Goal: Task Accomplishment & Management: Manage account settings

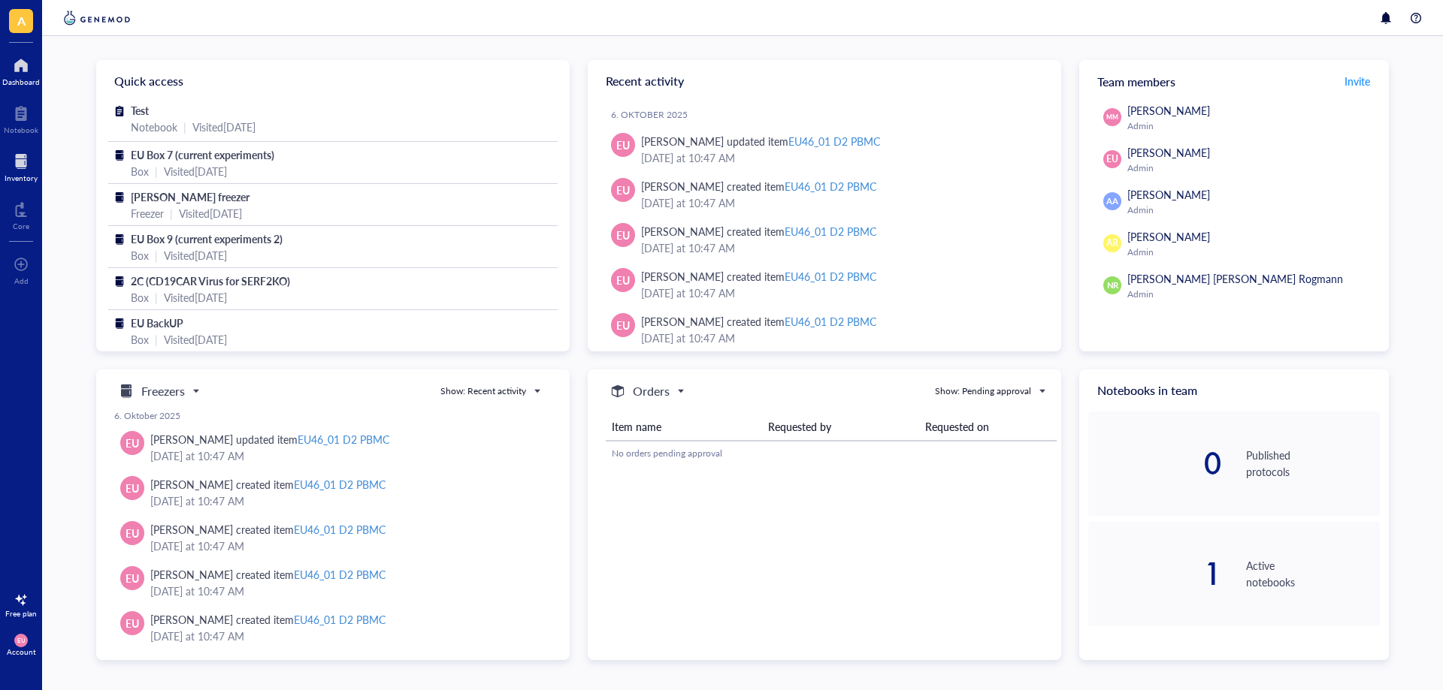
click at [30, 171] on div at bounding box center [21, 162] width 33 height 24
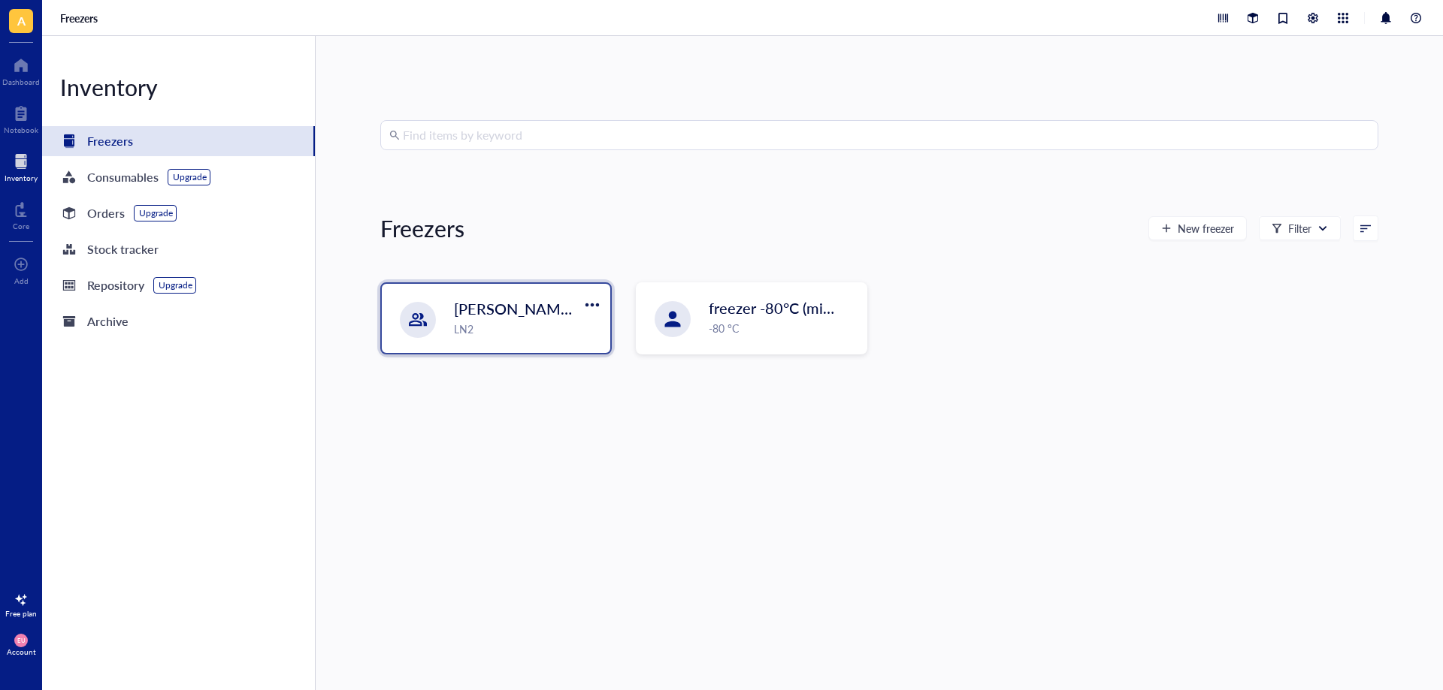
click at [523, 331] on div "LN2" at bounding box center [527, 329] width 147 height 17
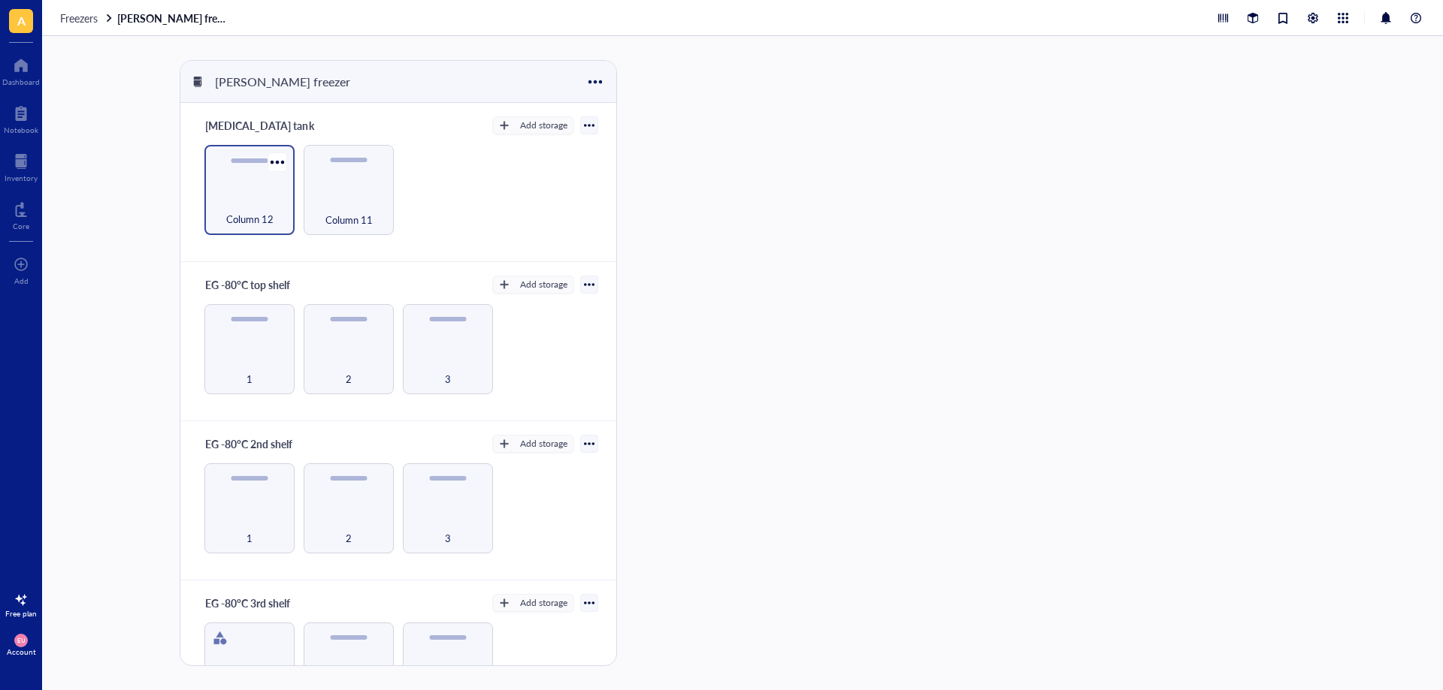
click at [256, 225] on span "Column 12" at bounding box center [249, 219] width 47 height 17
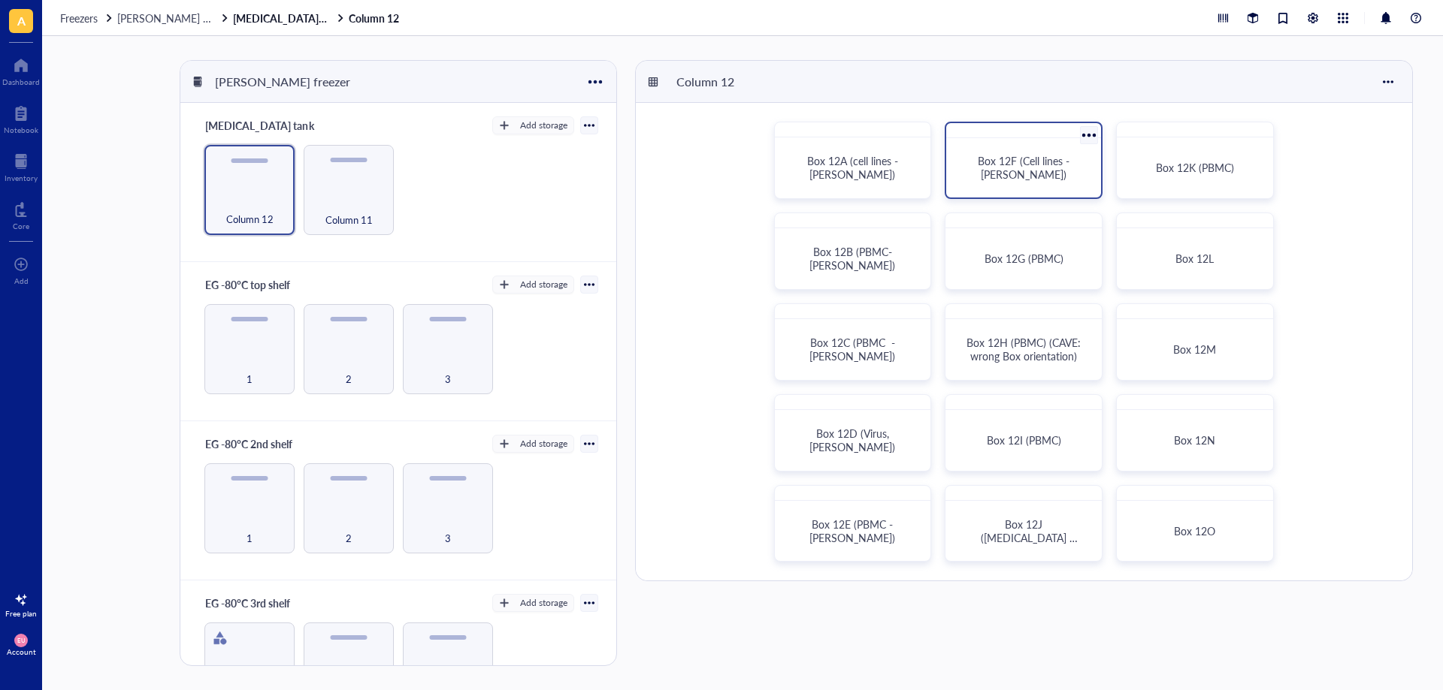
click at [1029, 173] on span "Box 12F (Cell lines - [PERSON_NAME])" at bounding box center [1024, 167] width 95 height 29
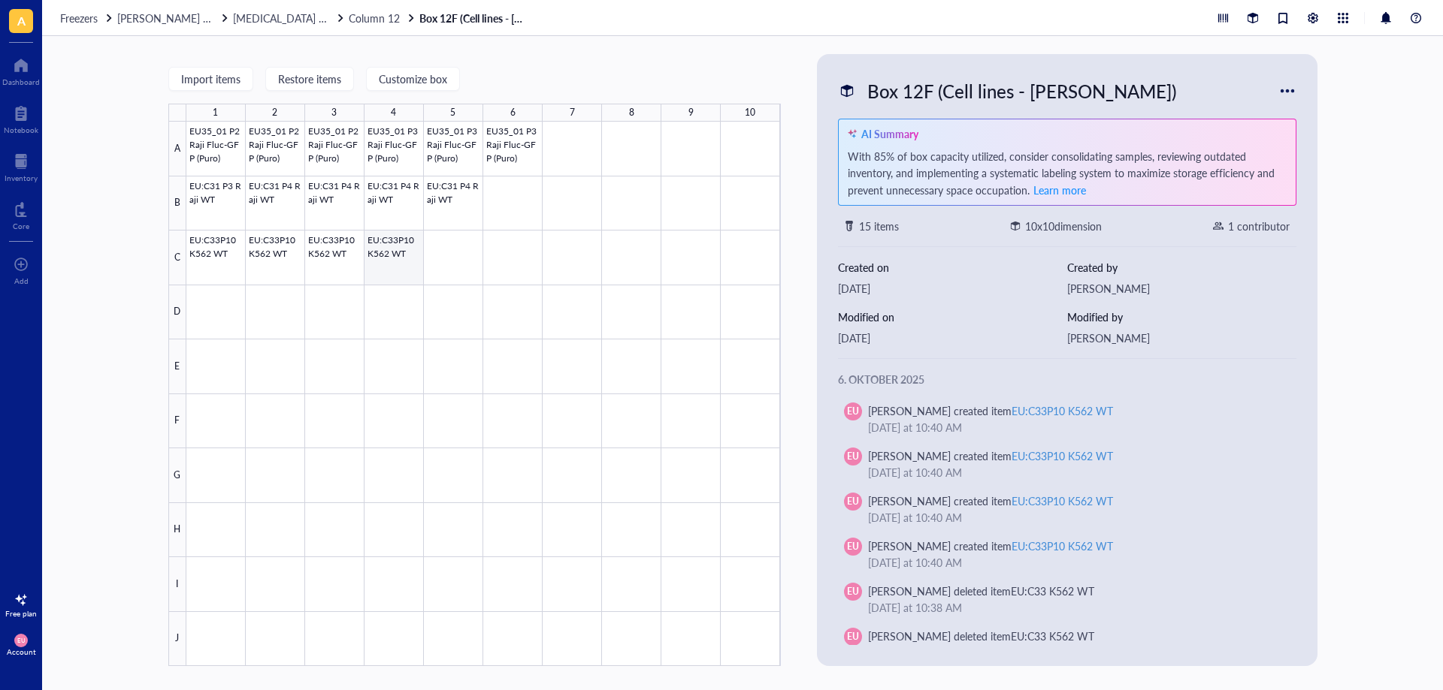
click at [399, 264] on div at bounding box center [483, 394] width 594 height 545
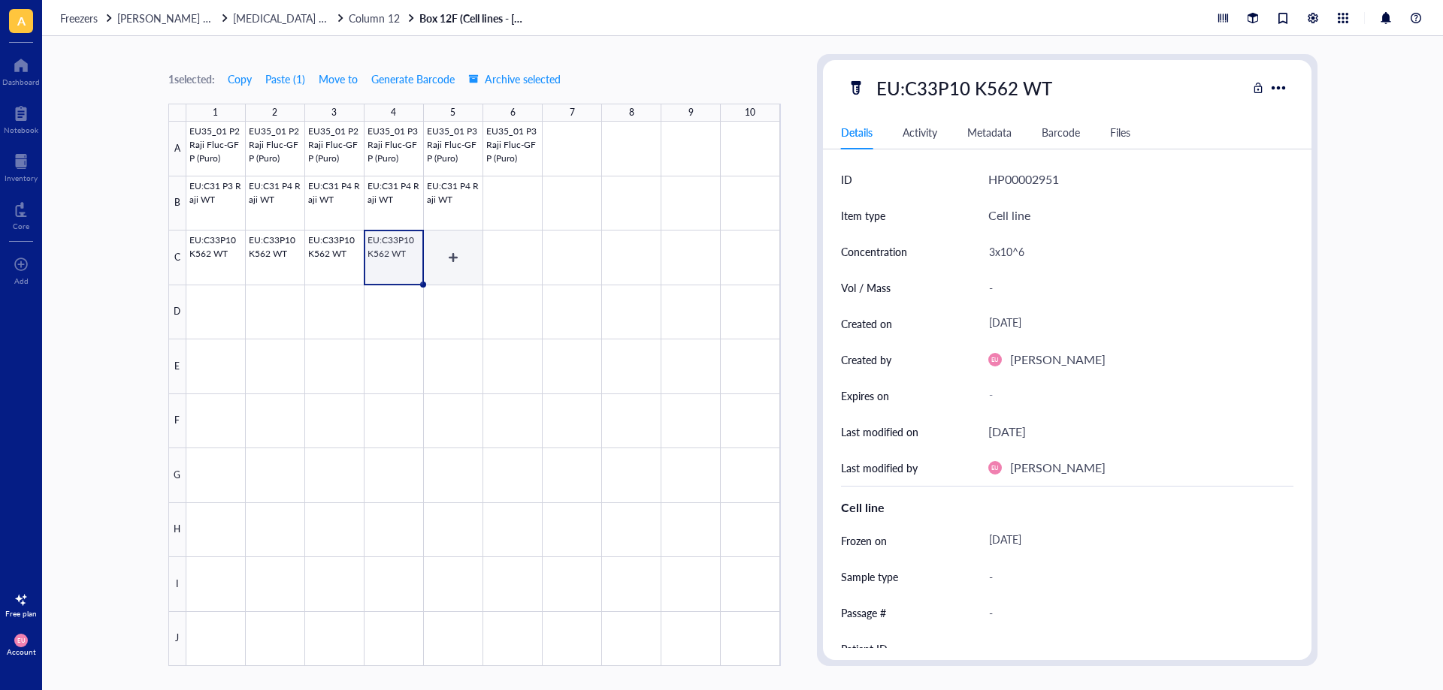
click at [468, 261] on div at bounding box center [483, 394] width 594 height 545
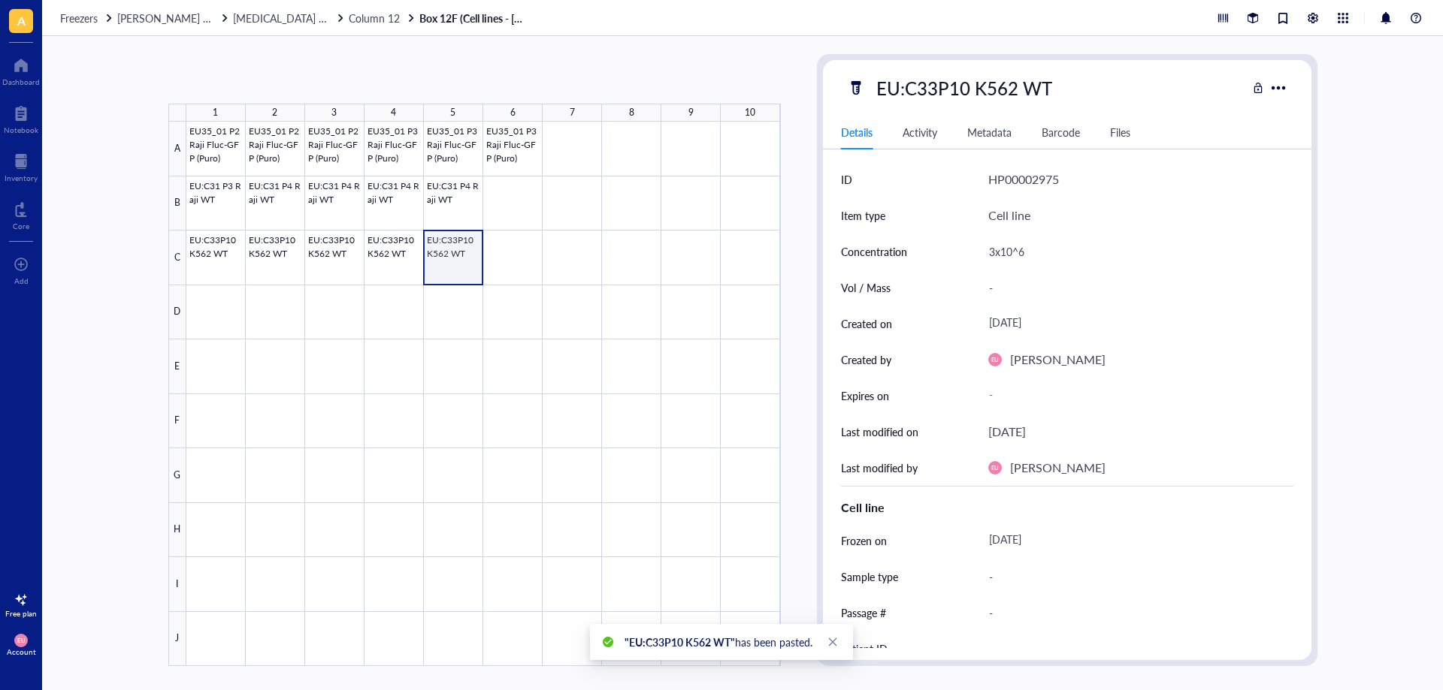
click at [467, 263] on div at bounding box center [483, 394] width 594 height 545
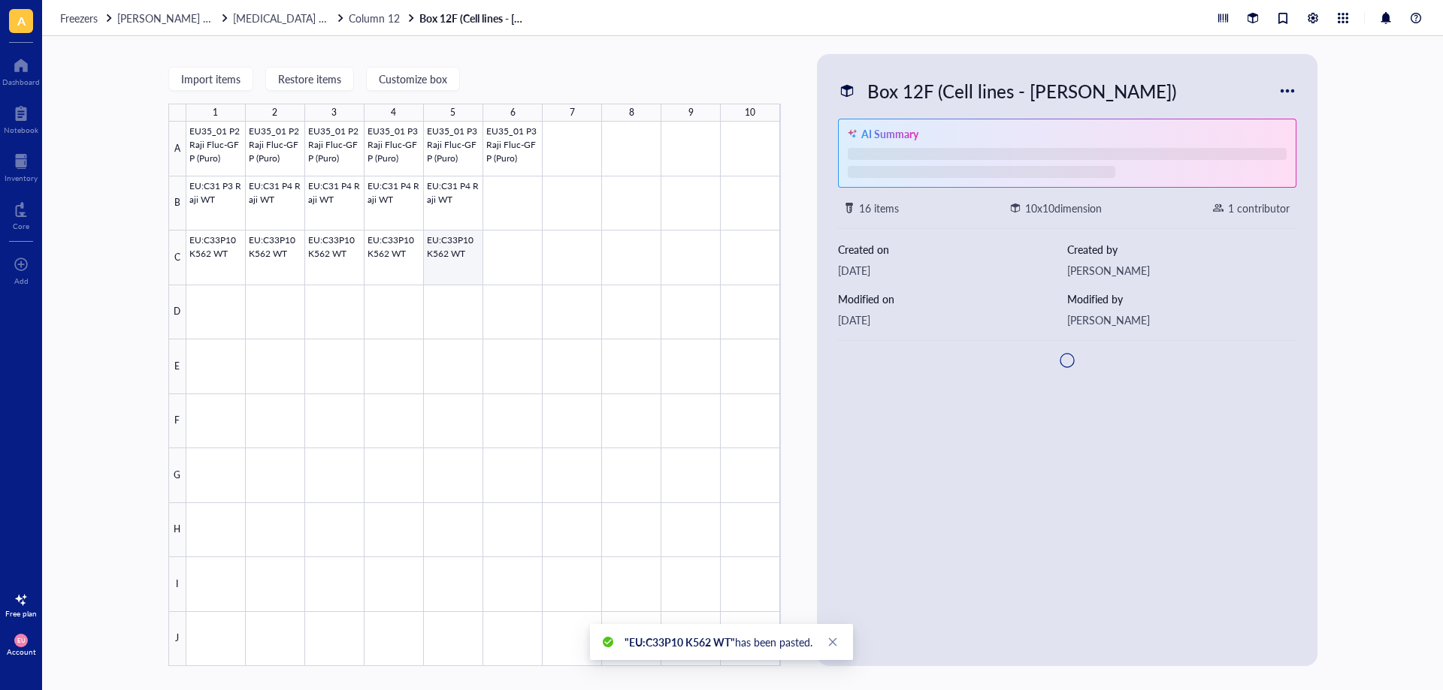
click at [462, 262] on div at bounding box center [483, 394] width 594 height 545
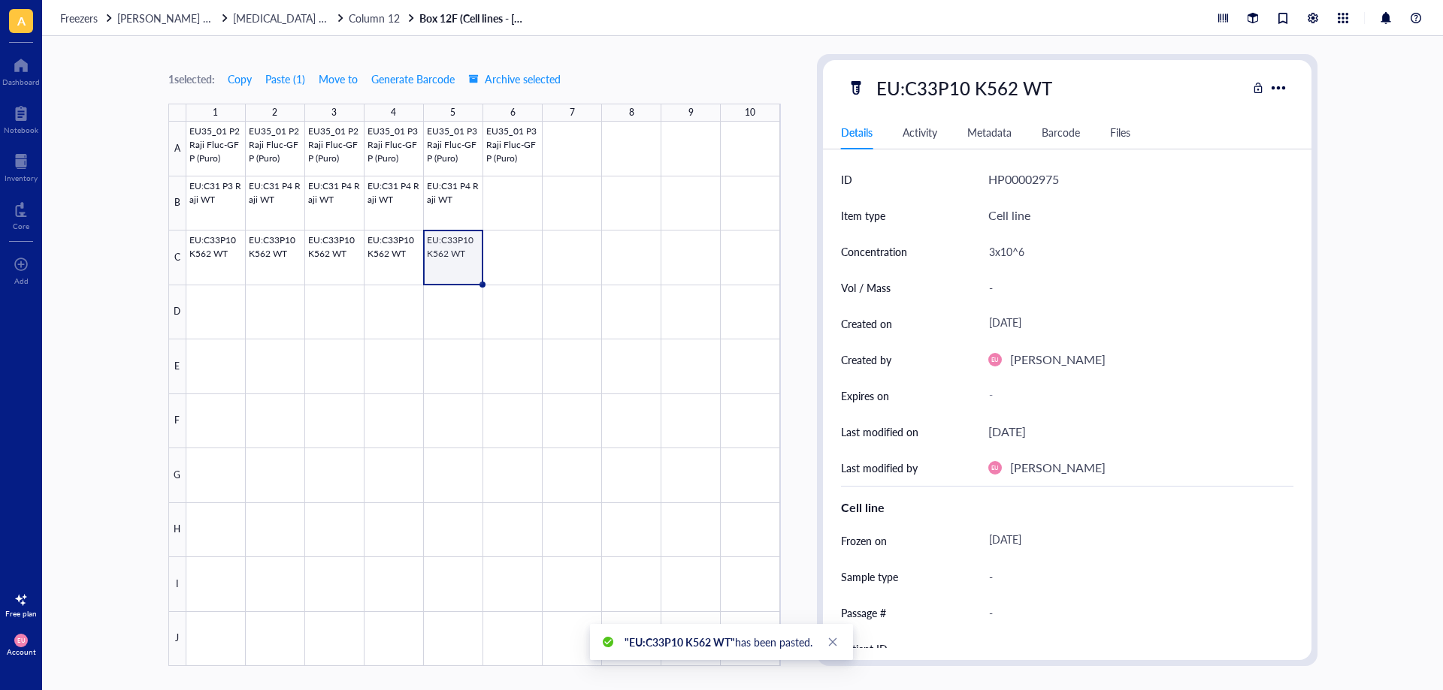
click at [949, 89] on div "EU:C33P10 K562 WT" at bounding box center [963, 88] width 189 height 32
click at [962, 87] on input "EU:C33P10 K562 WT" at bounding box center [970, 88] width 200 height 30
type input "EU:C33P15 K562 WT"
click at [1032, 539] on div "[DATE]" at bounding box center [1134, 540] width 305 height 27
click at [1088, 506] on div "Cell line" at bounding box center [1067, 508] width 452 height 18
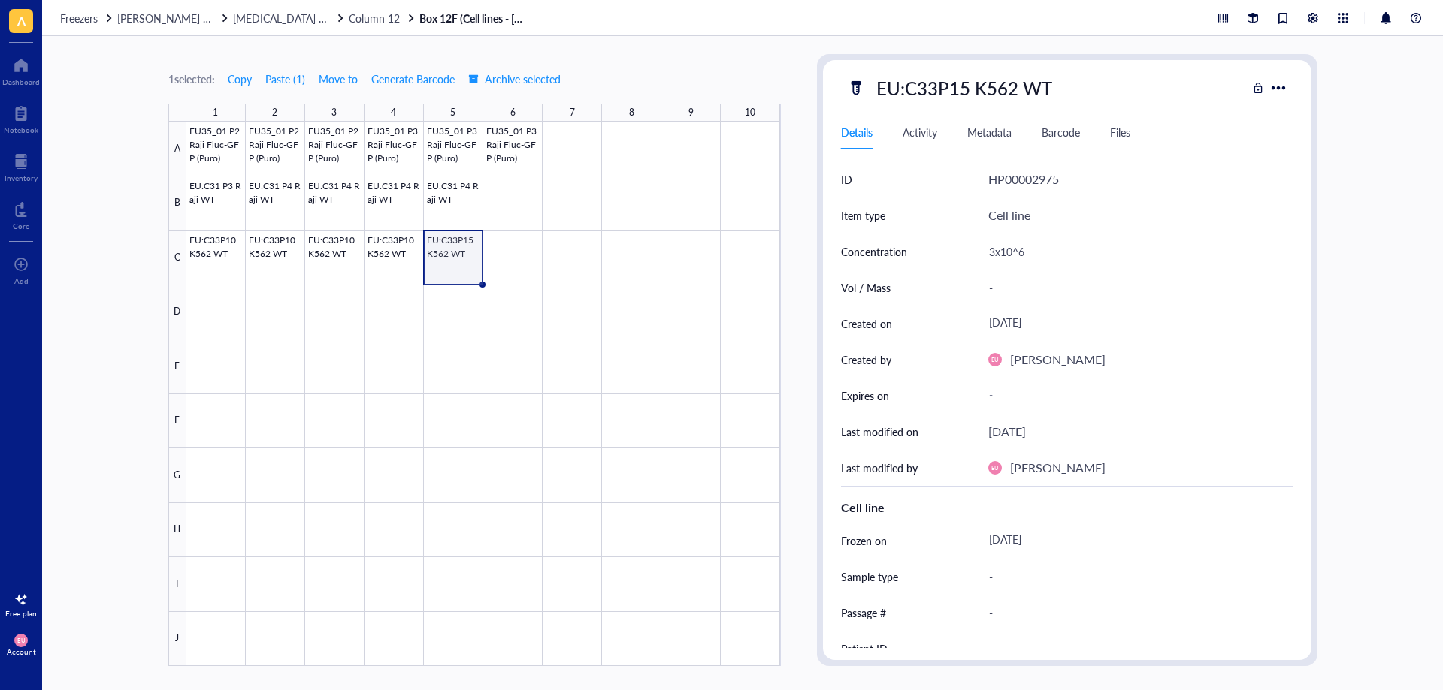
drag, startPoint x: 1073, startPoint y: 527, endPoint x: 1071, endPoint y: 535, distance: 8.6
click at [1071, 527] on div "[DATE]" at bounding box center [1140, 541] width 305 height 36
click at [1068, 537] on div "[DATE]" at bounding box center [1134, 540] width 305 height 27
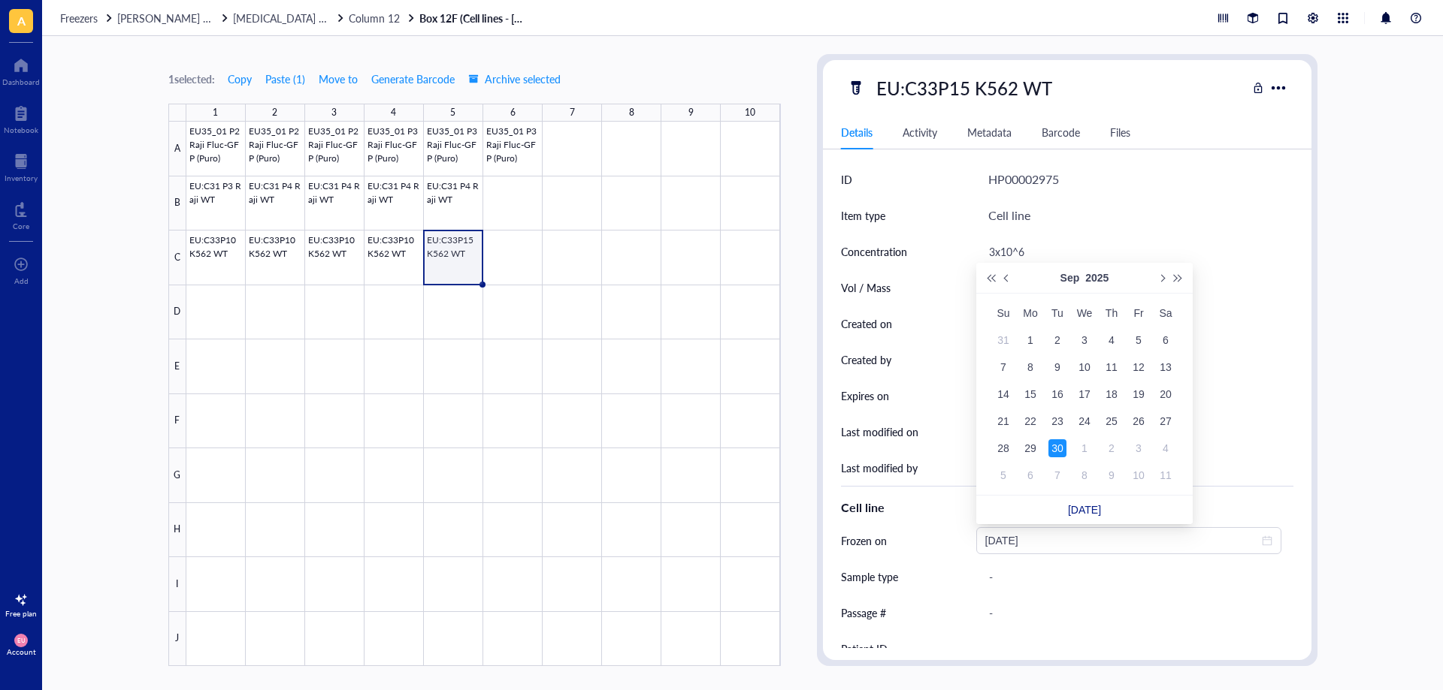
click at [1091, 516] on link "[DATE]" at bounding box center [1084, 510] width 33 height 12
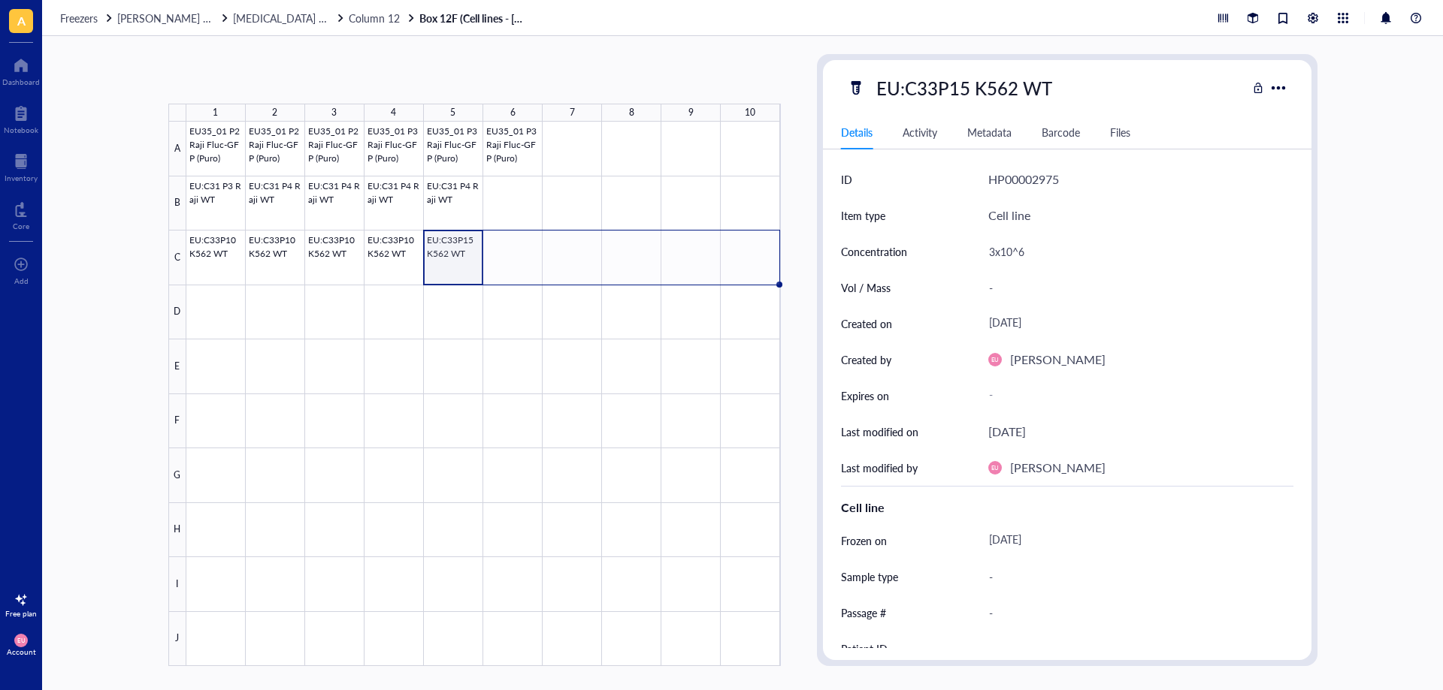
drag, startPoint x: 485, startPoint y: 286, endPoint x: 750, endPoint y: 283, distance: 265.2
click at [0, 0] on div "EU35_01 P2 Raji Fluc-GFP (Puro) EU35_01 P2 Raji Fluc-GFP (Puro) EU35_01 P2 Raji…" at bounding box center [0, 0] width 0 height 0
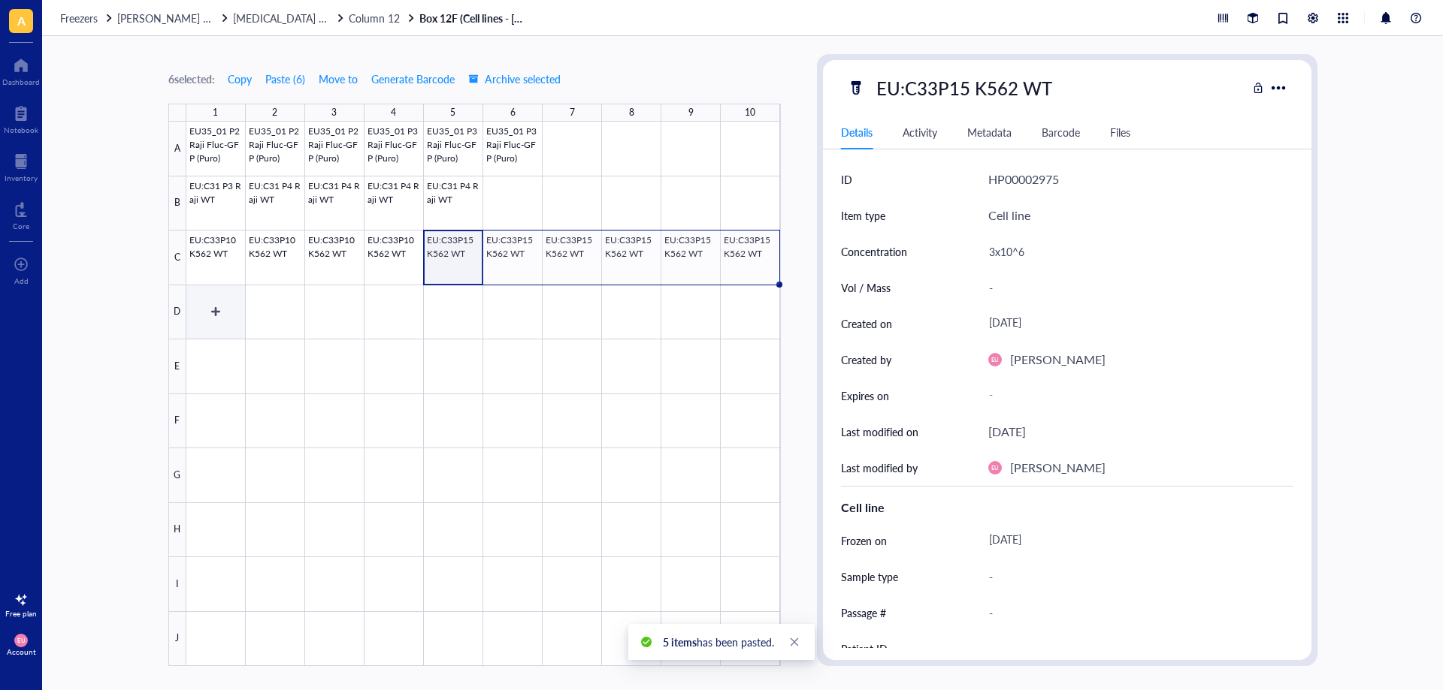
click at [233, 315] on div at bounding box center [483, 394] width 594 height 545
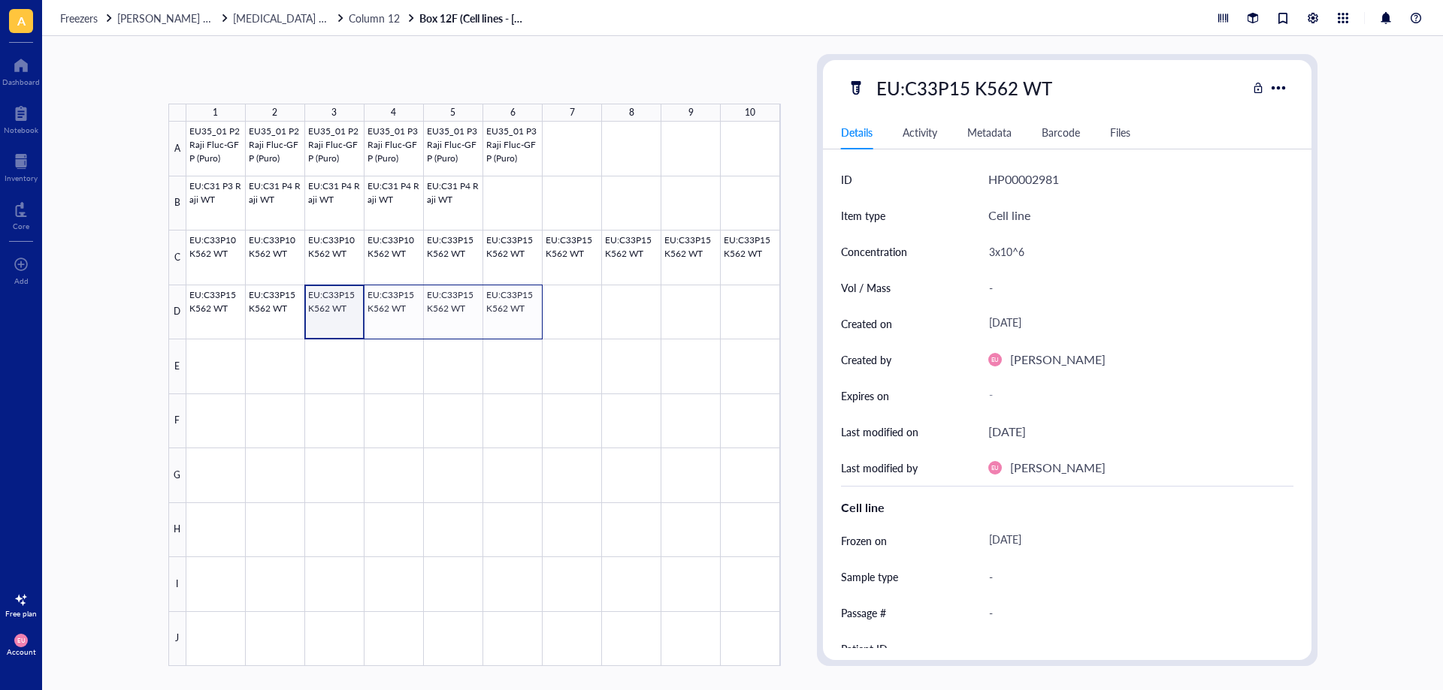
drag, startPoint x: 343, startPoint y: 319, endPoint x: 500, endPoint y: 316, distance: 156.3
click at [500, 316] on div at bounding box center [483, 394] width 594 height 545
click at [561, 303] on div at bounding box center [483, 394] width 594 height 545
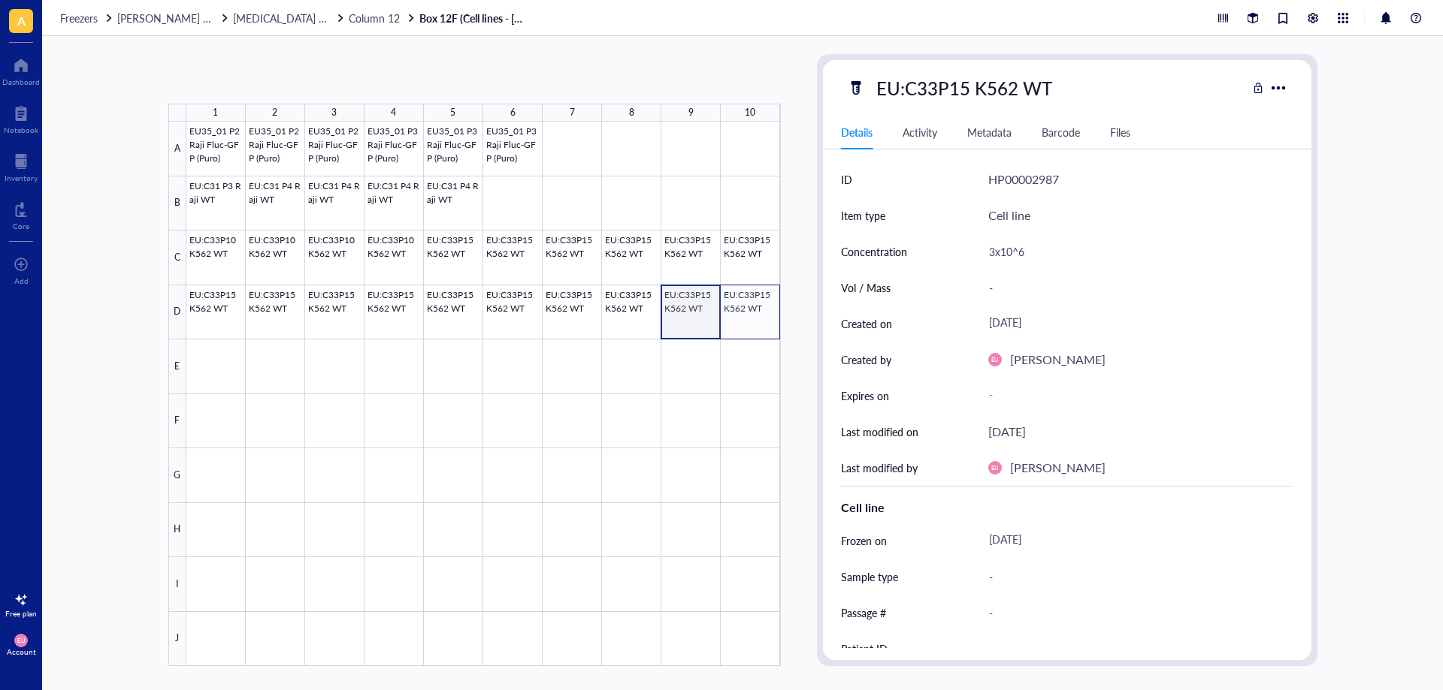
drag, startPoint x: 690, startPoint y: 307, endPoint x: 739, endPoint y: 307, distance: 48.8
click at [739, 307] on div at bounding box center [483, 394] width 594 height 545
click at [191, 362] on div at bounding box center [483, 394] width 594 height 545
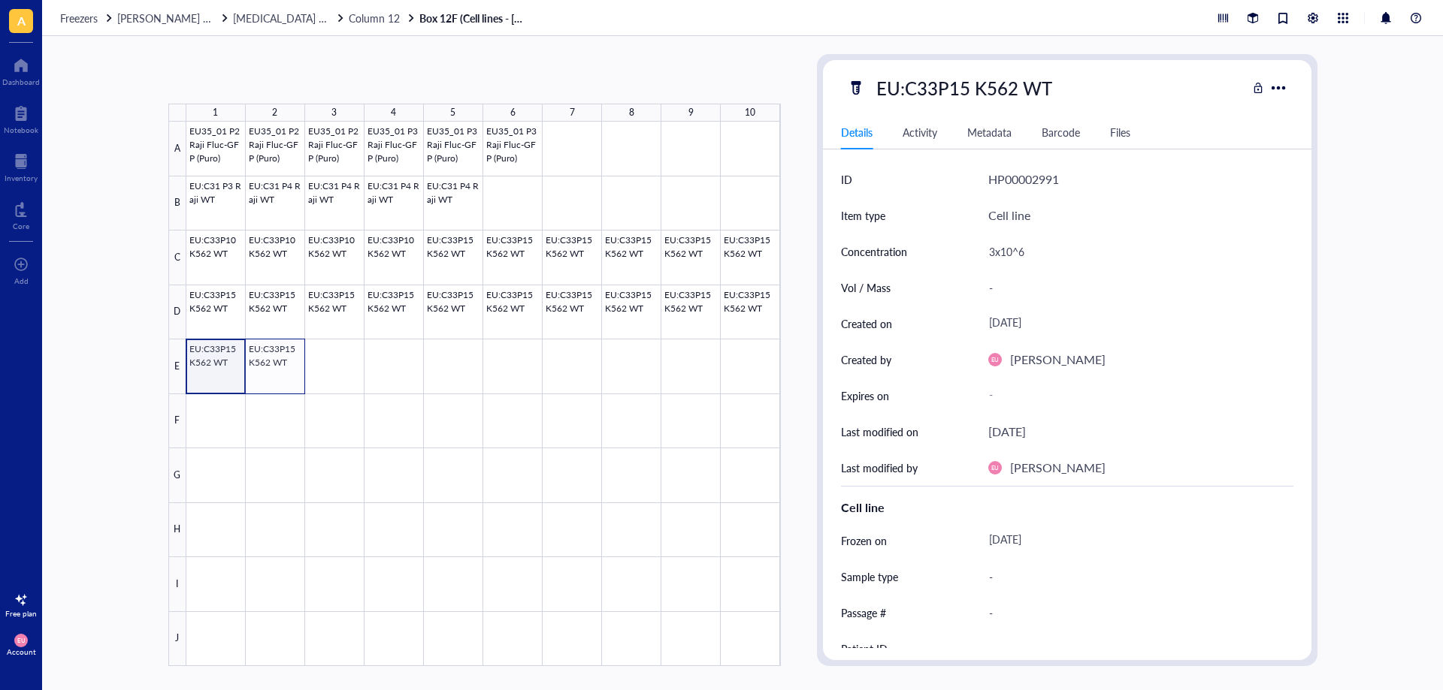
drag, startPoint x: 208, startPoint y: 362, endPoint x: 270, endPoint y: 374, distance: 63.5
click at [270, 374] on div at bounding box center [483, 394] width 594 height 545
click at [323, 80] on span "Move to" at bounding box center [338, 79] width 39 height 12
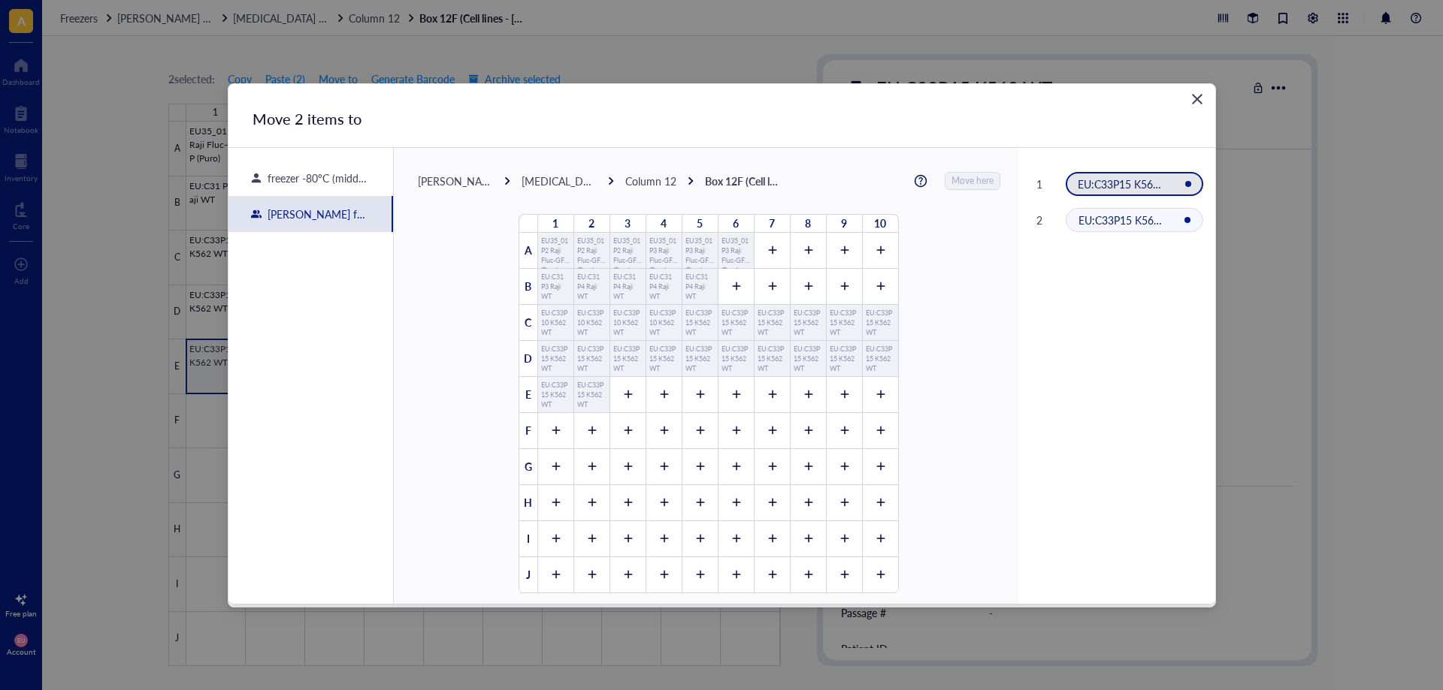
click at [485, 189] on div "[PERSON_NAME] freezer [MEDICAL_DATA] tank Column 12 Box 12F (Cell lines - [PERS…" at bounding box center [709, 181] width 582 height 18
click at [467, 182] on div "[PERSON_NAME] freezer" at bounding box center [455, 181] width 75 height 14
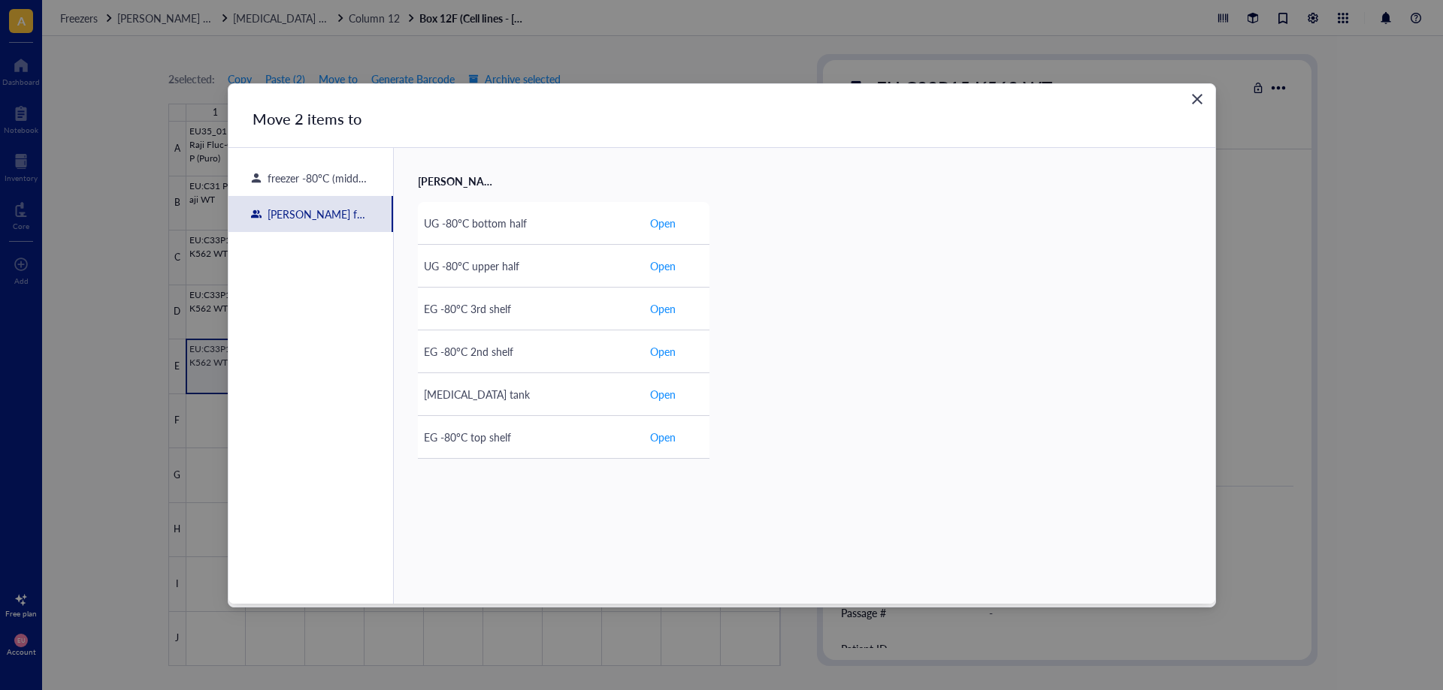
click at [310, 189] on div "freezer -80°C (middle)" at bounding box center [310, 178] width 165 height 36
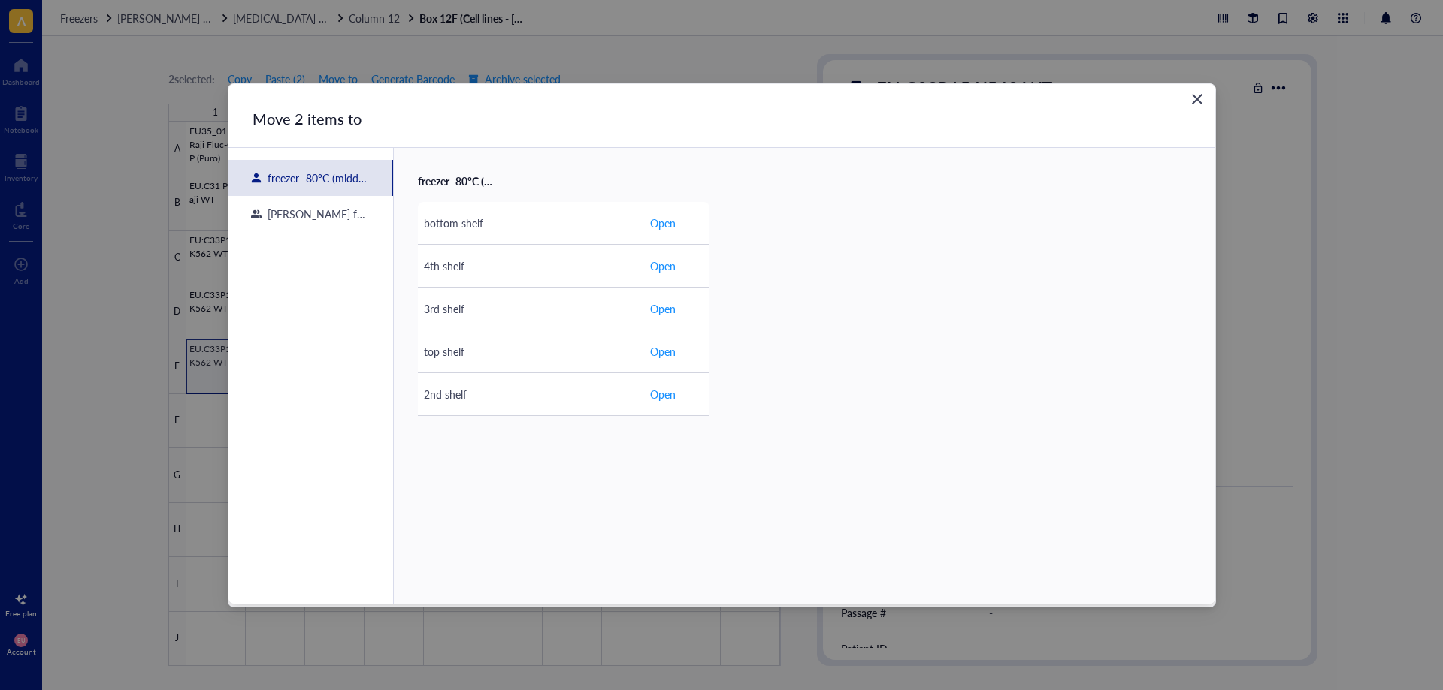
click at [318, 207] on div "[PERSON_NAME] freezer" at bounding box center [314, 214] width 107 height 14
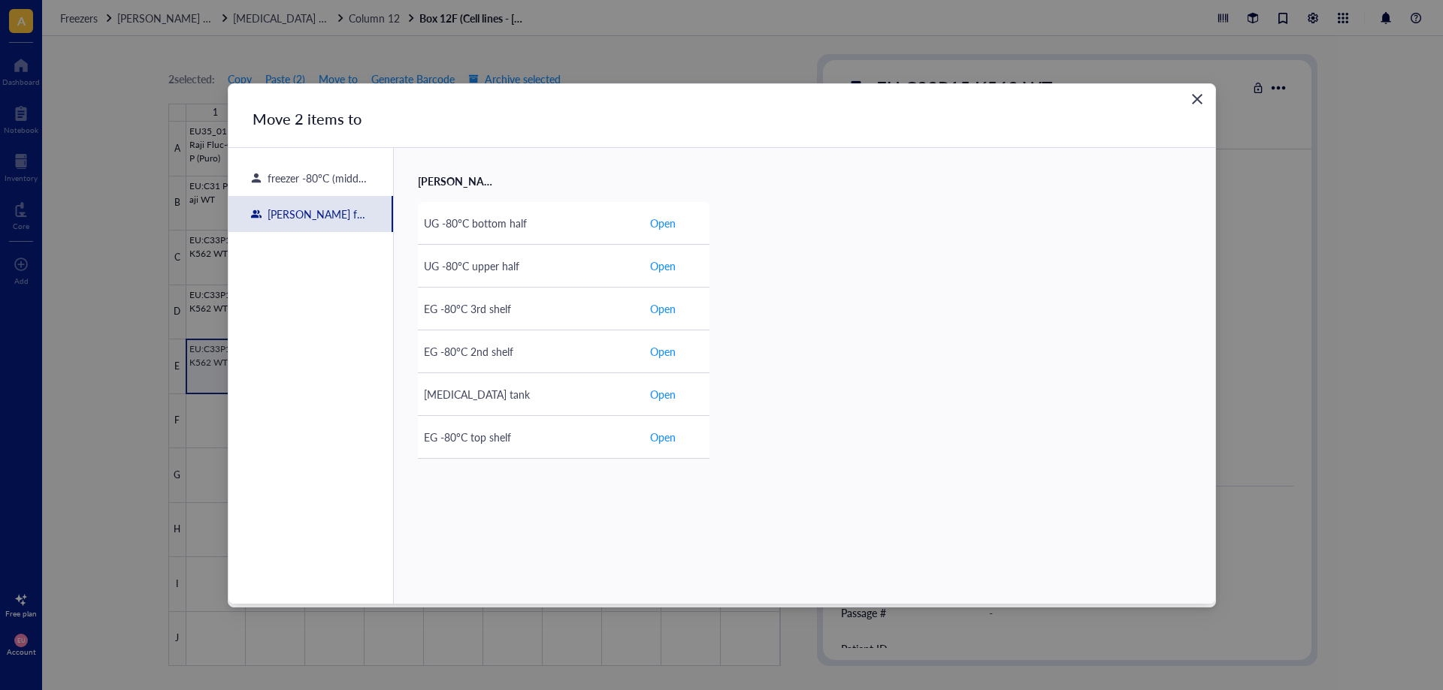
click at [424, 188] on div "[PERSON_NAME] freezer" at bounding box center [798, 181] width 761 height 18
click at [495, 225] on div "UG -80°C bottom half" at bounding box center [530, 223] width 213 height 17
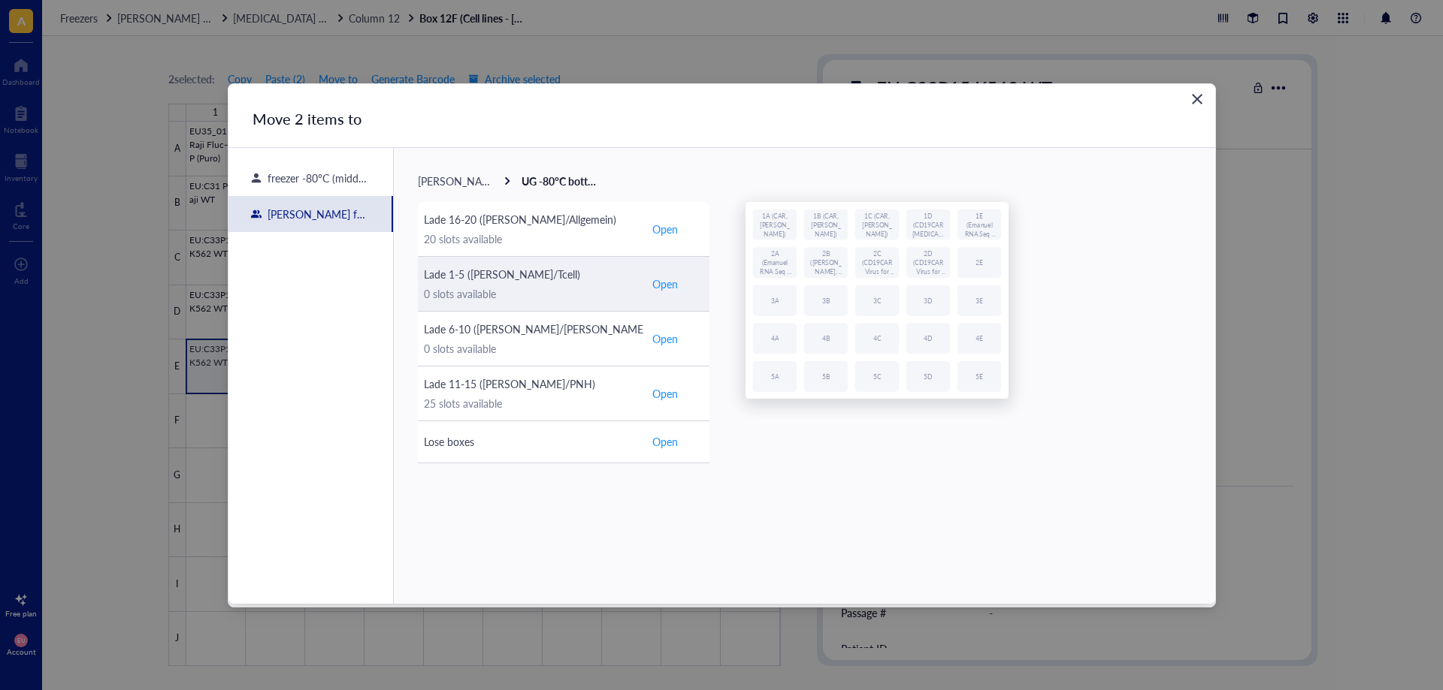
click at [549, 293] on div "0 slots available" at bounding box center [530, 294] width 213 height 17
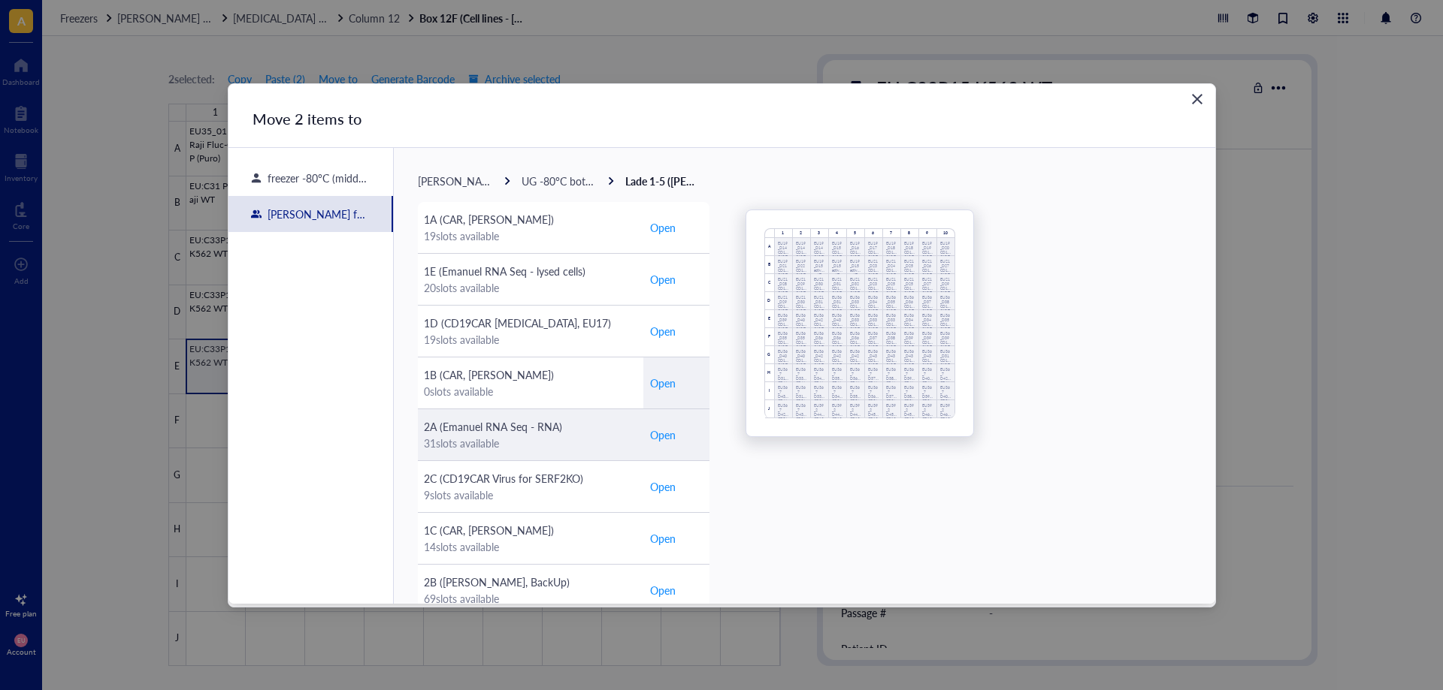
scroll to position [75, 0]
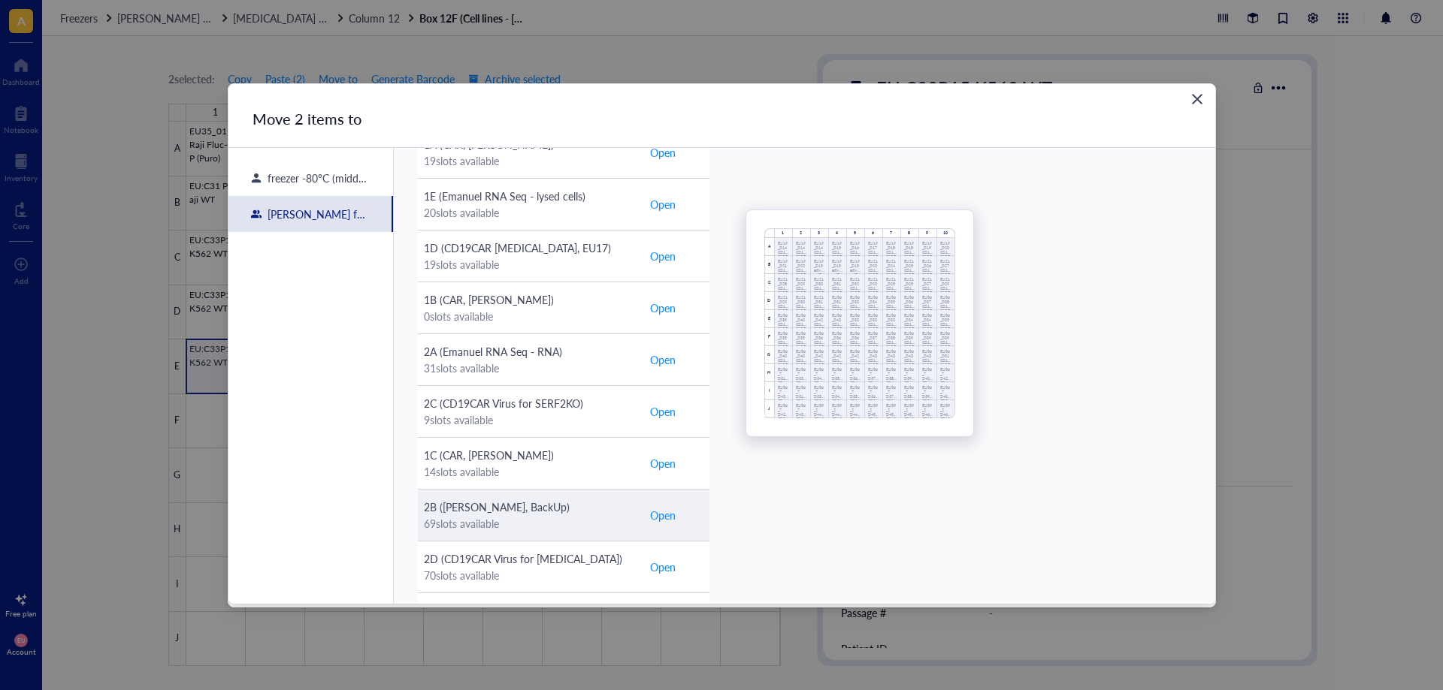
click at [525, 510] on div "2B ([PERSON_NAME], BackUp)" at bounding box center [530, 507] width 213 height 17
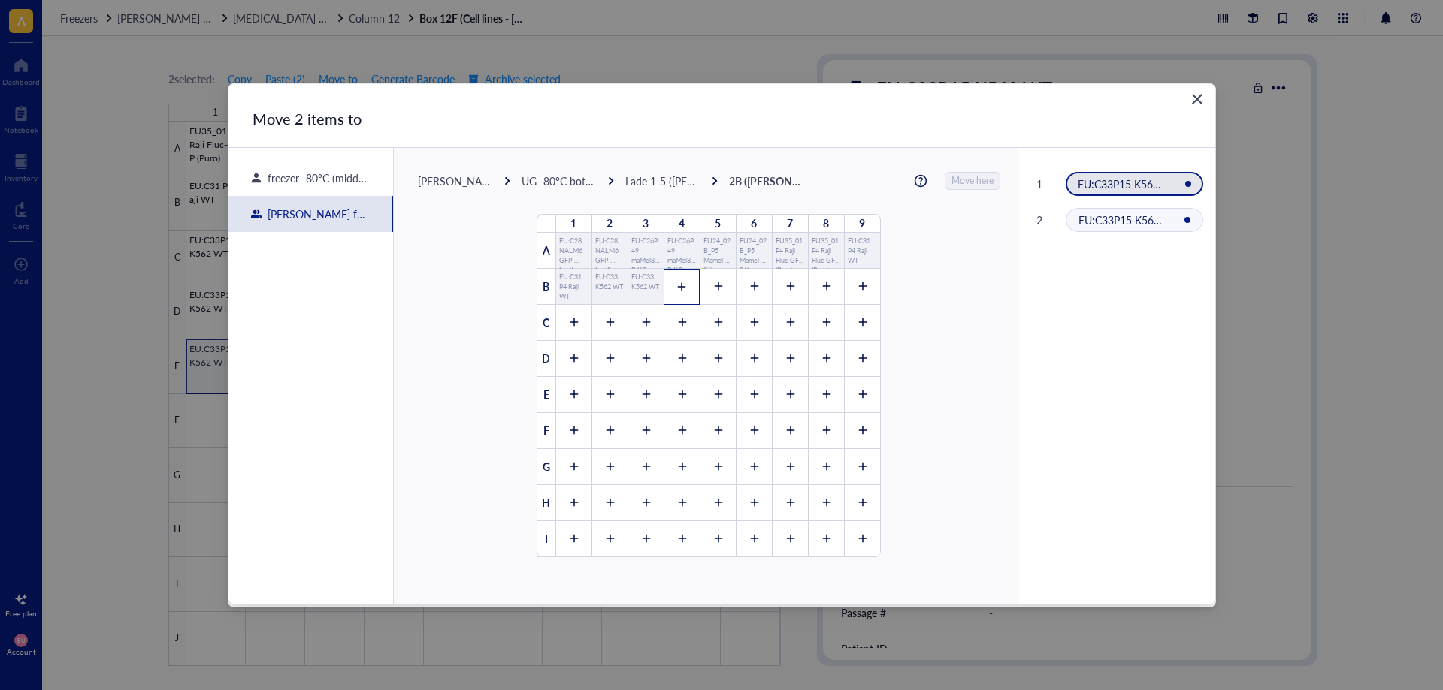
click at [666, 290] on div at bounding box center [681, 287] width 36 height 36
click at [699, 288] on div at bounding box center [717, 287] width 36 height 36
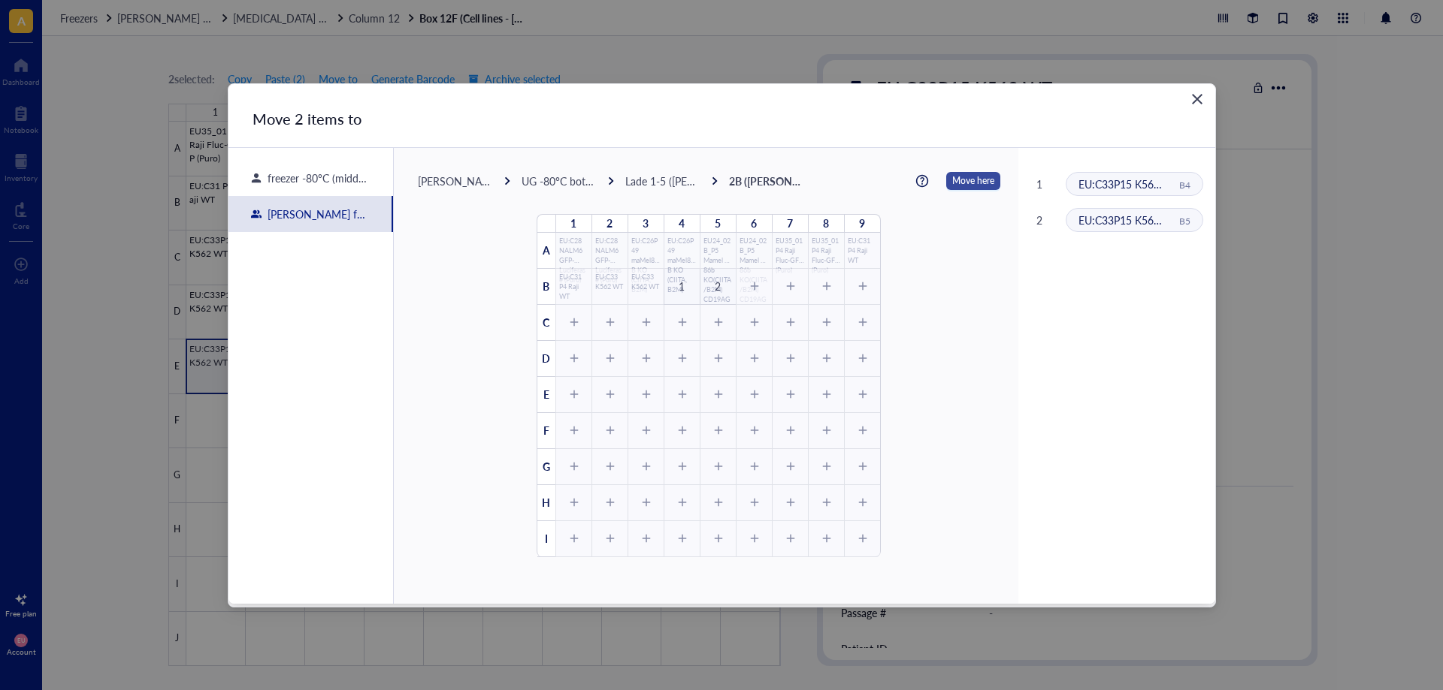
click at [953, 179] on span "Move here" at bounding box center [973, 181] width 42 height 20
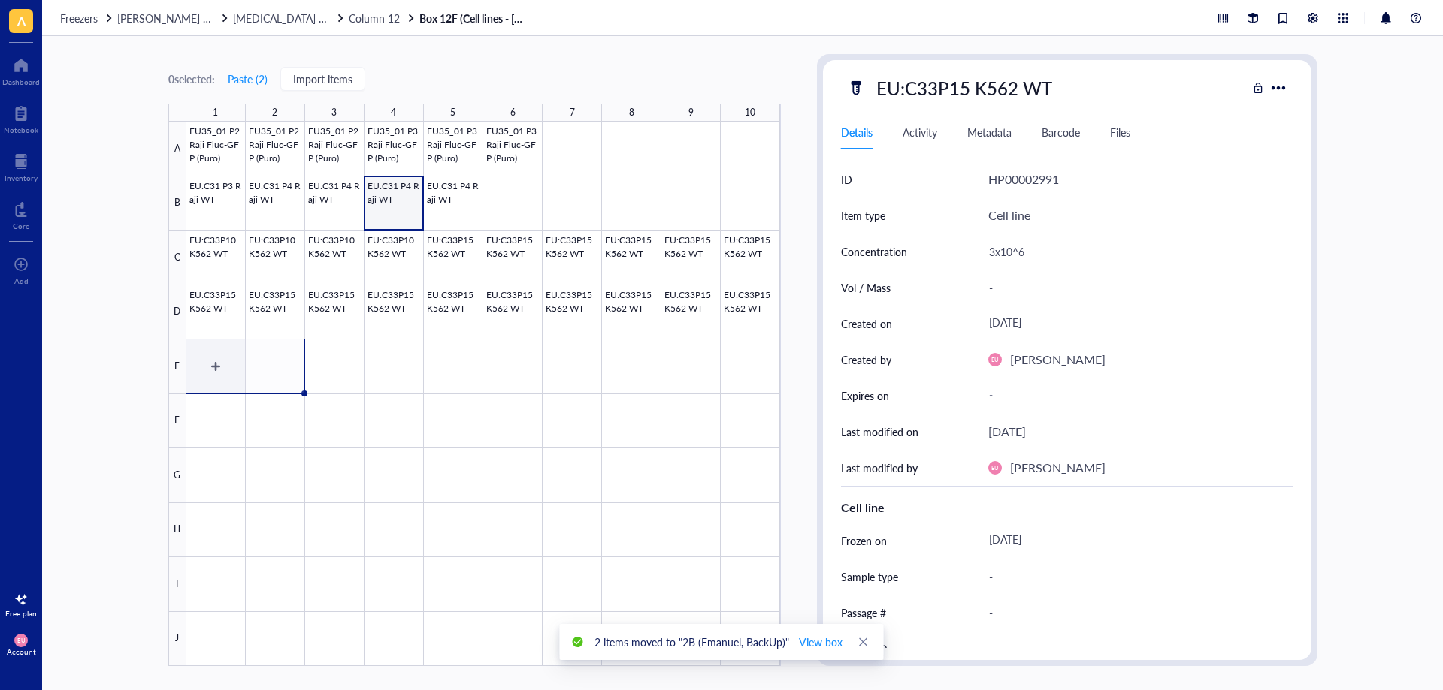
click at [217, 374] on div at bounding box center [483, 394] width 594 height 545
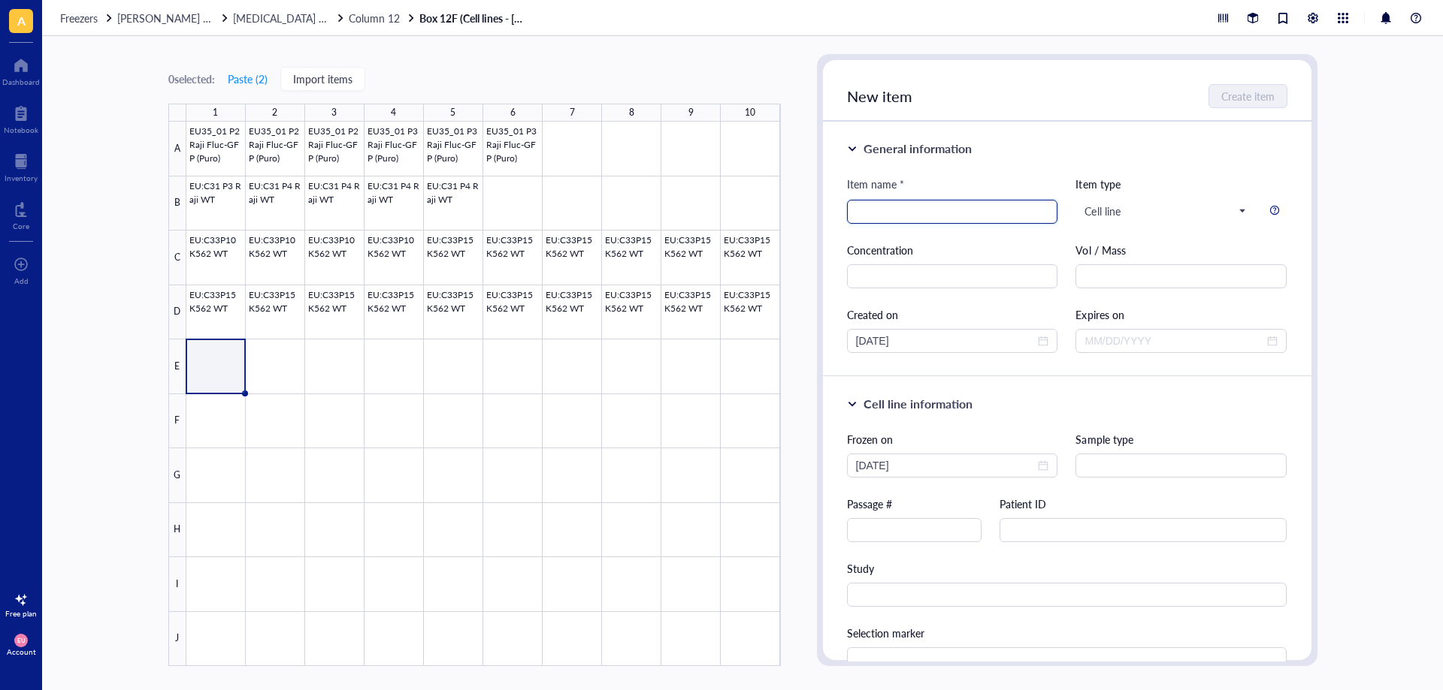
click at [877, 219] on input "search" at bounding box center [952, 212] width 193 height 23
click at [921, 210] on input "EU44_7A-F5 NALM6 KO (CIITA, B2M)" at bounding box center [952, 212] width 193 height 23
click at [1044, 207] on input "EU44_7A-F5 P0 NALM6 KO (CIITA, B2M)" at bounding box center [952, 212] width 193 height 23
click at [1014, 218] on input "EU44_7A-F5 P0 NALM6 KO (CIITA, B2M)" at bounding box center [952, 212] width 193 height 23
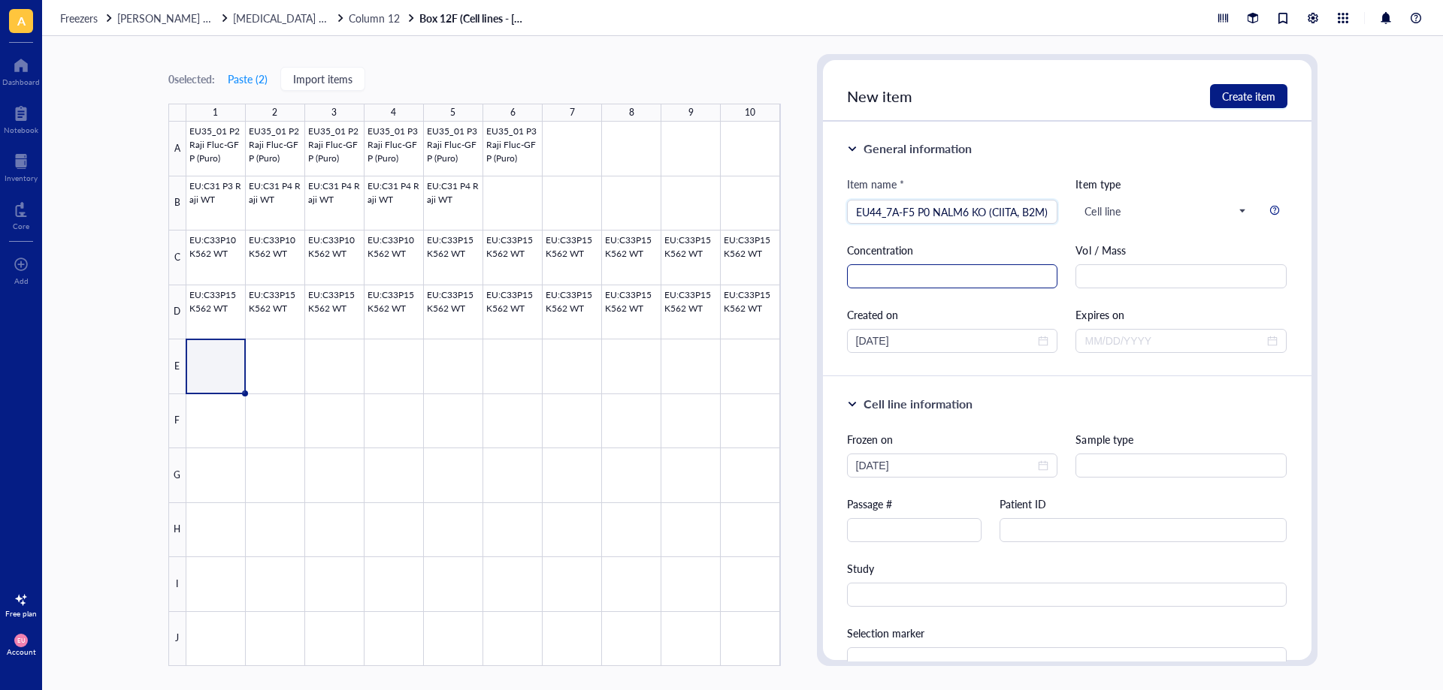
type input "EU44_7A-F5 P0 NALM6 KO (CIITA, B2M)"
click at [947, 264] on input "text" at bounding box center [952, 276] width 211 height 24
type input "5x10^6"
click at [993, 468] on input "[DATE]" at bounding box center [946, 466] width 180 height 17
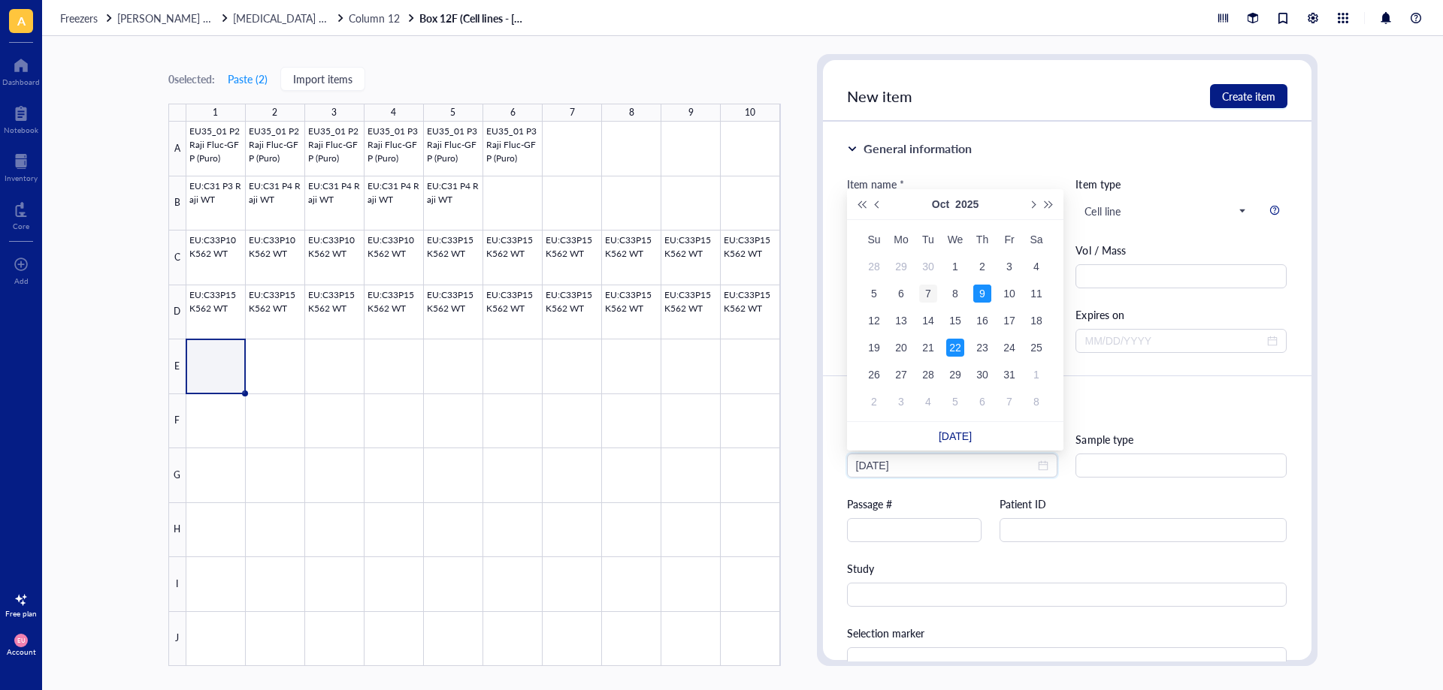
type input "[DATE]"
click at [926, 300] on div "7" at bounding box center [928, 294] width 18 height 18
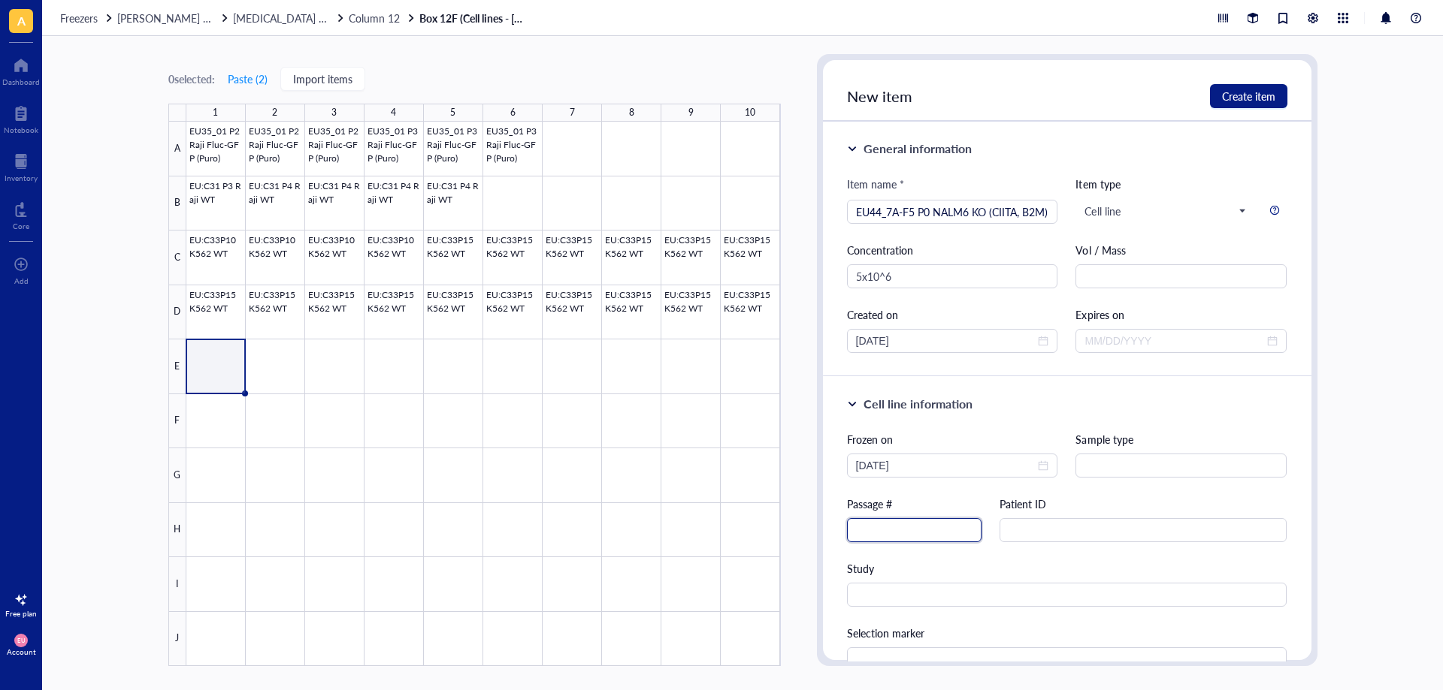
click at [896, 528] on input "text" at bounding box center [914, 530] width 134 height 24
type input "0"
click at [1228, 101] on span "Create item" at bounding box center [1248, 96] width 53 height 12
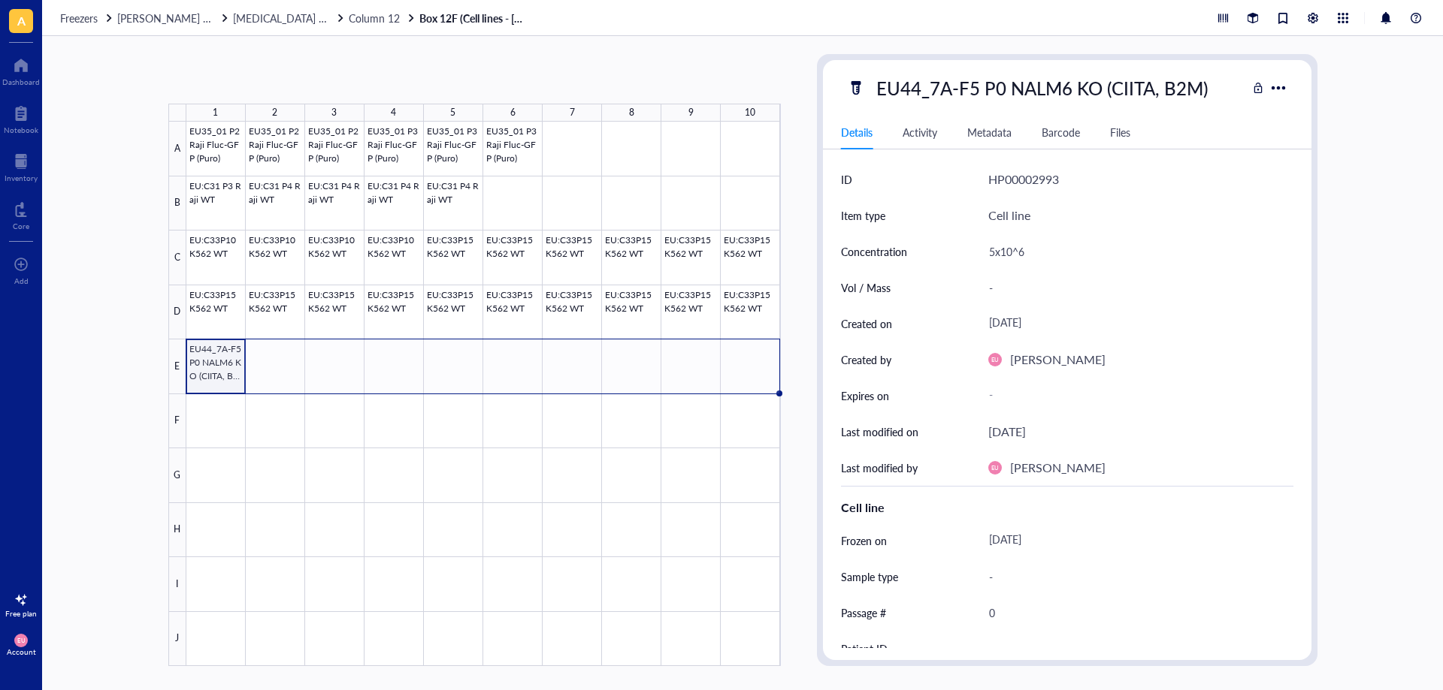
drag, startPoint x: 243, startPoint y: 391, endPoint x: 766, endPoint y: 391, distance: 522.9
click at [0, 0] on div "EU35_01 P2 Raji Fluc-GFP (Puro) EU35_01 P2 Raji Fluc-GFP (Puro) EU35_01 P2 Raji…" at bounding box center [0, 0] width 0 height 0
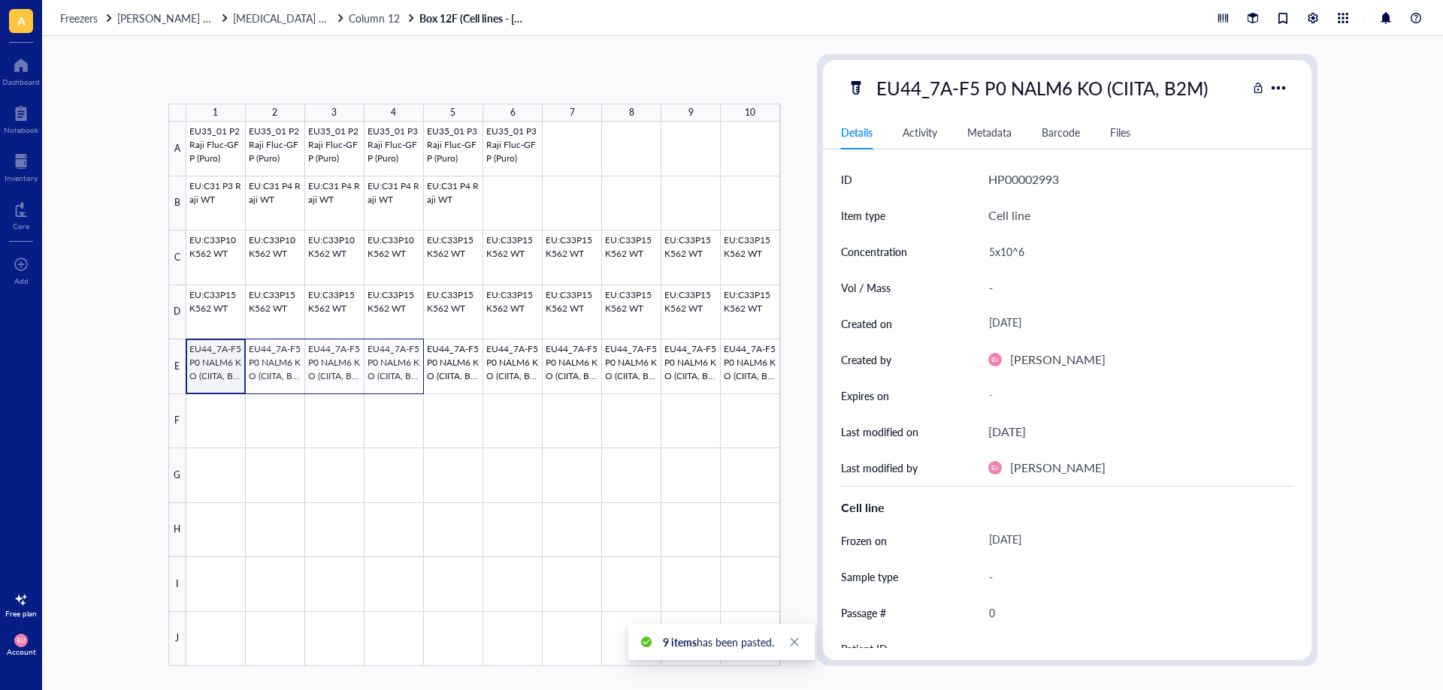
drag, startPoint x: 223, startPoint y: 364, endPoint x: 379, endPoint y: 369, distance: 155.6
click at [379, 369] on div at bounding box center [483, 394] width 594 height 545
click at [218, 414] on div at bounding box center [483, 394] width 594 height 545
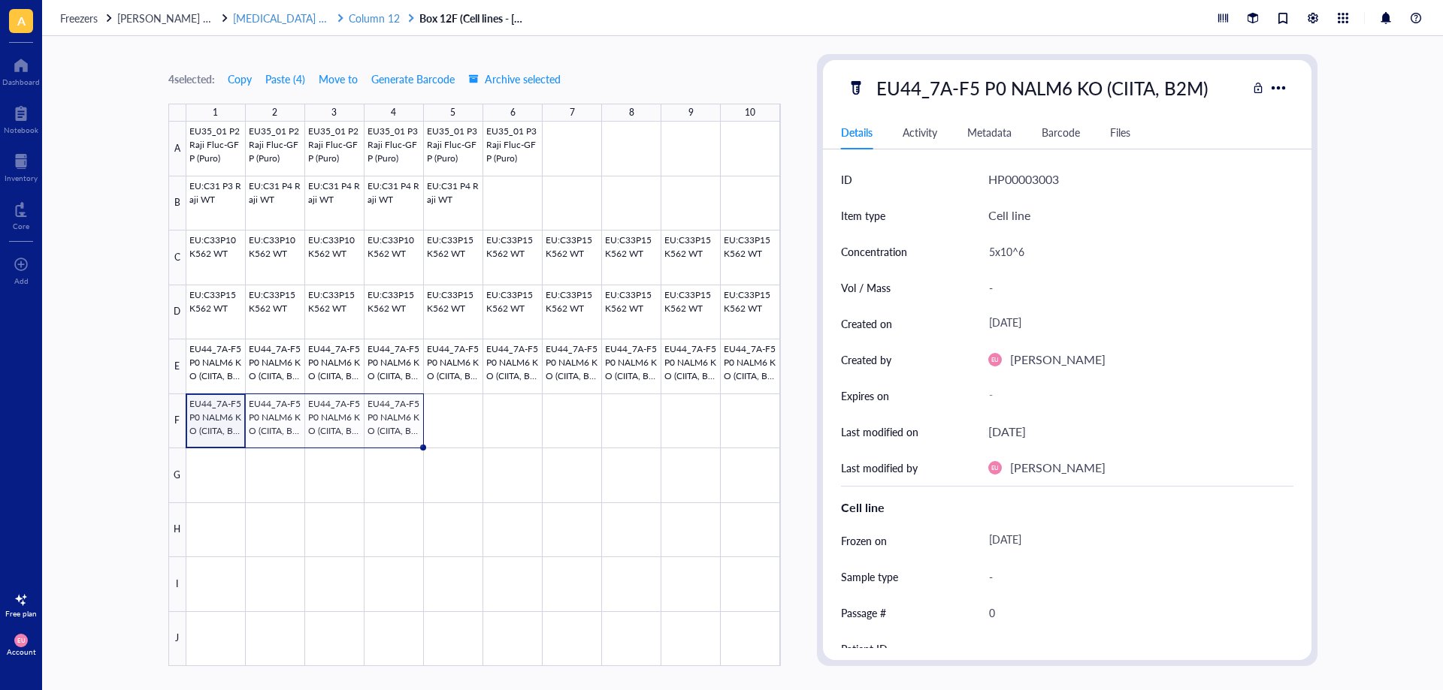
click at [349, 20] on span "Column 12" at bounding box center [374, 18] width 51 height 15
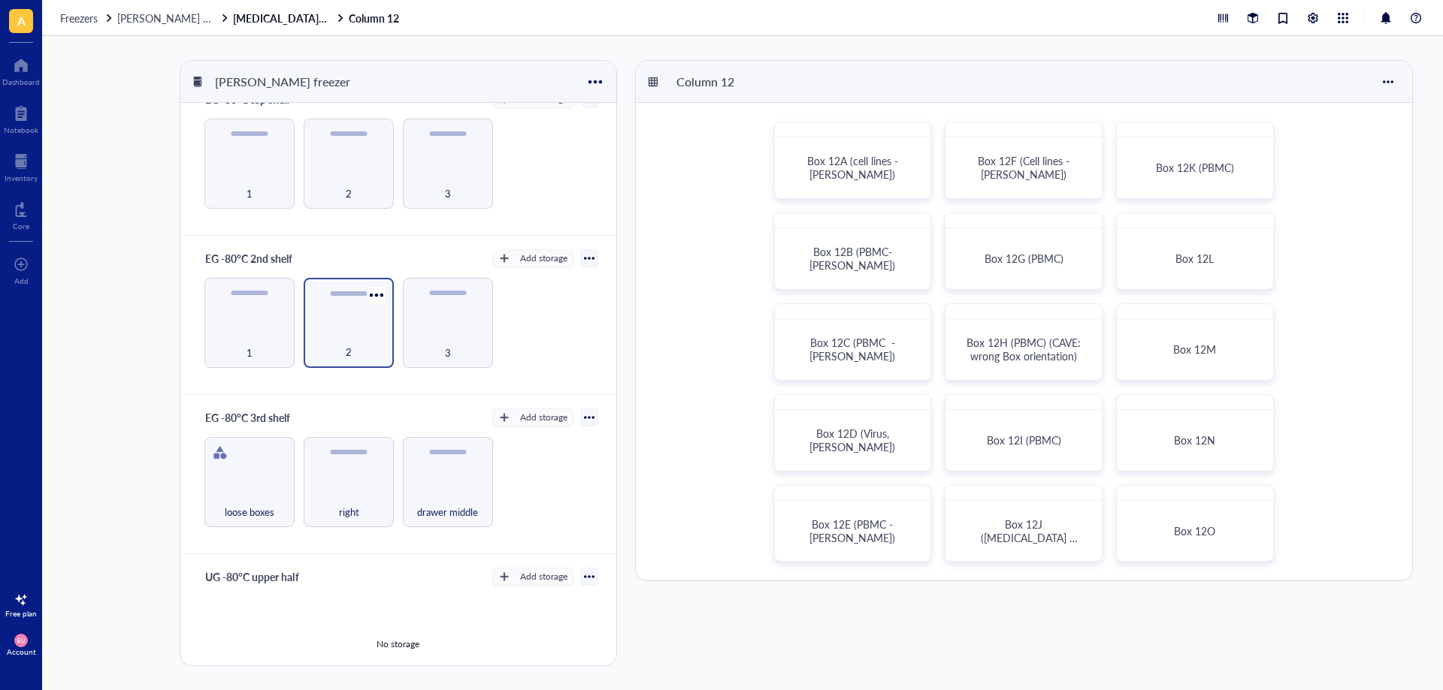
scroll to position [150, 0]
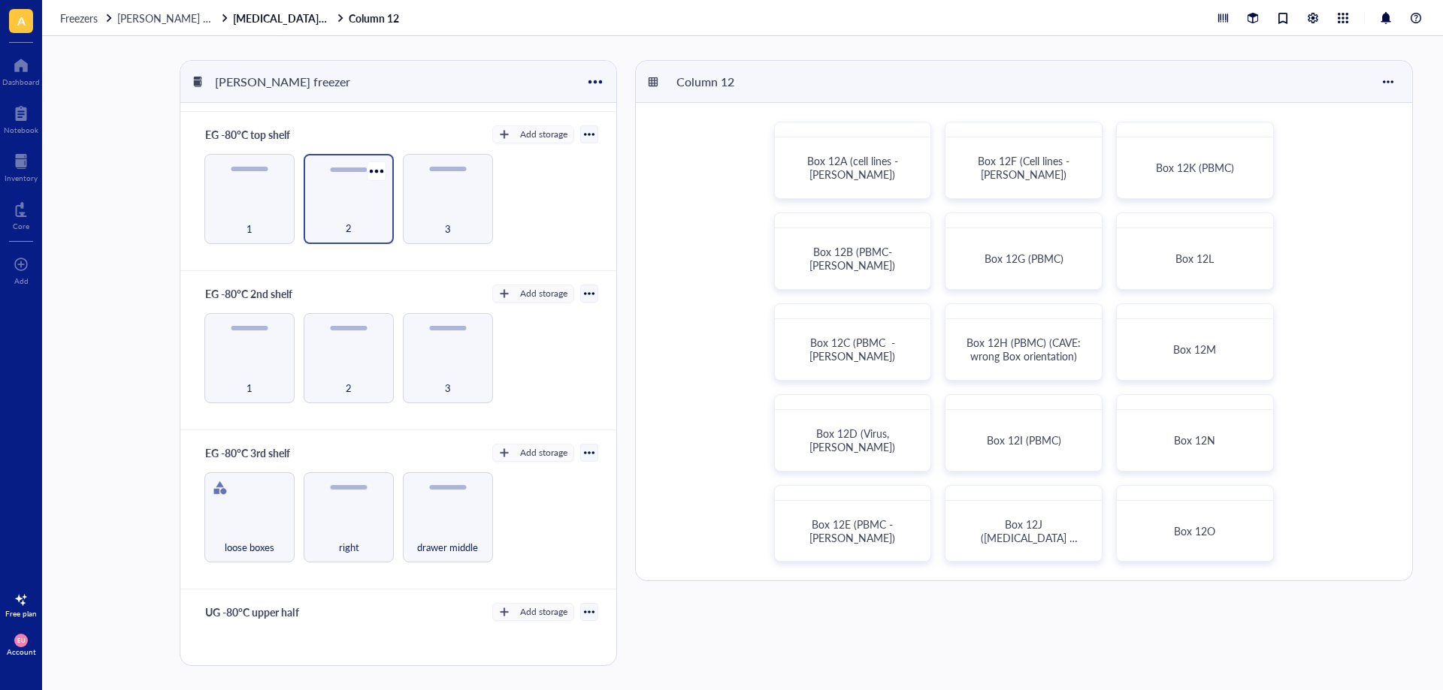
click at [346, 222] on span "2" at bounding box center [349, 228] width 6 height 17
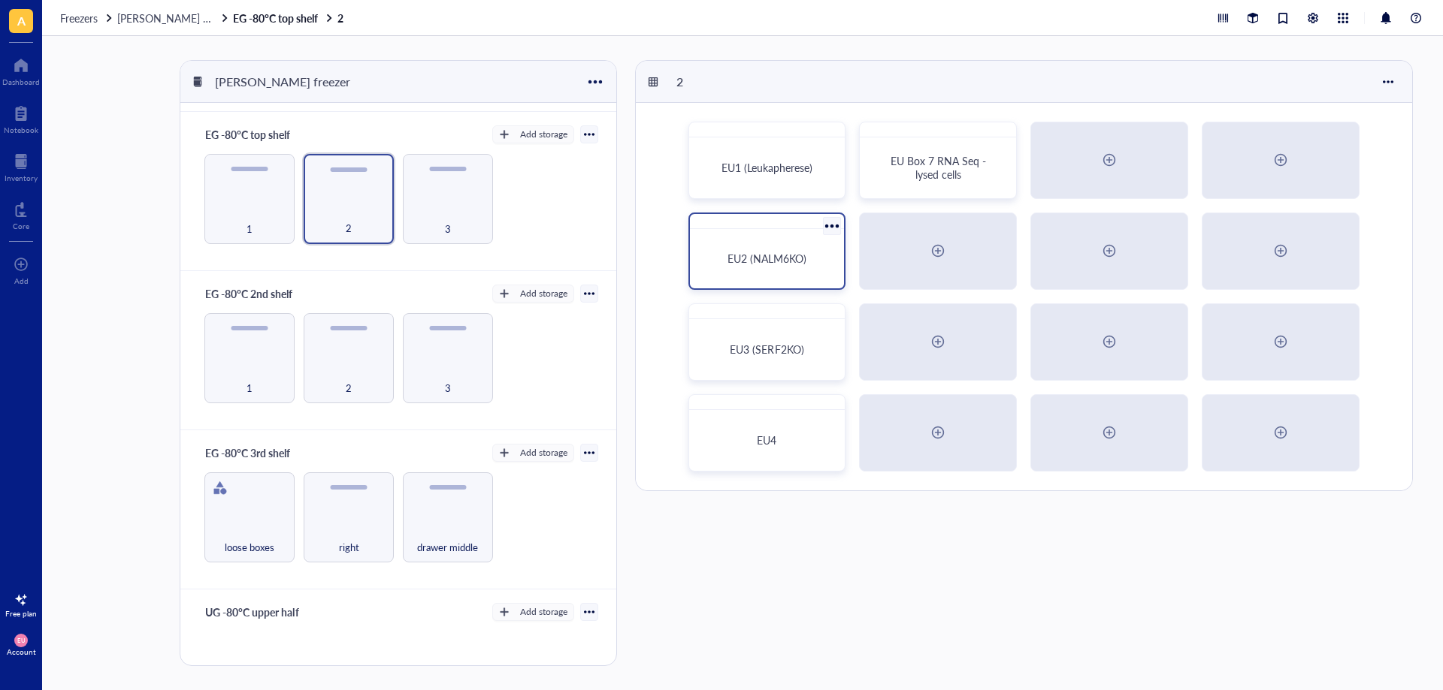
click at [763, 270] on div "EU2 (NALM6KO)" at bounding box center [767, 258] width 143 height 47
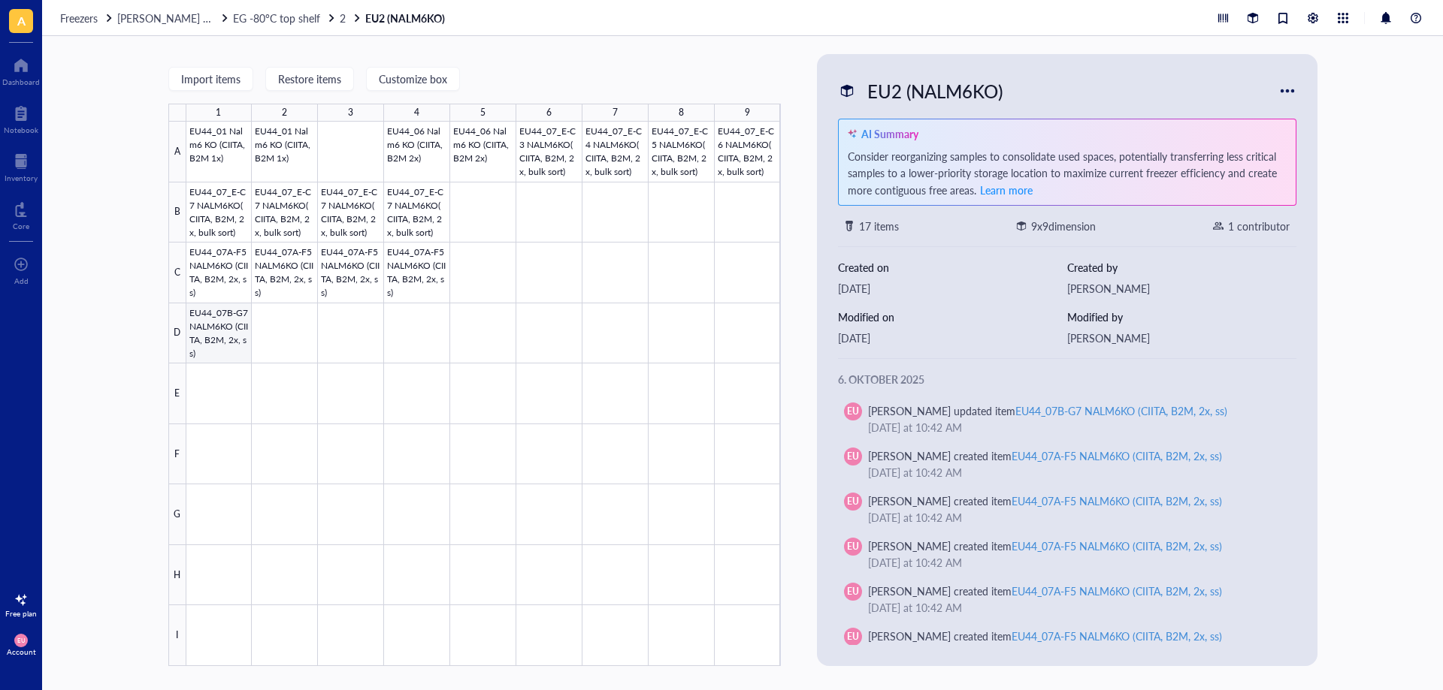
click at [213, 340] on div at bounding box center [483, 394] width 594 height 545
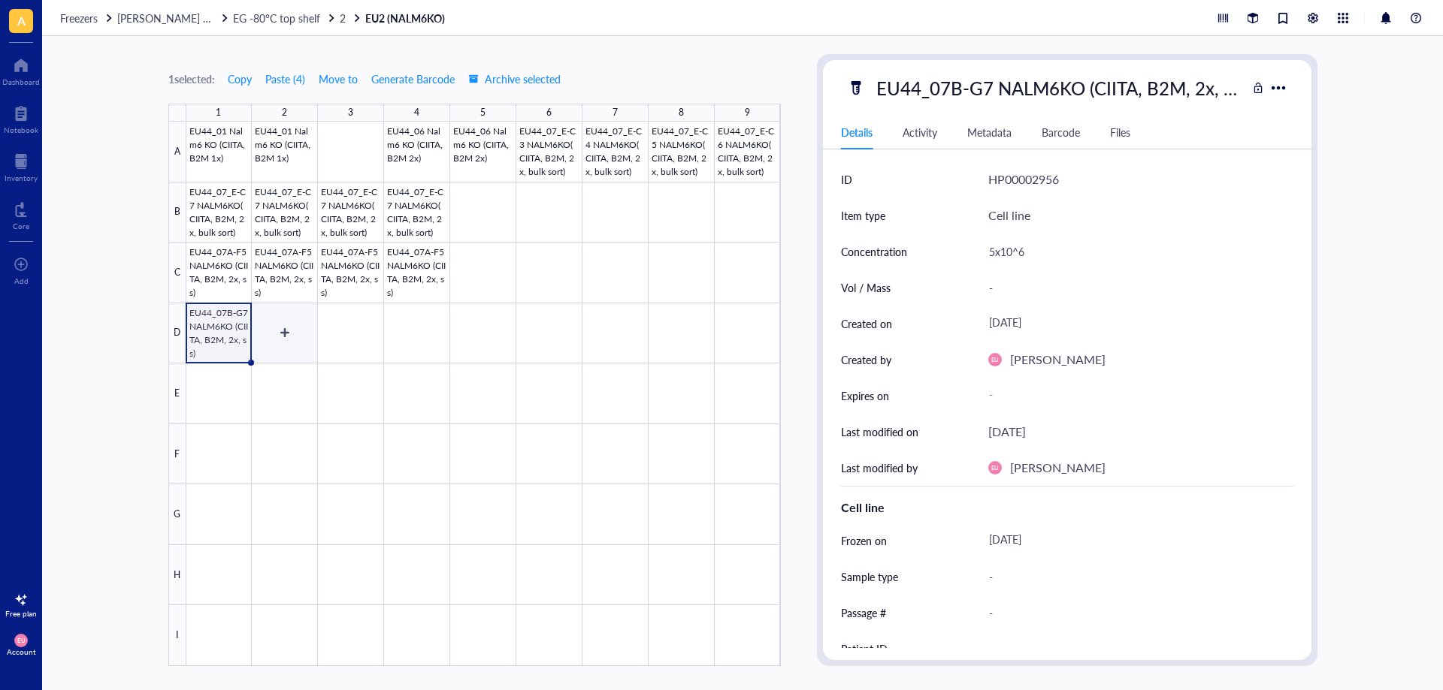
click at [297, 332] on div at bounding box center [483, 394] width 594 height 545
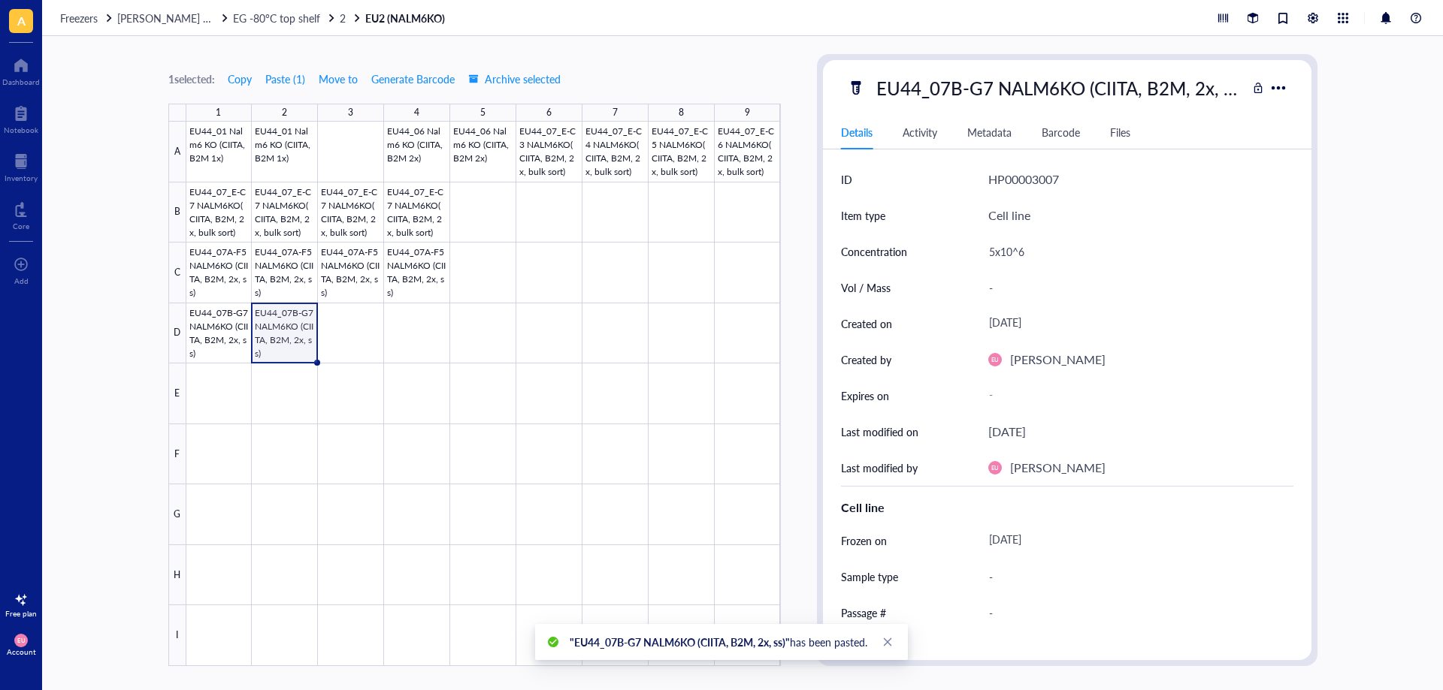
click at [999, 86] on div "EU44_07B-G7 NALM6KO (CIITA, B2M, 2x, ss)" at bounding box center [1057, 88] width 377 height 32
click at [993, 91] on input "EU44_07B-G7 NALM6KO (CIITA, B2M, 2x, ss)" at bounding box center [1058, 88] width 376 height 30
type input "EU44_07B-G7 P0 NALM6KO (CIITA, B2M, 2x, ss)"
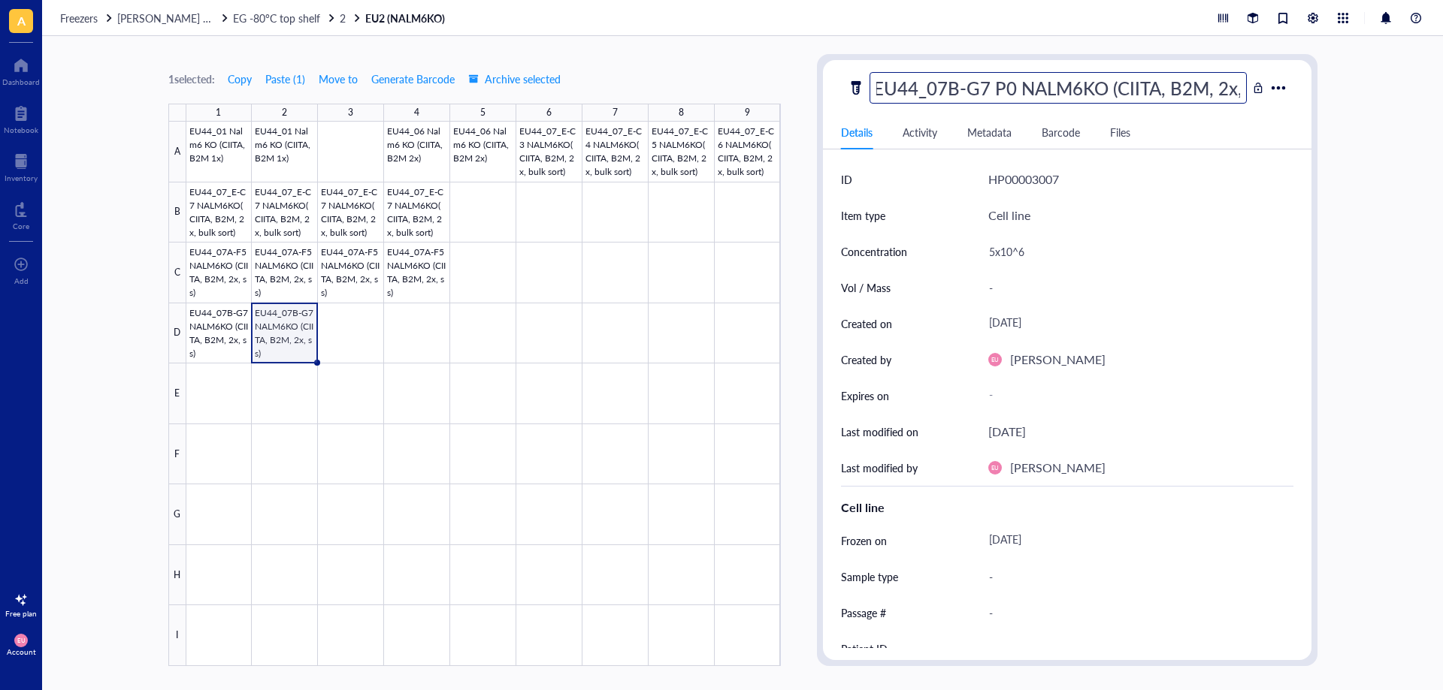
click at [1201, 101] on input "EU44_07B-G7 P0 NALM6KO (CIITA, B2M, 2x, ss)" at bounding box center [1058, 88] width 376 height 30
click at [1032, 544] on div "[DATE]" at bounding box center [1134, 540] width 305 height 27
click at [1036, 536] on div "[DATE]" at bounding box center [1134, 540] width 305 height 27
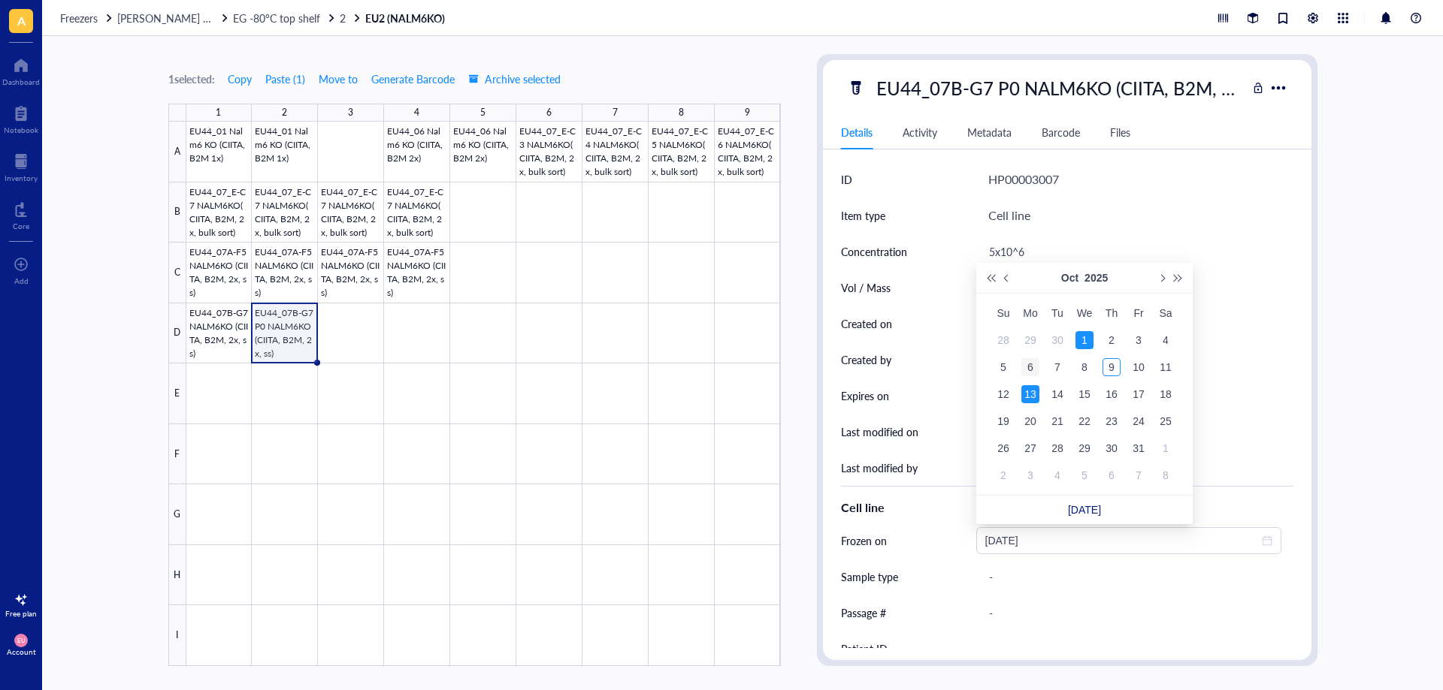
type input "[DATE]"
click at [1030, 370] on div "6" at bounding box center [1030, 367] width 18 height 18
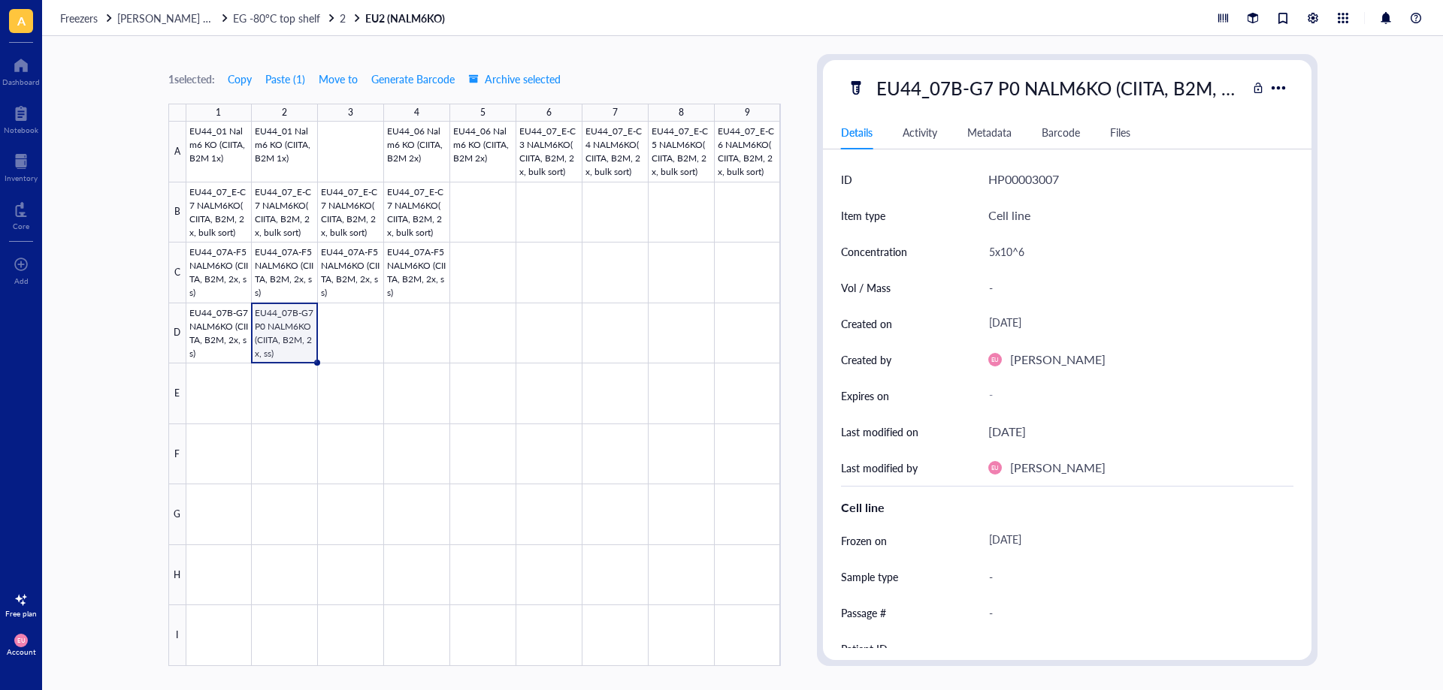
click at [1047, 543] on div "[DATE]" at bounding box center [1134, 540] width 305 height 27
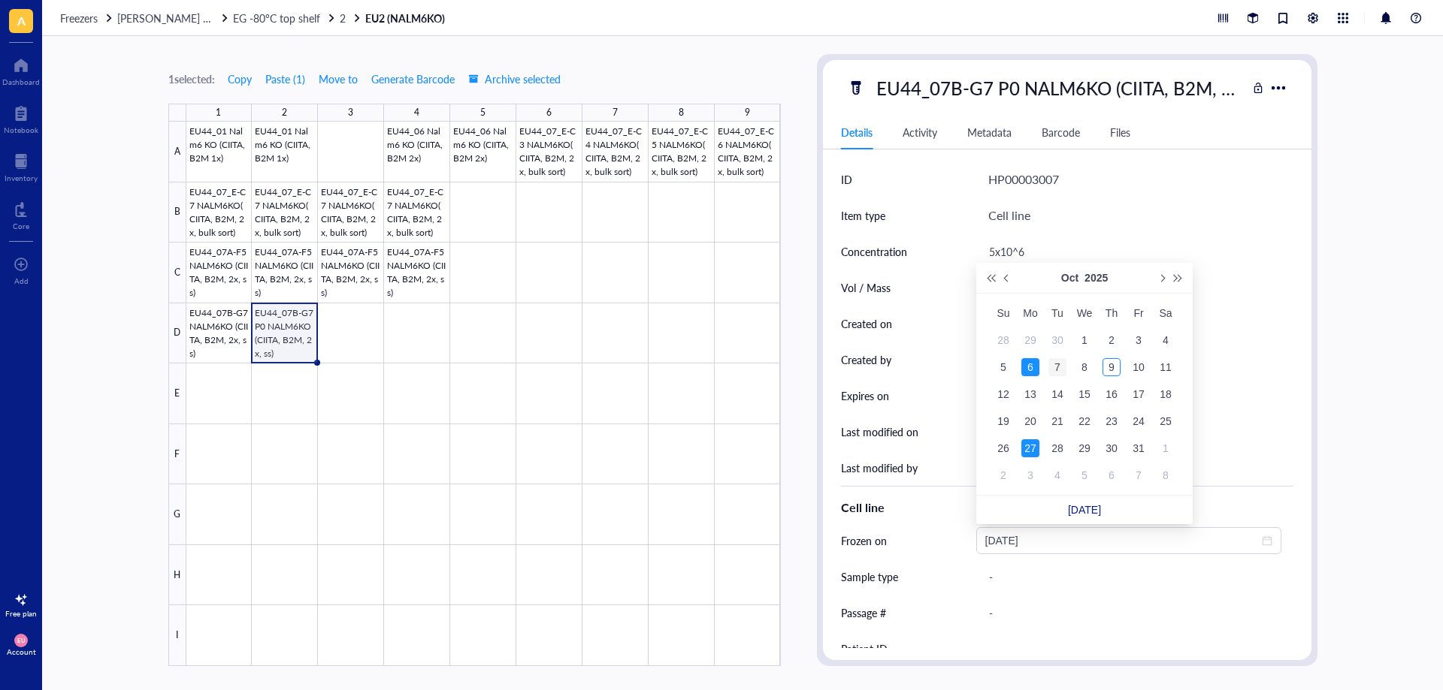
type input "[DATE]"
click at [1052, 360] on div "7" at bounding box center [1057, 367] width 18 height 18
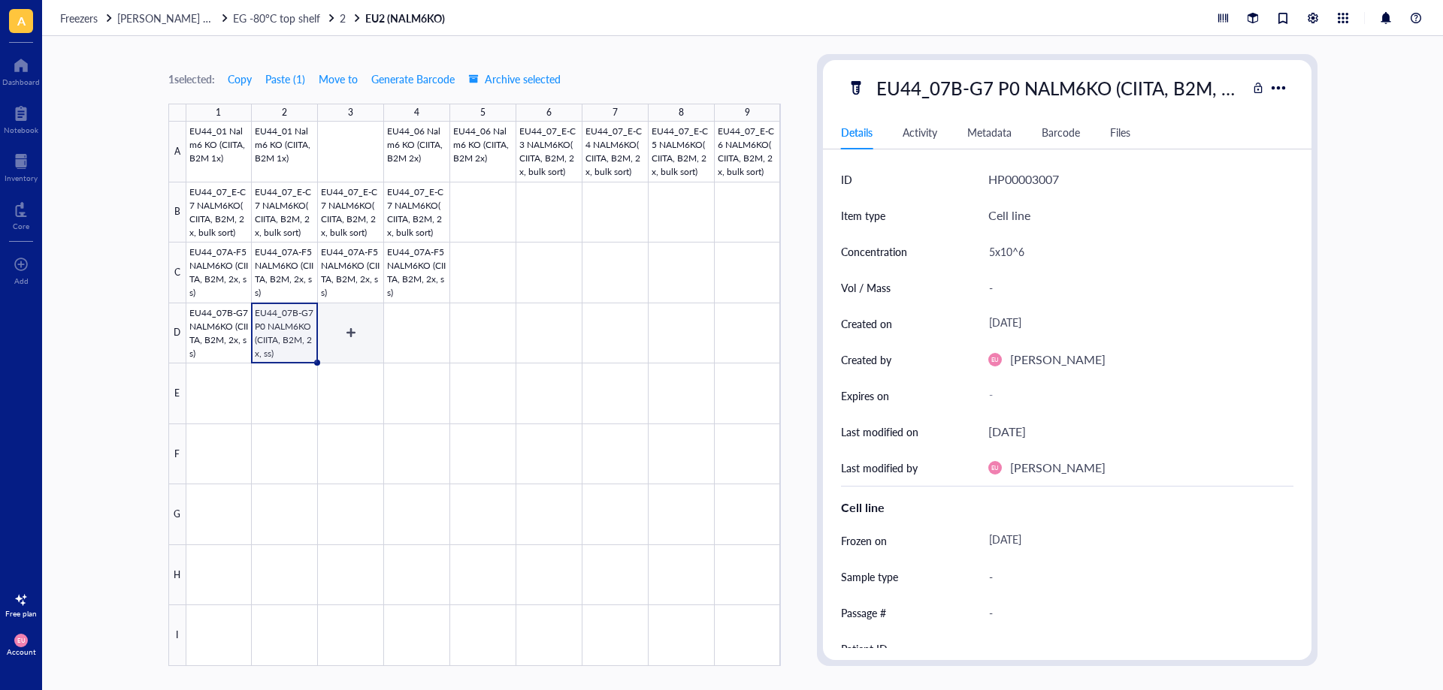
click at [371, 363] on div at bounding box center [483, 394] width 594 height 545
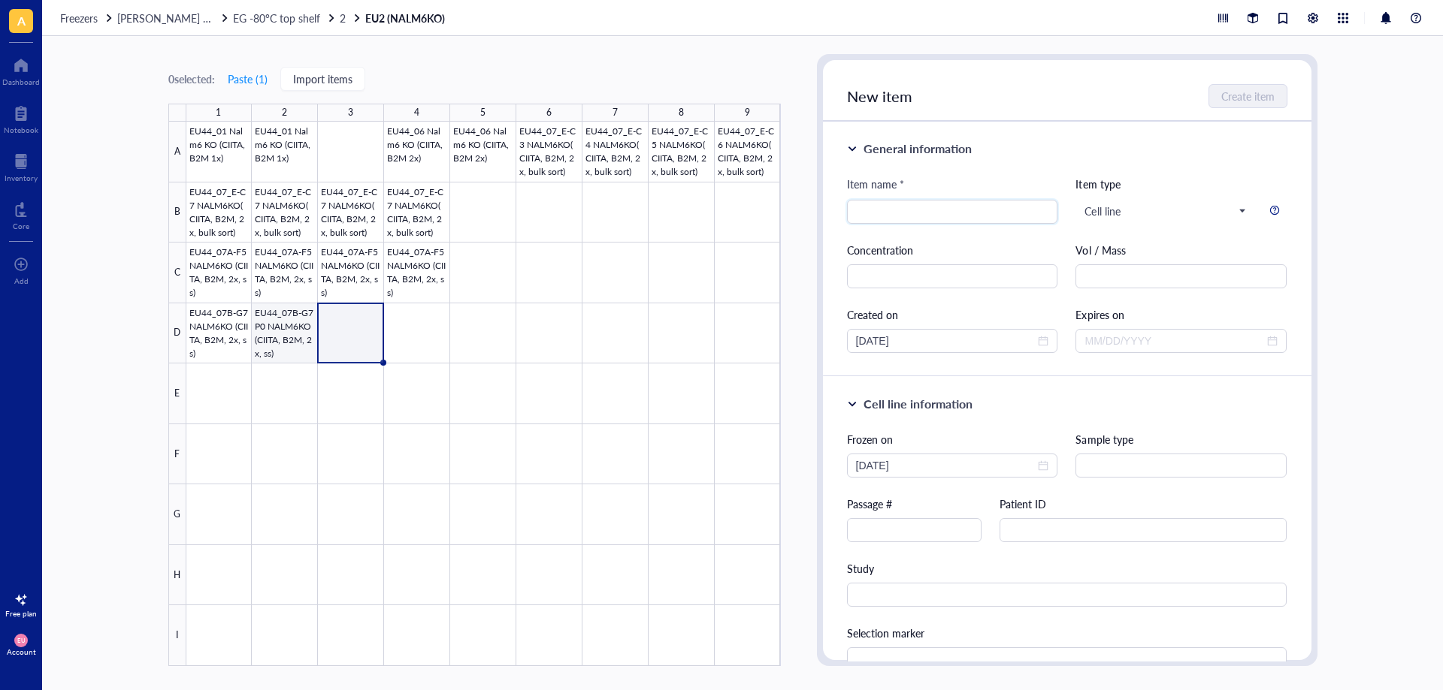
drag, startPoint x: 304, startPoint y: 346, endPoint x: 337, endPoint y: 354, distance: 33.9
click at [304, 346] on div at bounding box center [483, 394] width 594 height 545
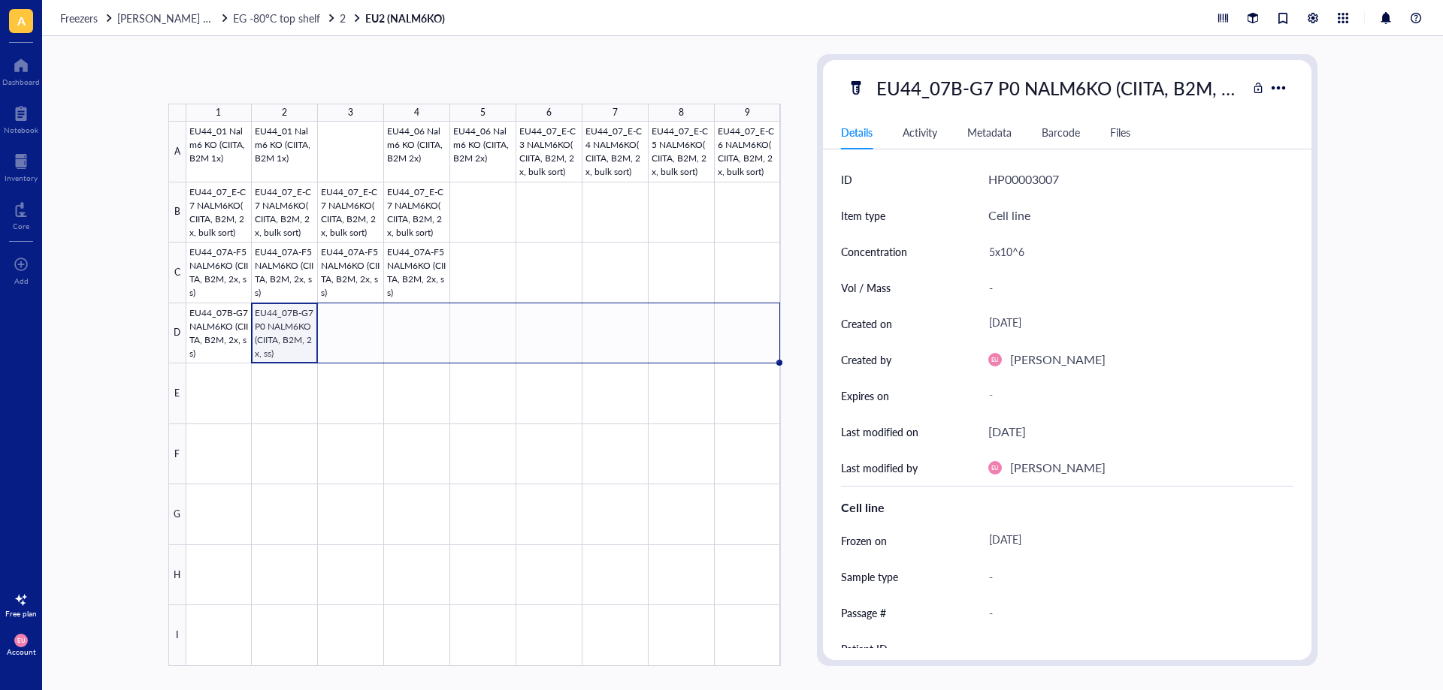
drag, startPoint x: 316, startPoint y: 363, endPoint x: 778, endPoint y: 376, distance: 462.3
click at [0, 0] on div "EU44_01 Nalm6 KO (CIITA, B2M 1x) EU44_01 Nalm6 KO (CIITA, B2M 1x) EU44_06 Nalm6…" at bounding box center [0, 0] width 0 height 0
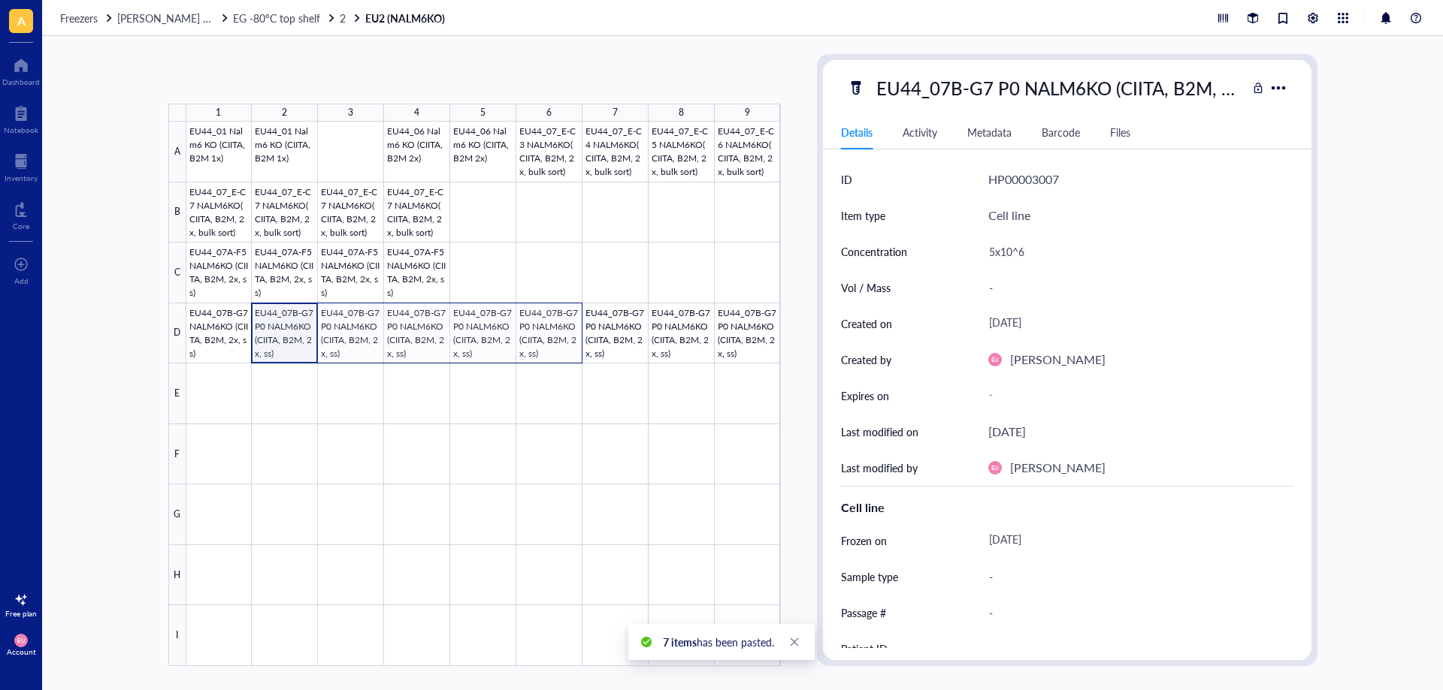
drag, startPoint x: 292, startPoint y: 339, endPoint x: 525, endPoint y: 338, distance: 233.7
click at [524, 337] on div at bounding box center [483, 394] width 594 height 545
click at [216, 403] on div at bounding box center [483, 394] width 594 height 545
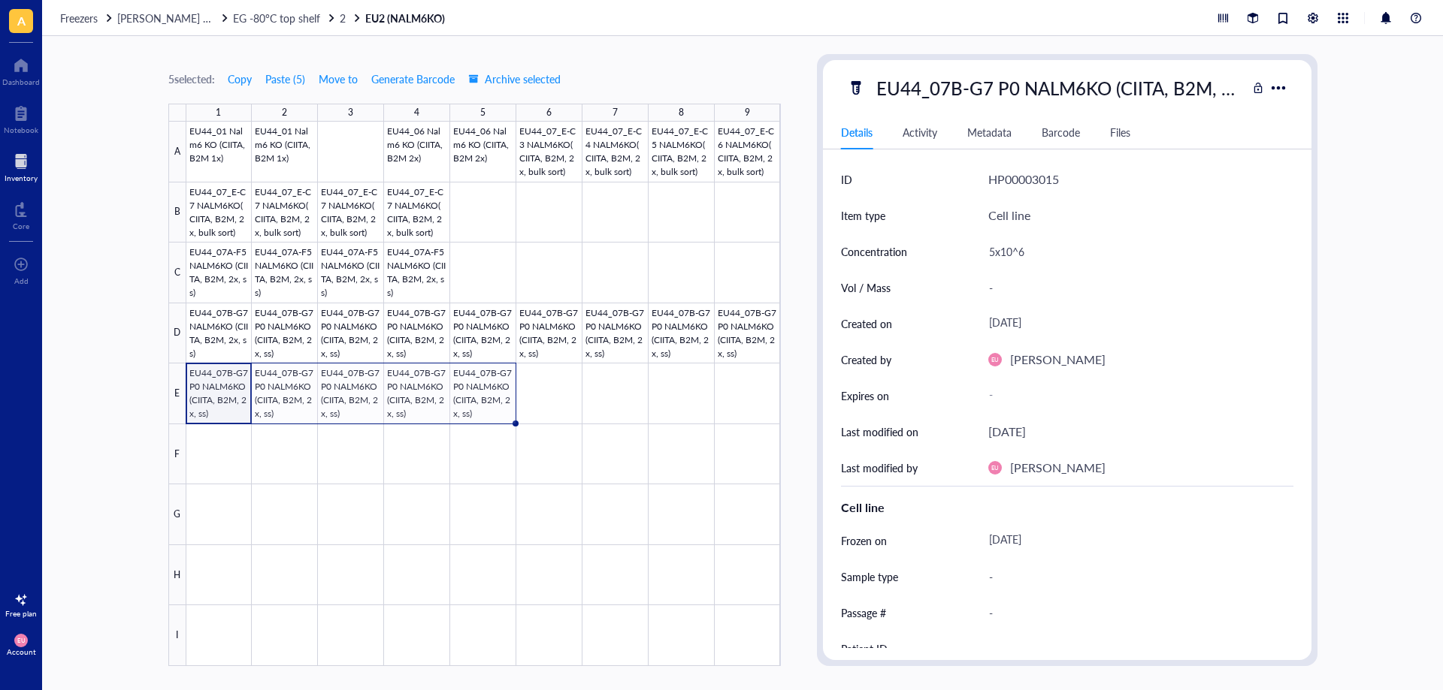
click at [35, 169] on div at bounding box center [21, 162] width 33 height 24
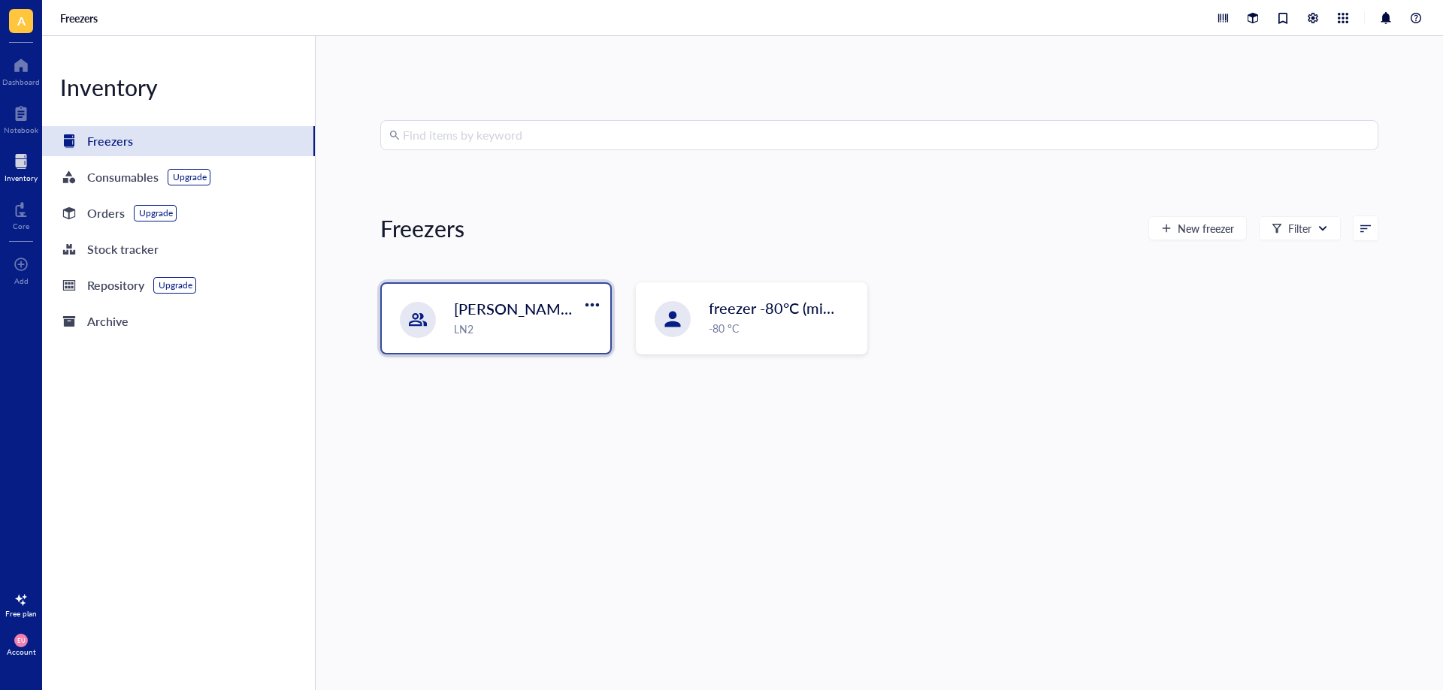
click at [503, 322] on div "LN2" at bounding box center [527, 329] width 147 height 17
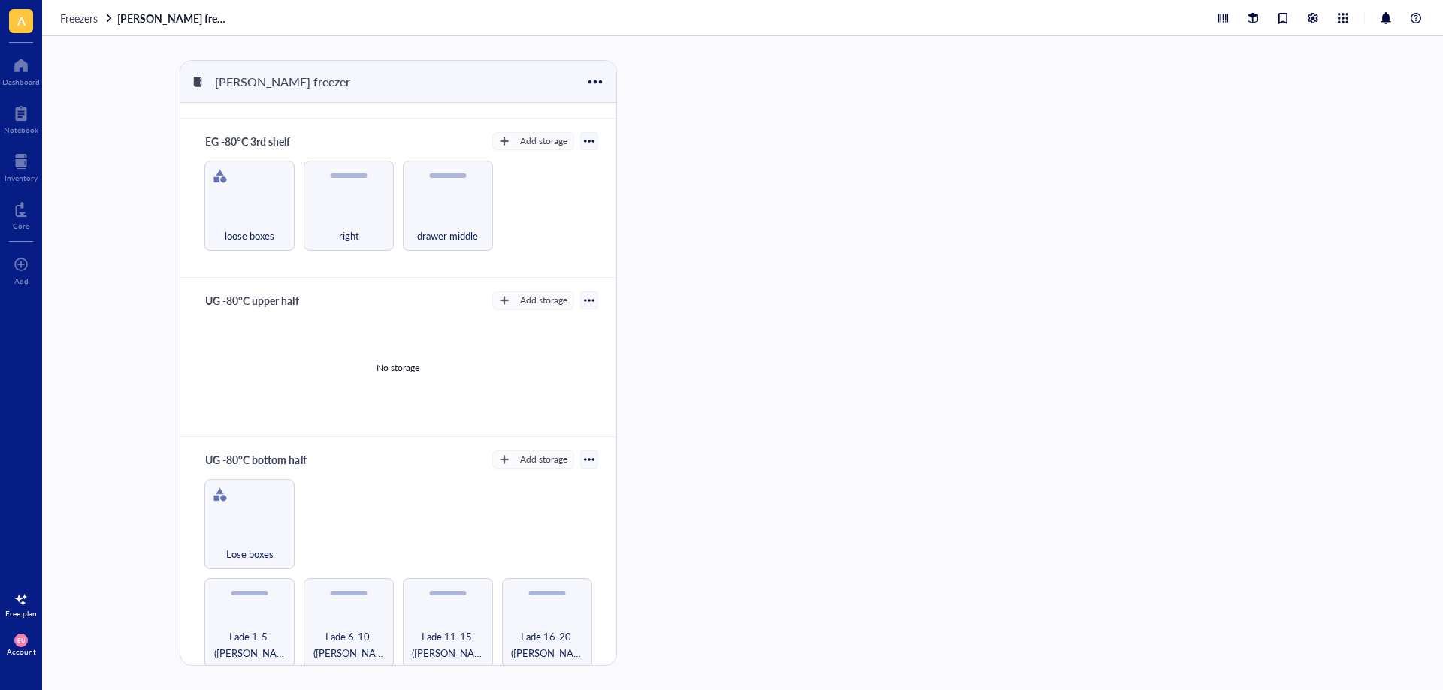
scroll to position [463, 0]
click at [258, 619] on div "Lade 1-5 ([PERSON_NAME]/Tcell)" at bounding box center [249, 623] width 90 height 90
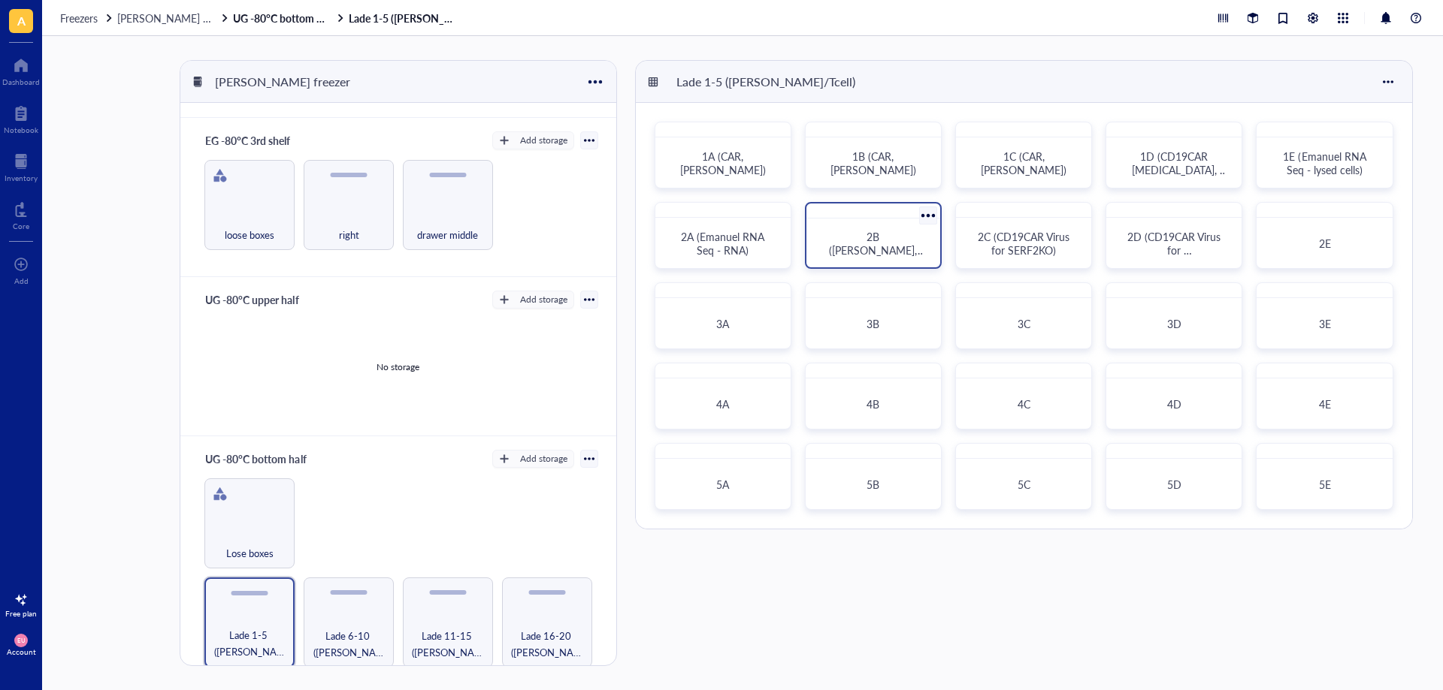
click at [897, 255] on div "2B ([PERSON_NAME], BackUp)" at bounding box center [873, 243] width 98 height 27
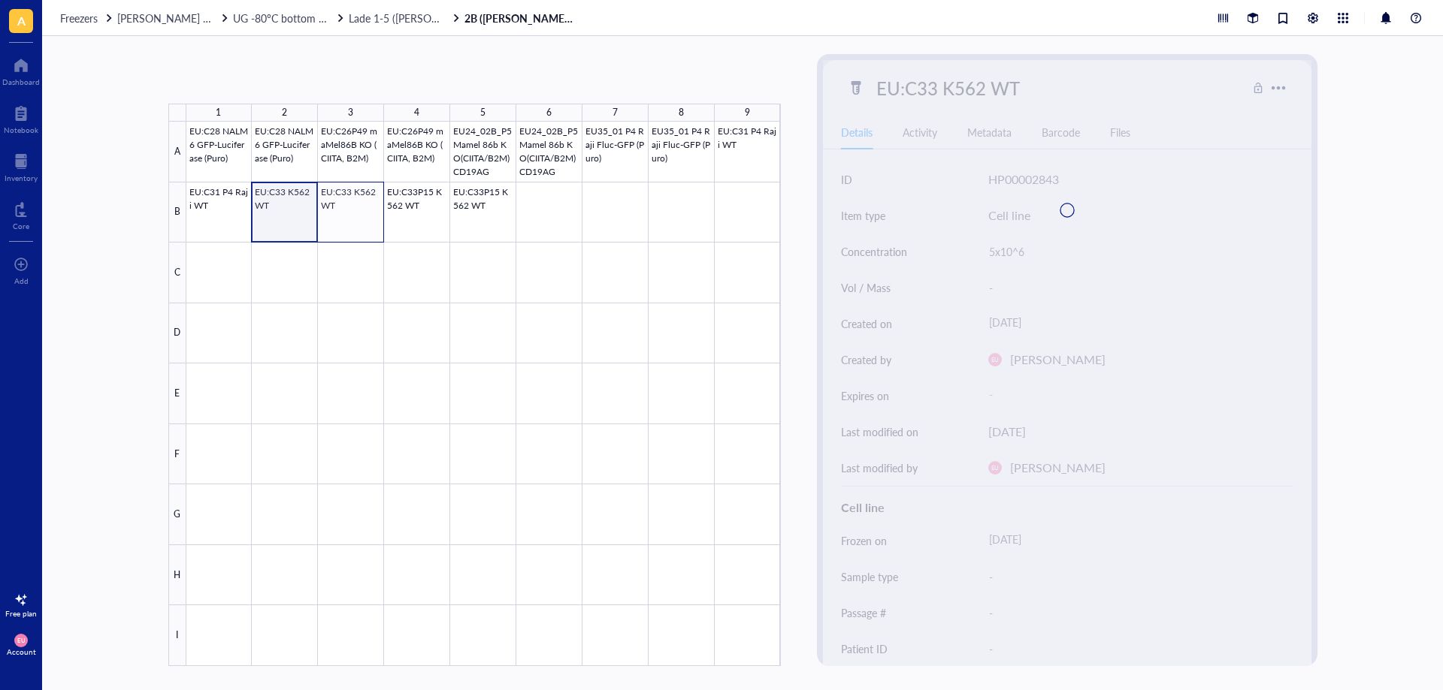
drag, startPoint x: 279, startPoint y: 218, endPoint x: 360, endPoint y: 220, distance: 80.4
click at [360, 220] on div at bounding box center [483, 394] width 594 height 545
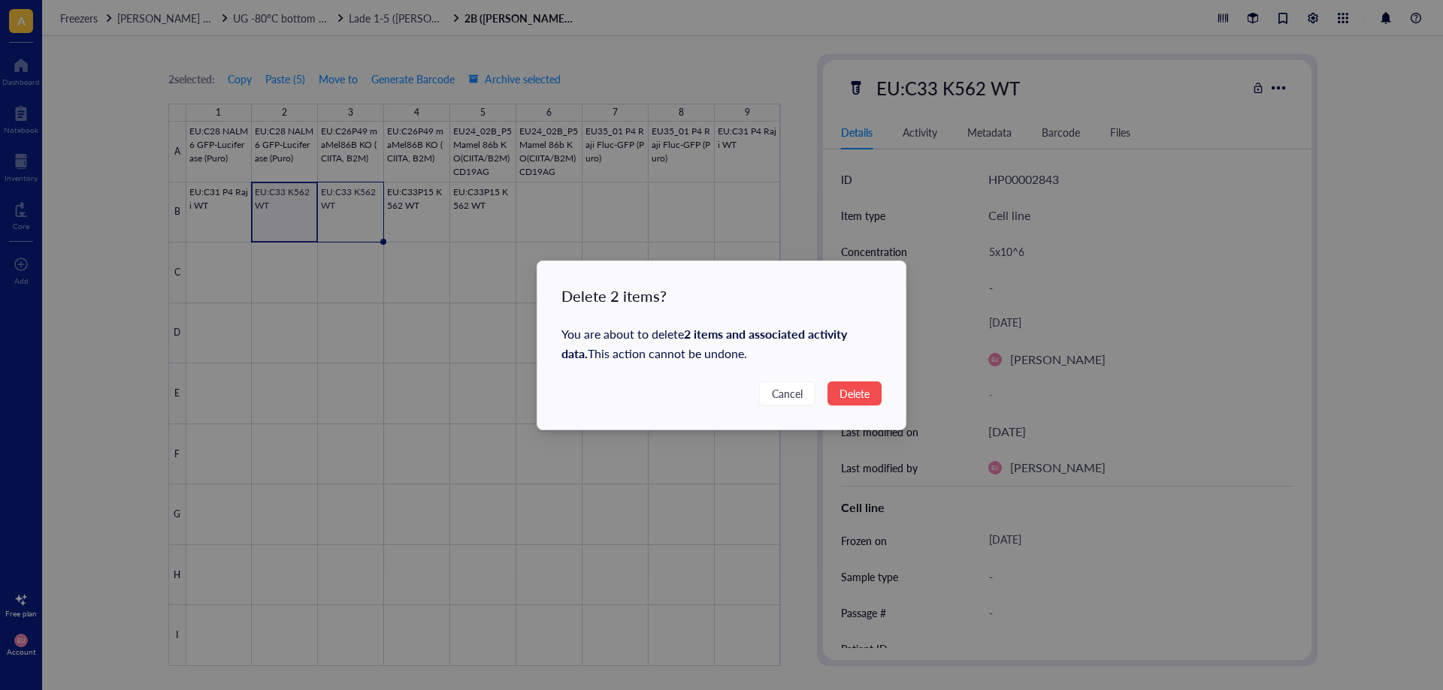
click at [854, 395] on span "Delete" at bounding box center [854, 393] width 30 height 17
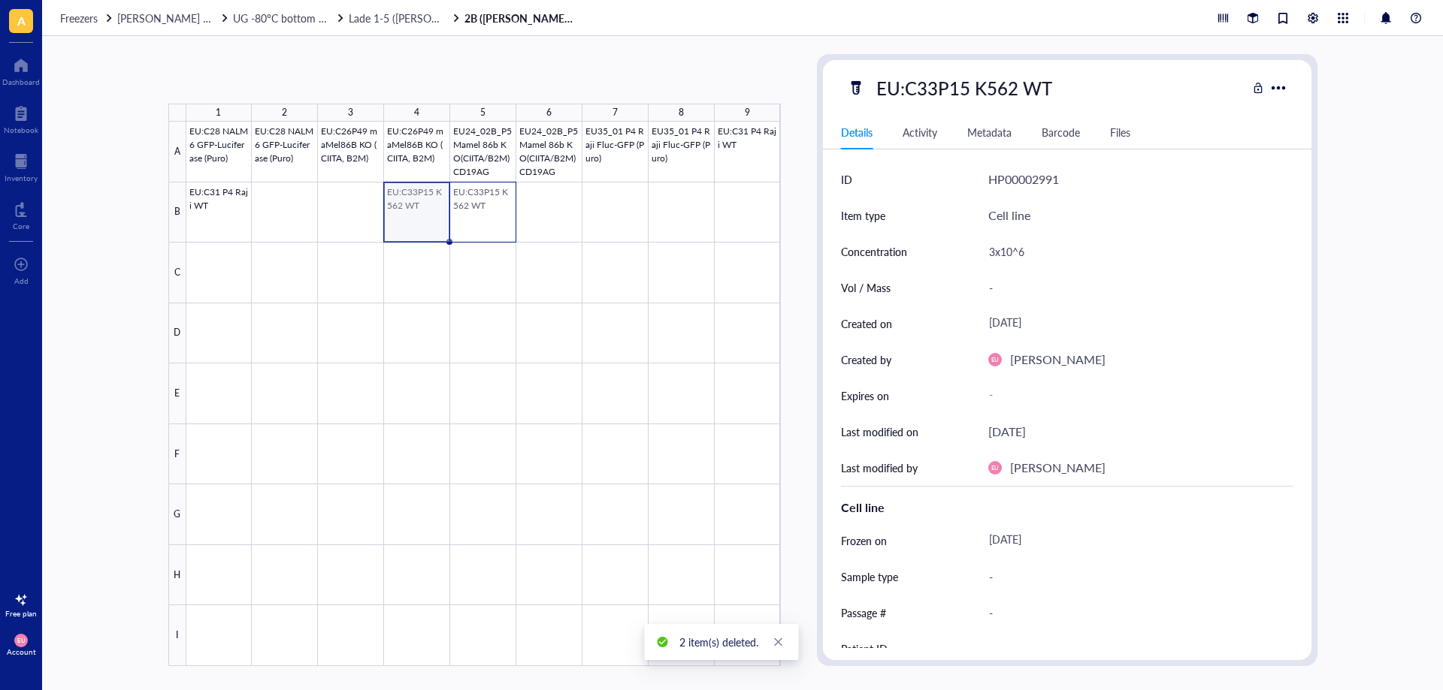
drag, startPoint x: 411, startPoint y: 209, endPoint x: 464, endPoint y: 212, distance: 52.7
click at [464, 212] on div at bounding box center [483, 394] width 594 height 545
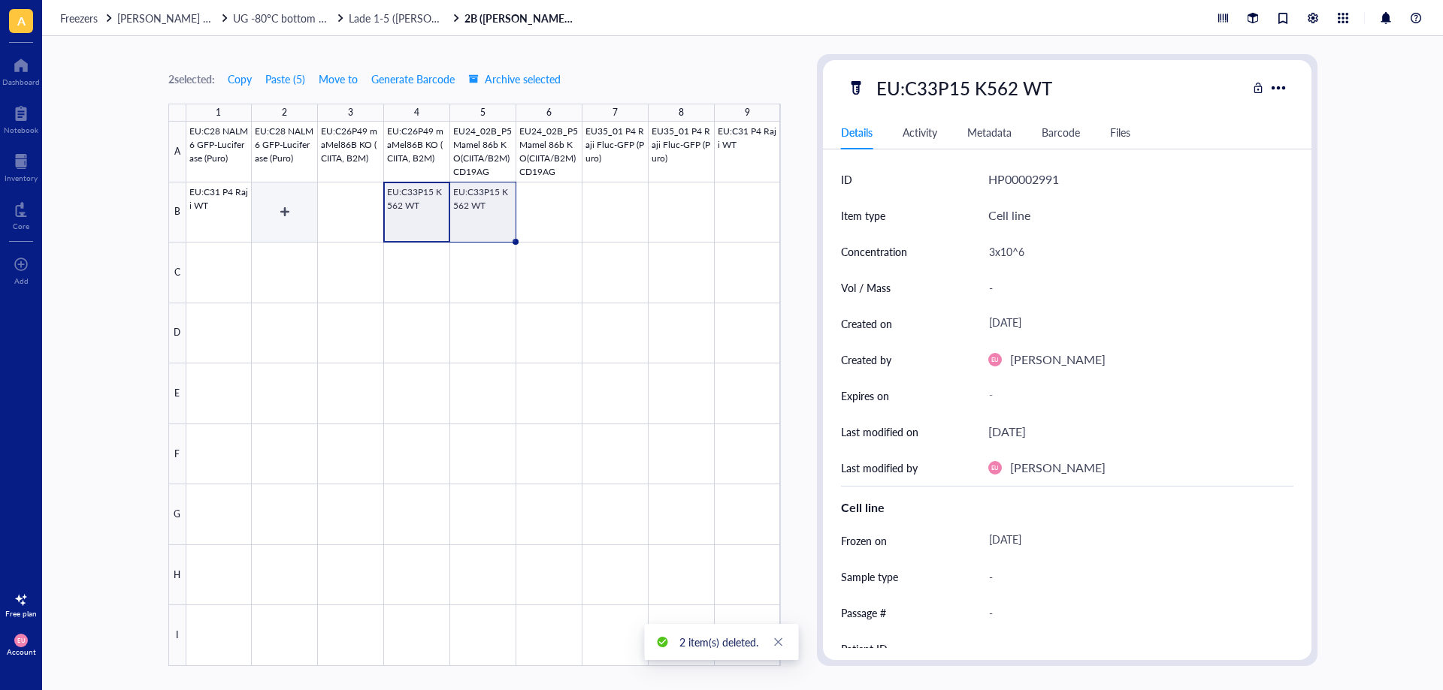
click at [291, 213] on div at bounding box center [483, 394] width 594 height 545
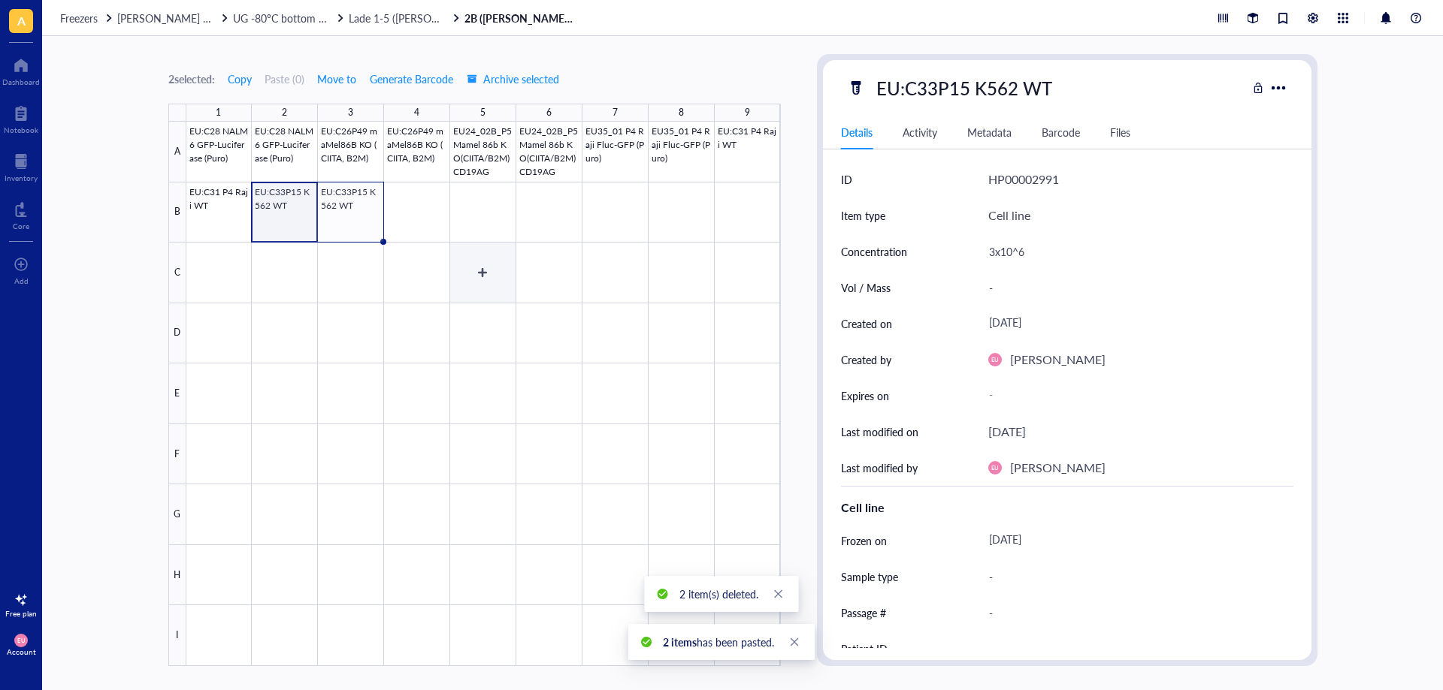
drag, startPoint x: 493, startPoint y: 310, endPoint x: 502, endPoint y: 315, distance: 10.4
click at [493, 310] on div at bounding box center [483, 394] width 594 height 545
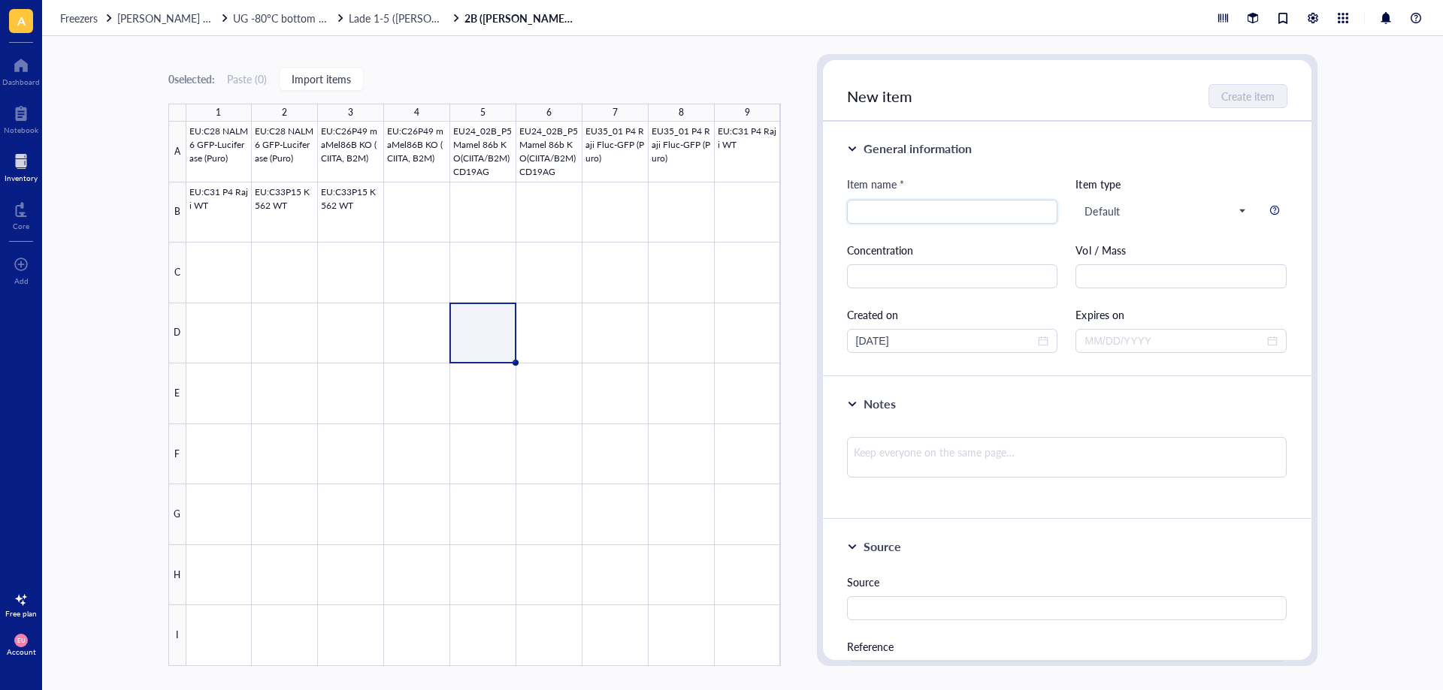
click at [32, 168] on div at bounding box center [21, 162] width 33 height 24
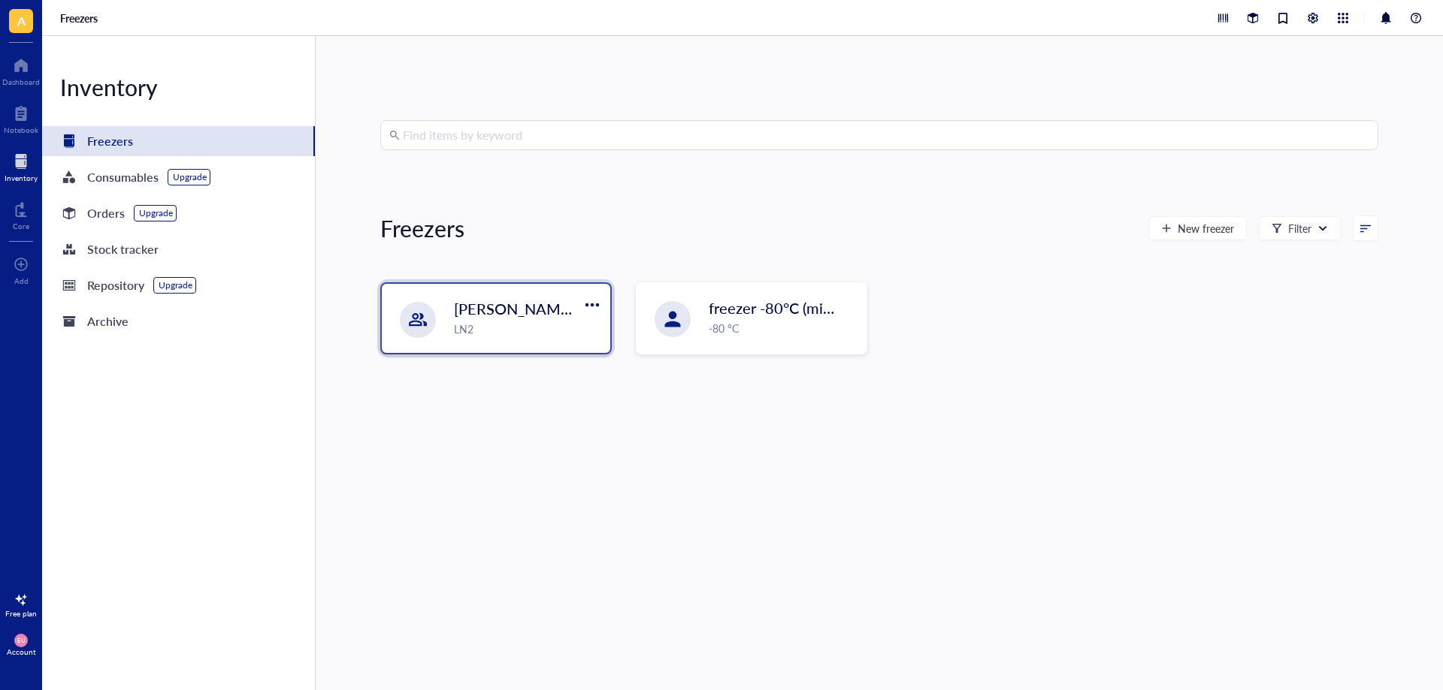
click at [444, 331] on div "[PERSON_NAME] freezer LN2" at bounding box center [496, 318] width 228 height 69
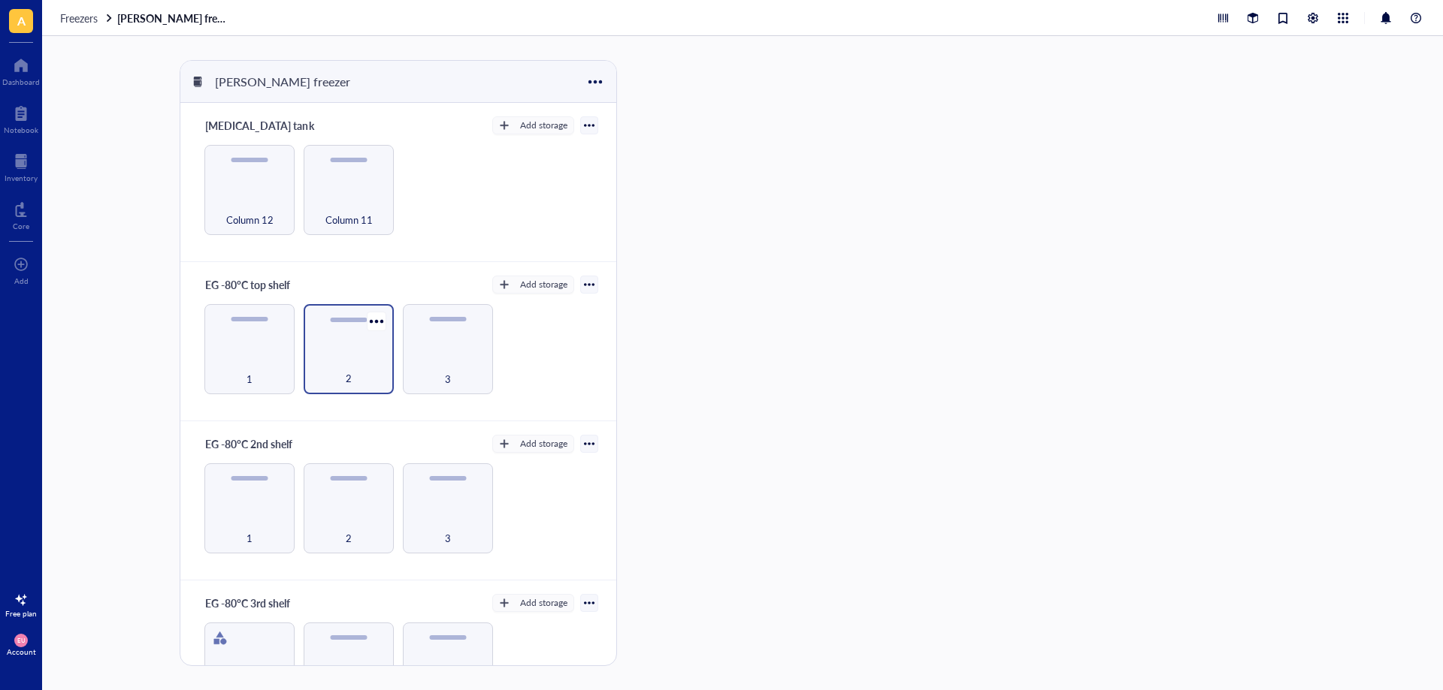
click at [349, 376] on div "2" at bounding box center [348, 370] width 75 height 33
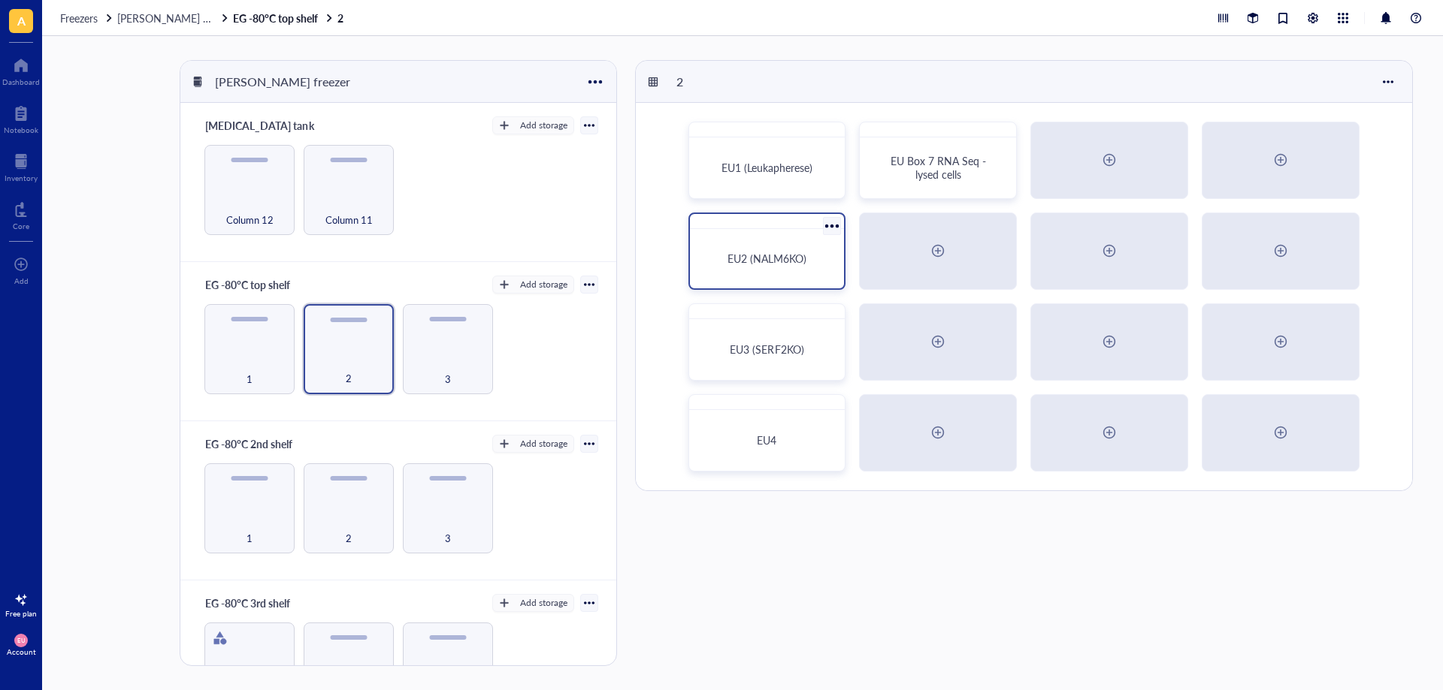
click at [784, 270] on div "EU2 (NALM6KO)" at bounding box center [767, 258] width 143 height 47
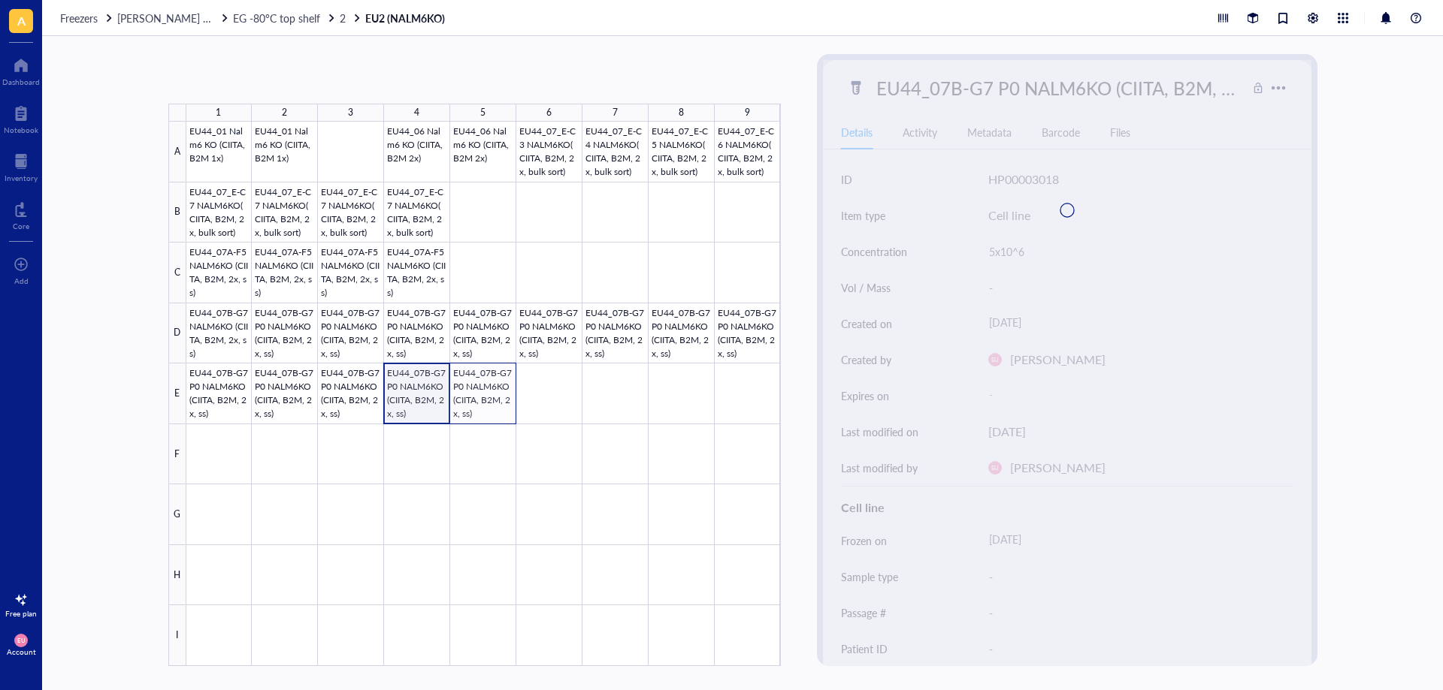
click at [478, 403] on div at bounding box center [483, 394] width 594 height 545
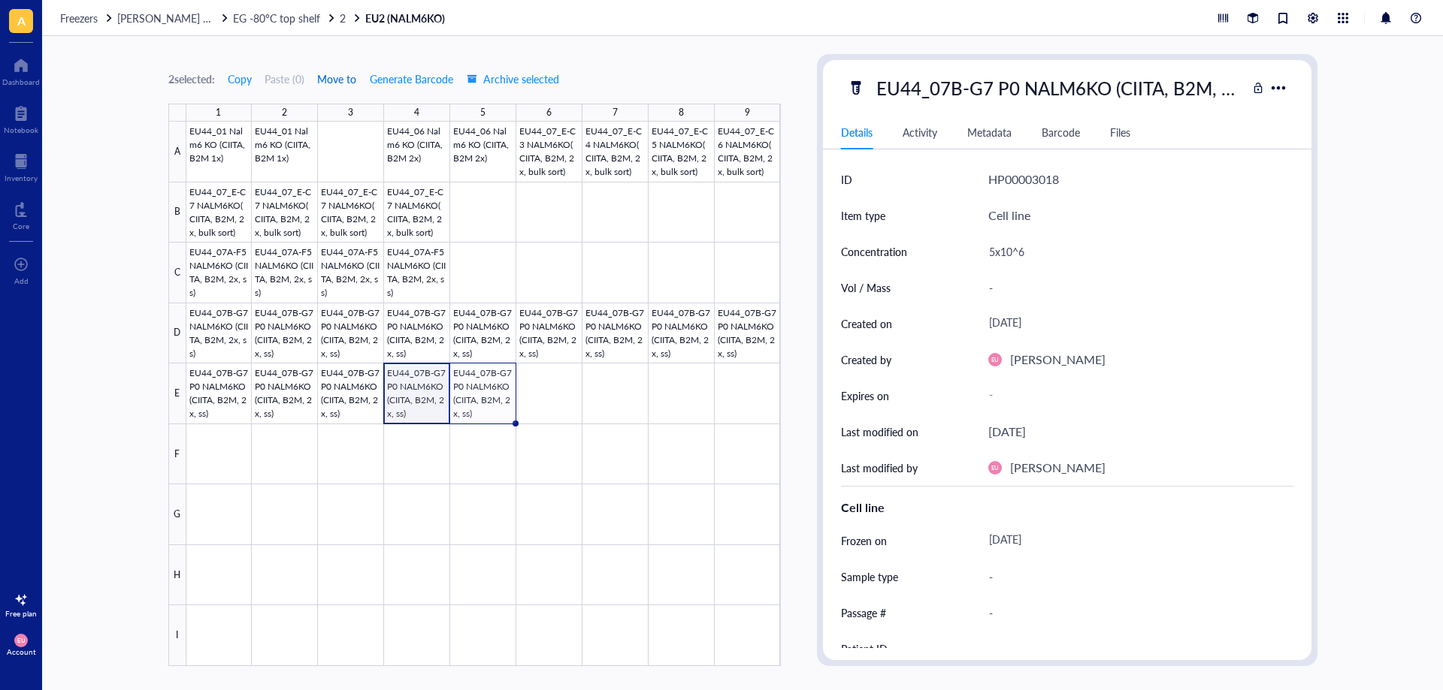
click at [336, 80] on span "Move to" at bounding box center [336, 79] width 39 height 12
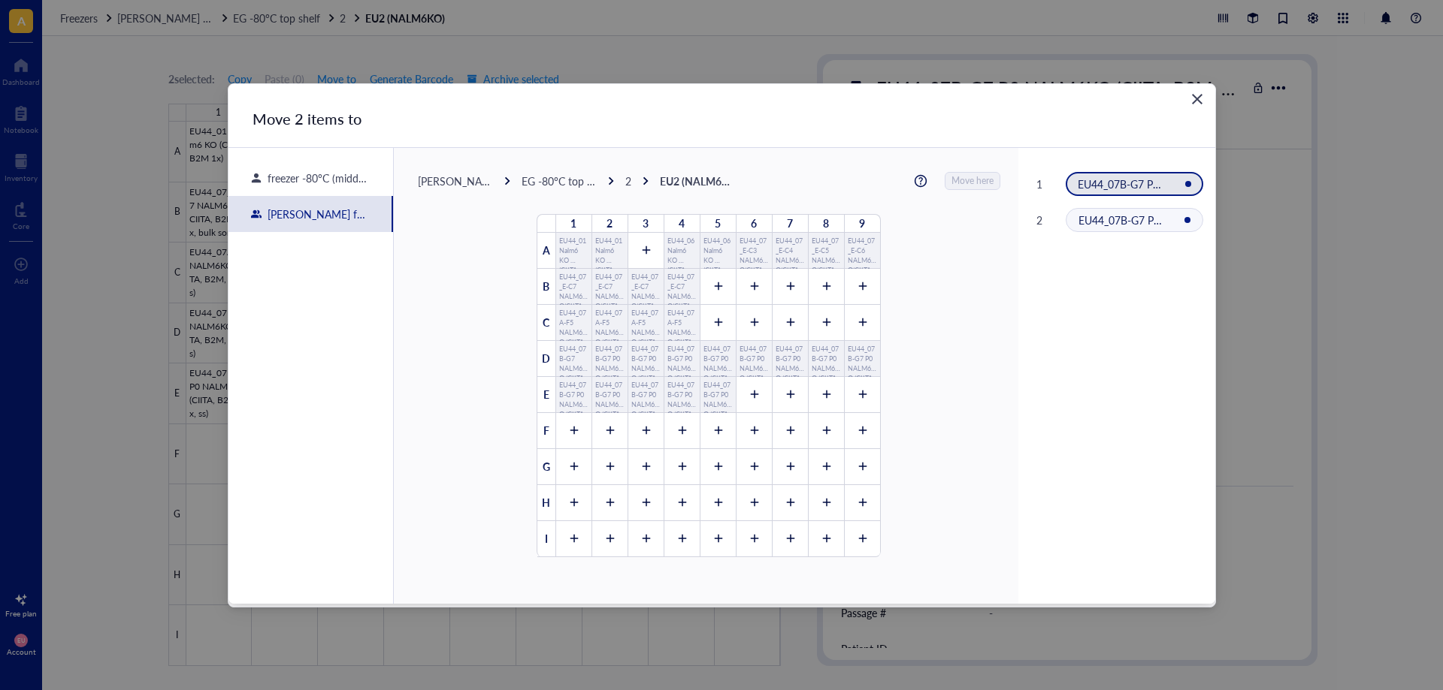
click at [478, 181] on div "[PERSON_NAME] freezer" at bounding box center [455, 181] width 75 height 14
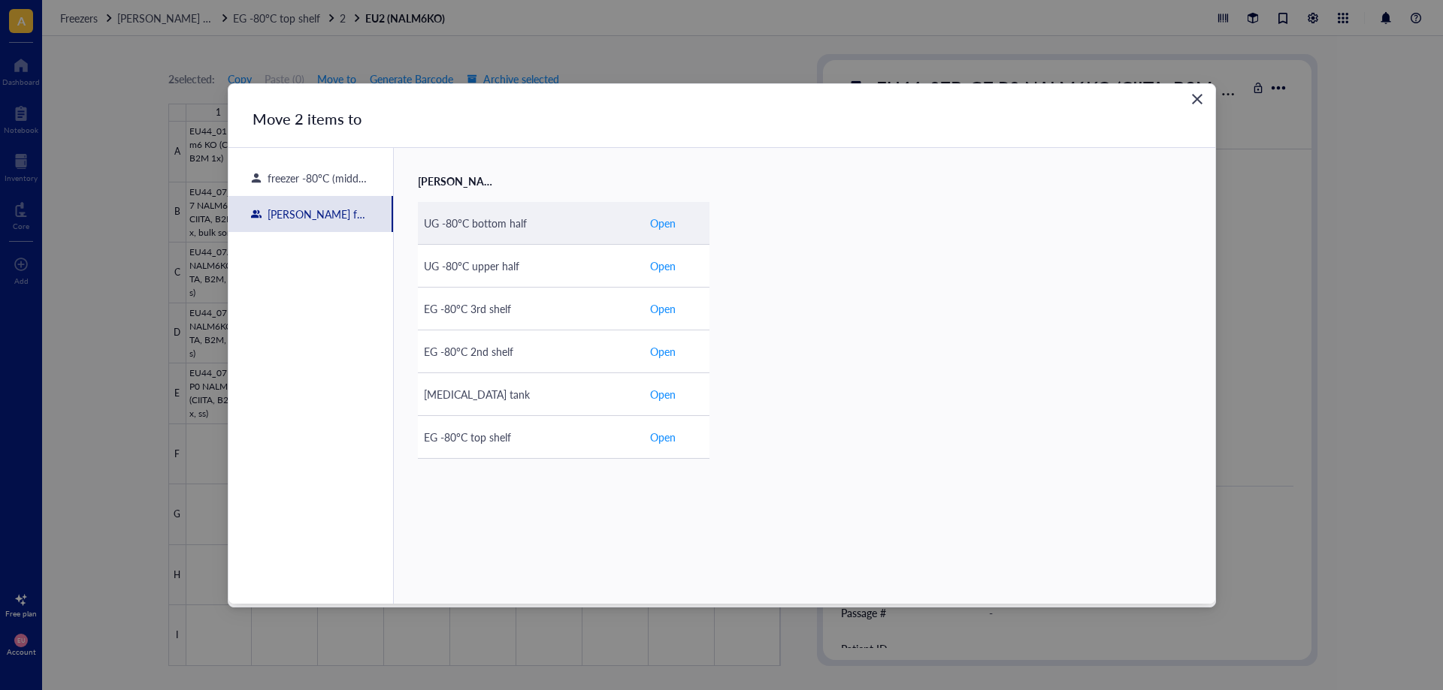
click at [551, 218] on div "UG -80°C bottom half" at bounding box center [530, 223] width 213 height 17
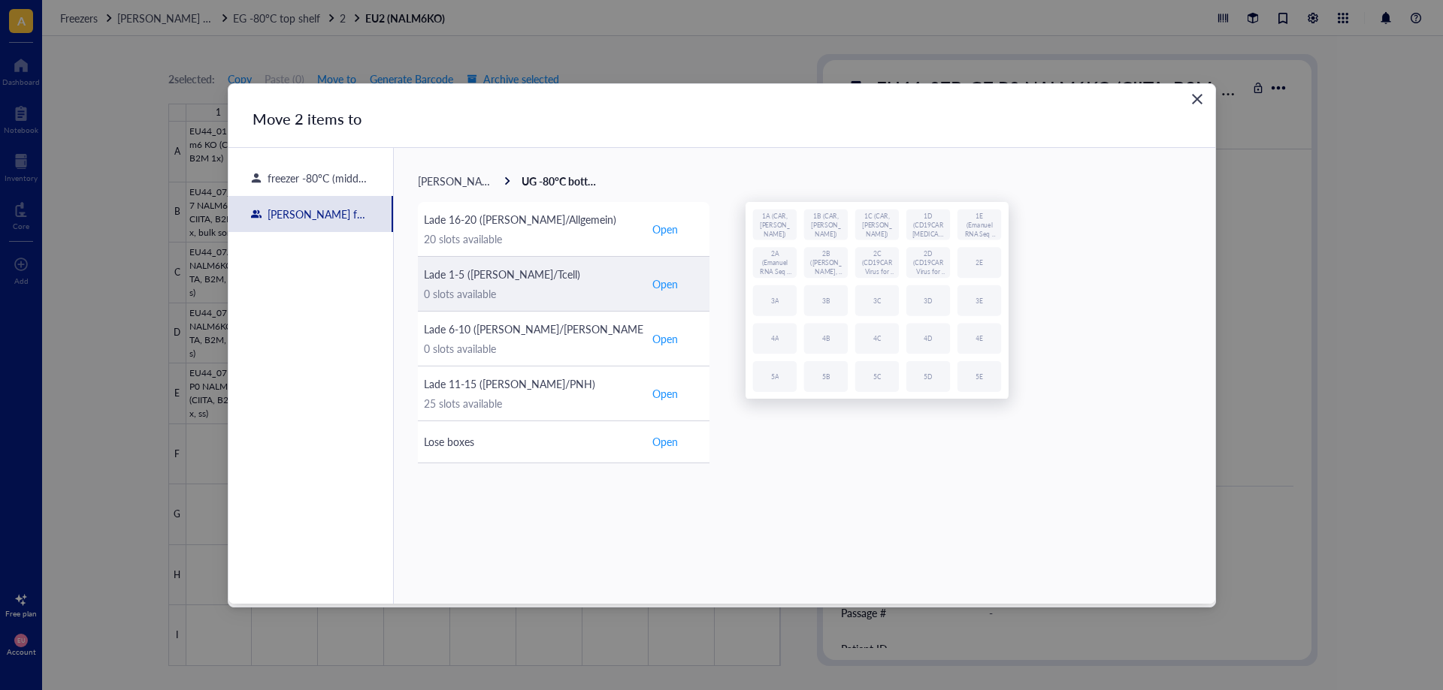
click at [510, 301] on div "0 slots available" at bounding box center [530, 294] width 213 height 17
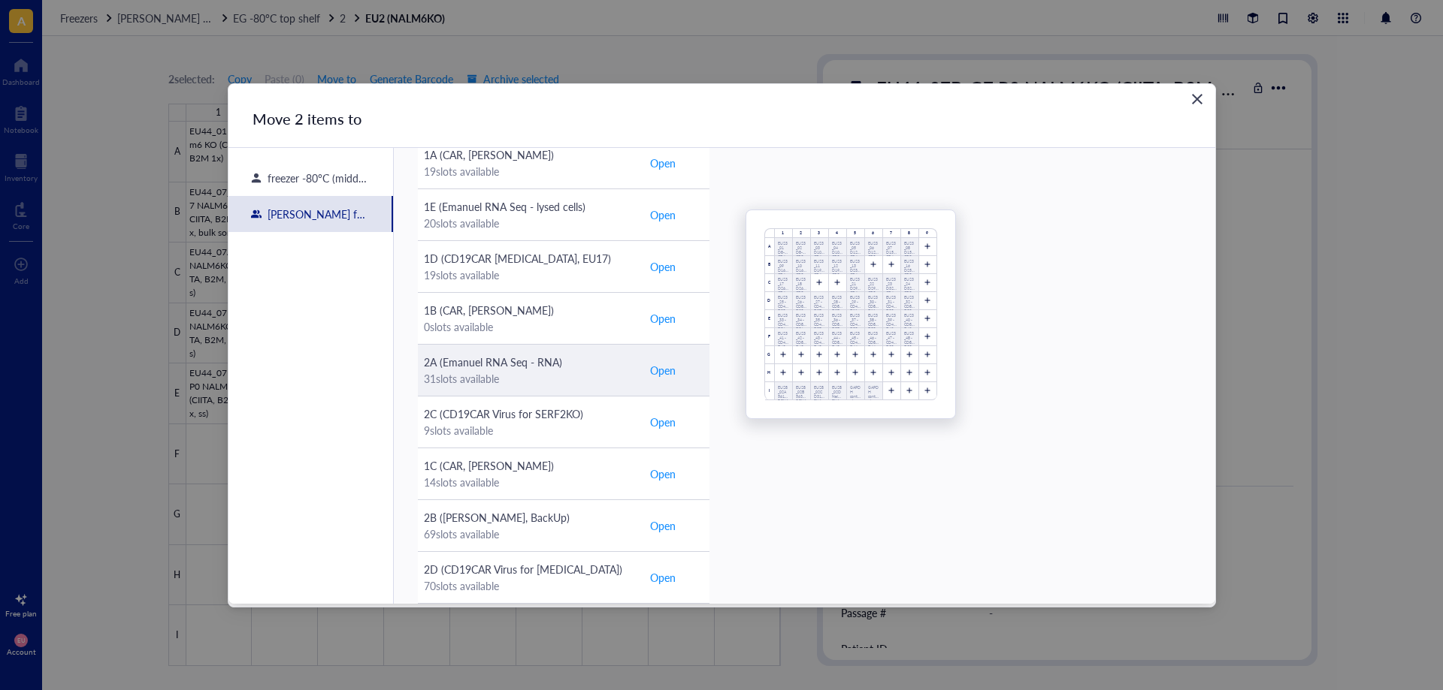
scroll to position [150, 0]
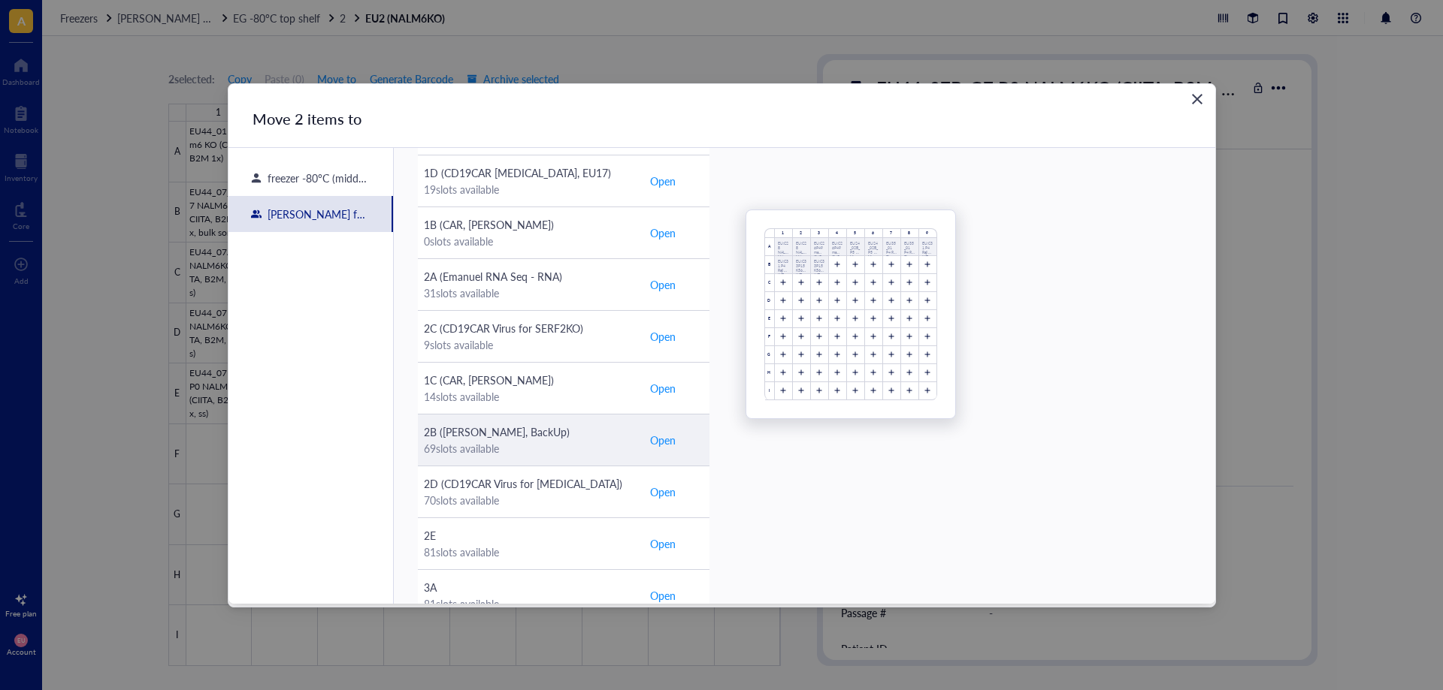
click at [579, 434] on div "2B ([PERSON_NAME], BackUp)" at bounding box center [530, 432] width 213 height 17
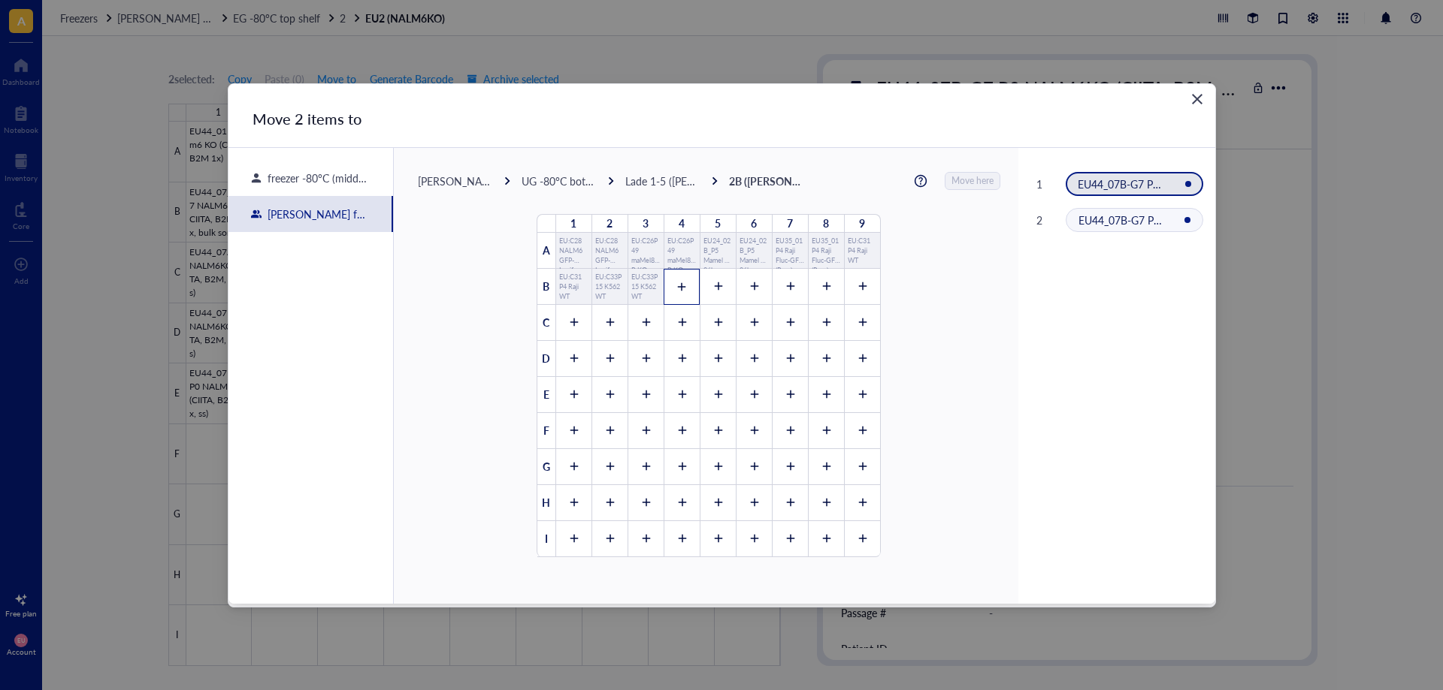
click at [685, 294] on div at bounding box center [681, 287] width 36 height 36
click at [705, 292] on div at bounding box center [717, 287] width 36 height 36
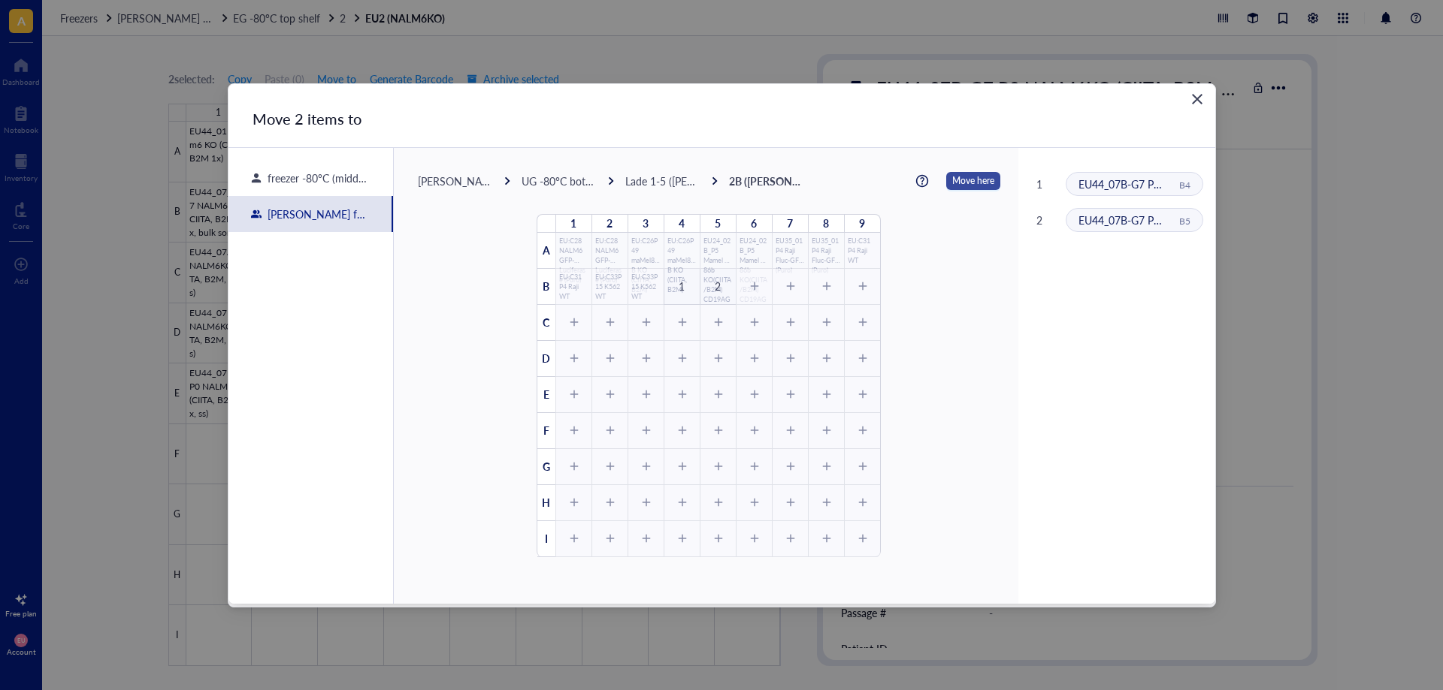
click at [952, 186] on span "Move here" at bounding box center [973, 181] width 42 height 20
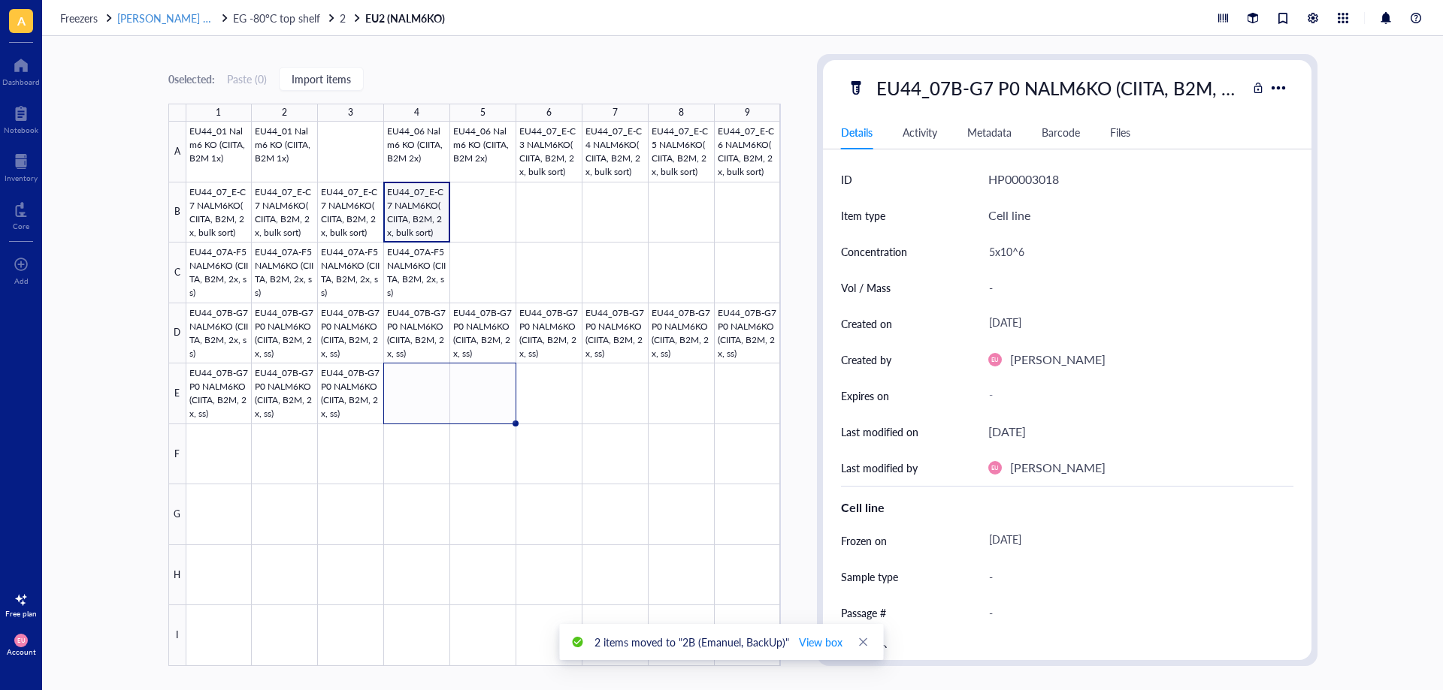
click at [161, 22] on span "[PERSON_NAME] freezer" at bounding box center [175, 18] width 117 height 15
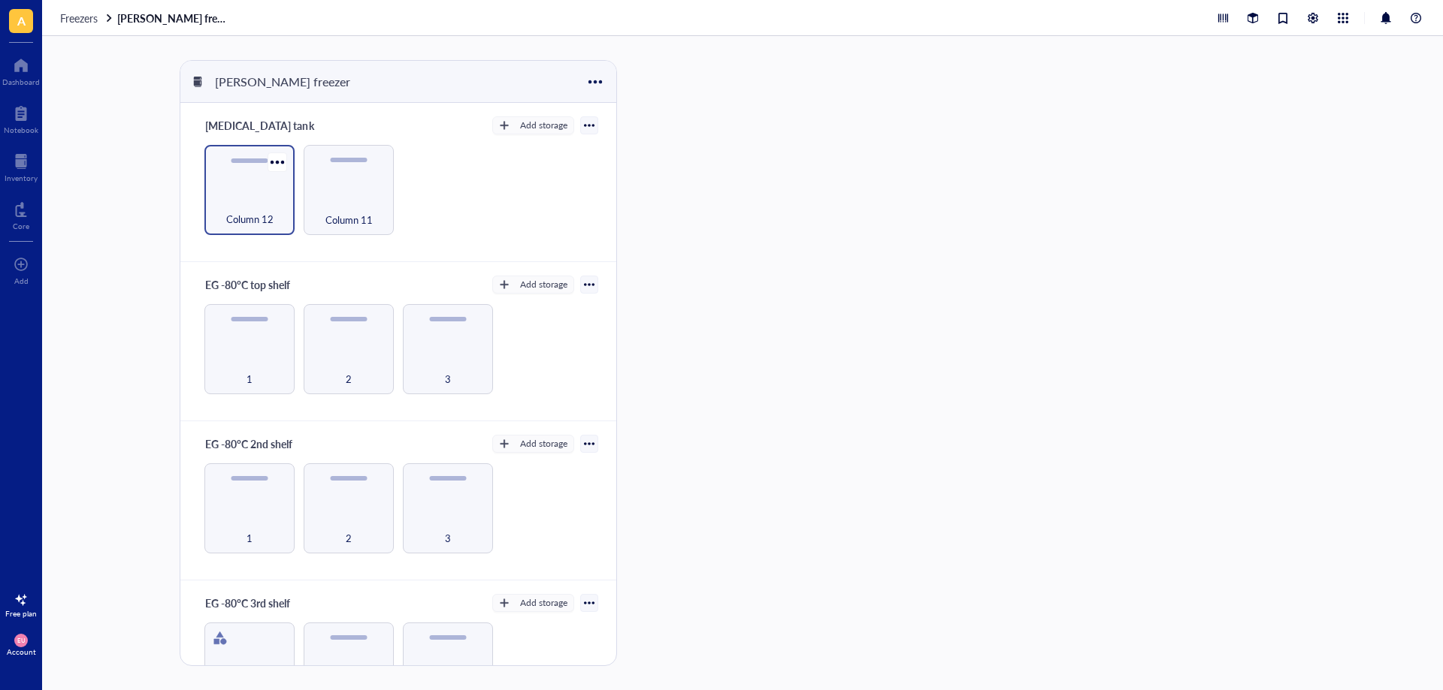
click at [264, 199] on div "Column 12" at bounding box center [249, 211] width 75 height 33
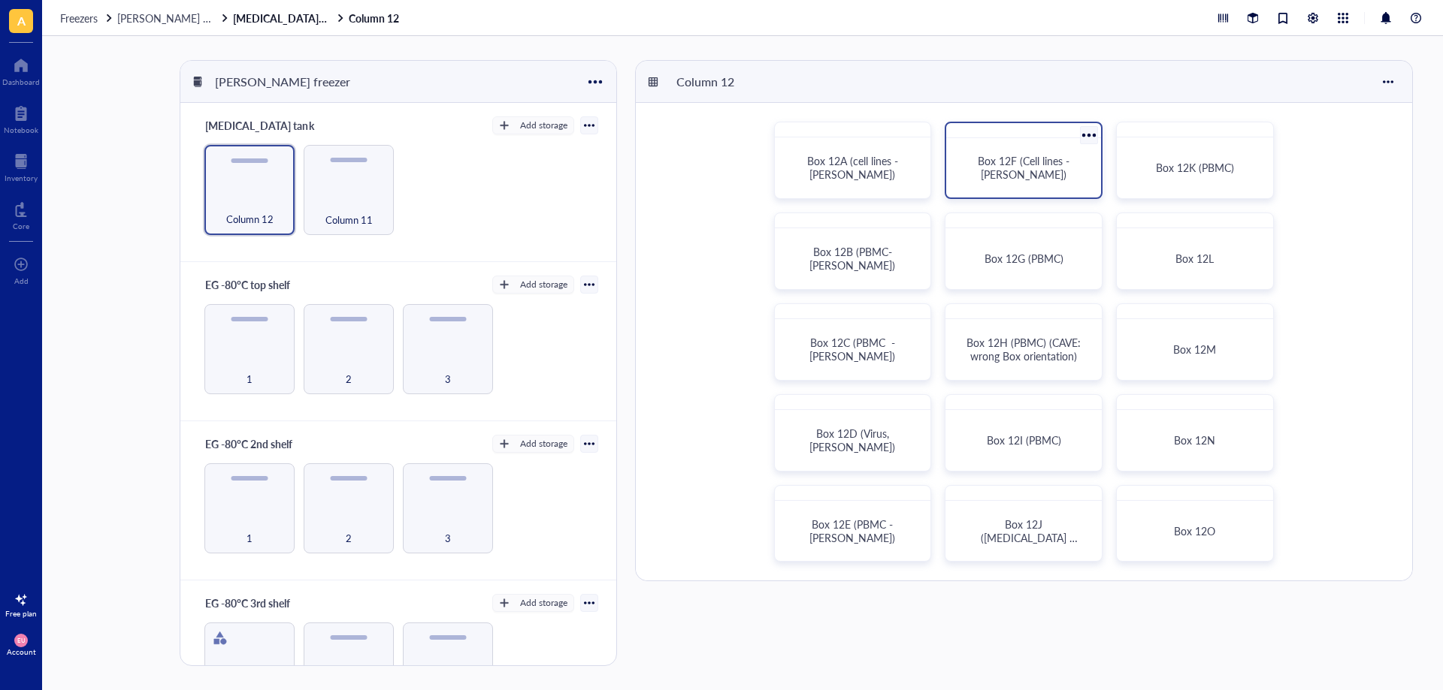
click at [1012, 194] on div "Box 12F (Cell lines - [PERSON_NAME])" at bounding box center [1023, 160] width 158 height 77
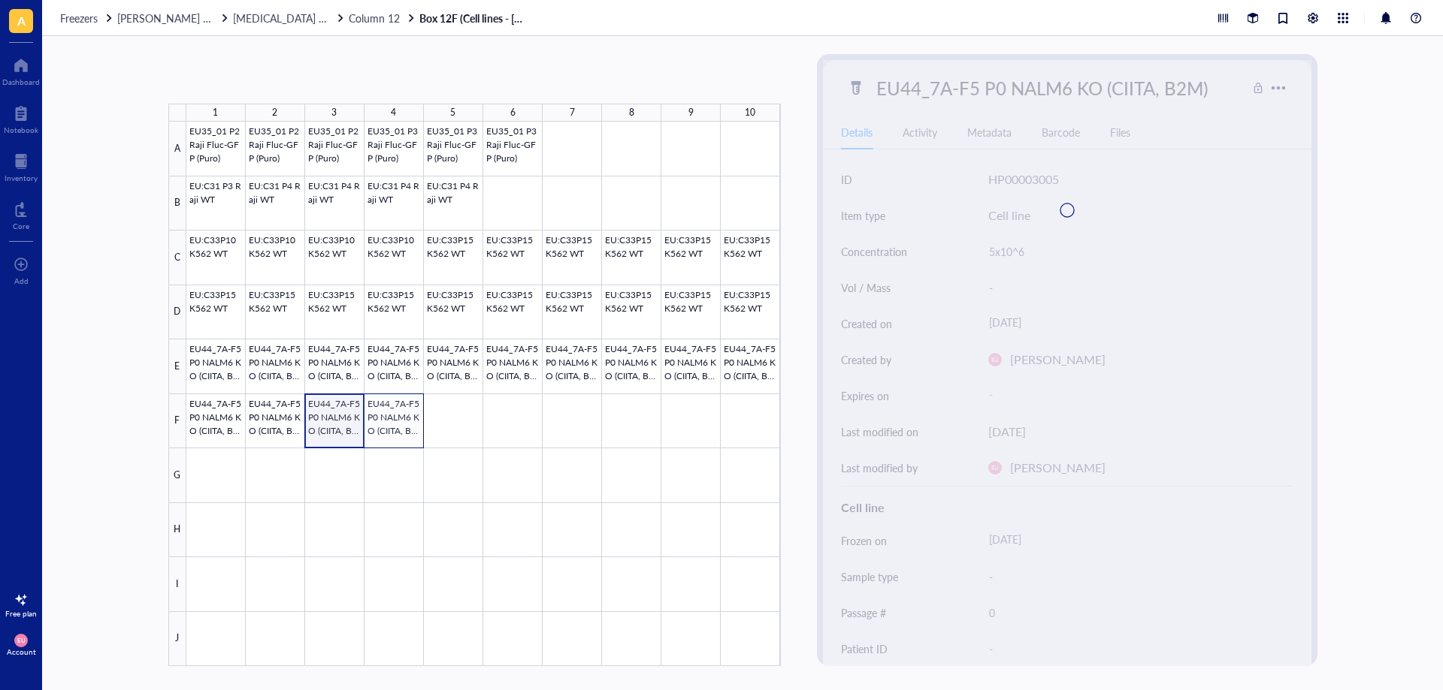
click at [391, 425] on div at bounding box center [483, 394] width 594 height 545
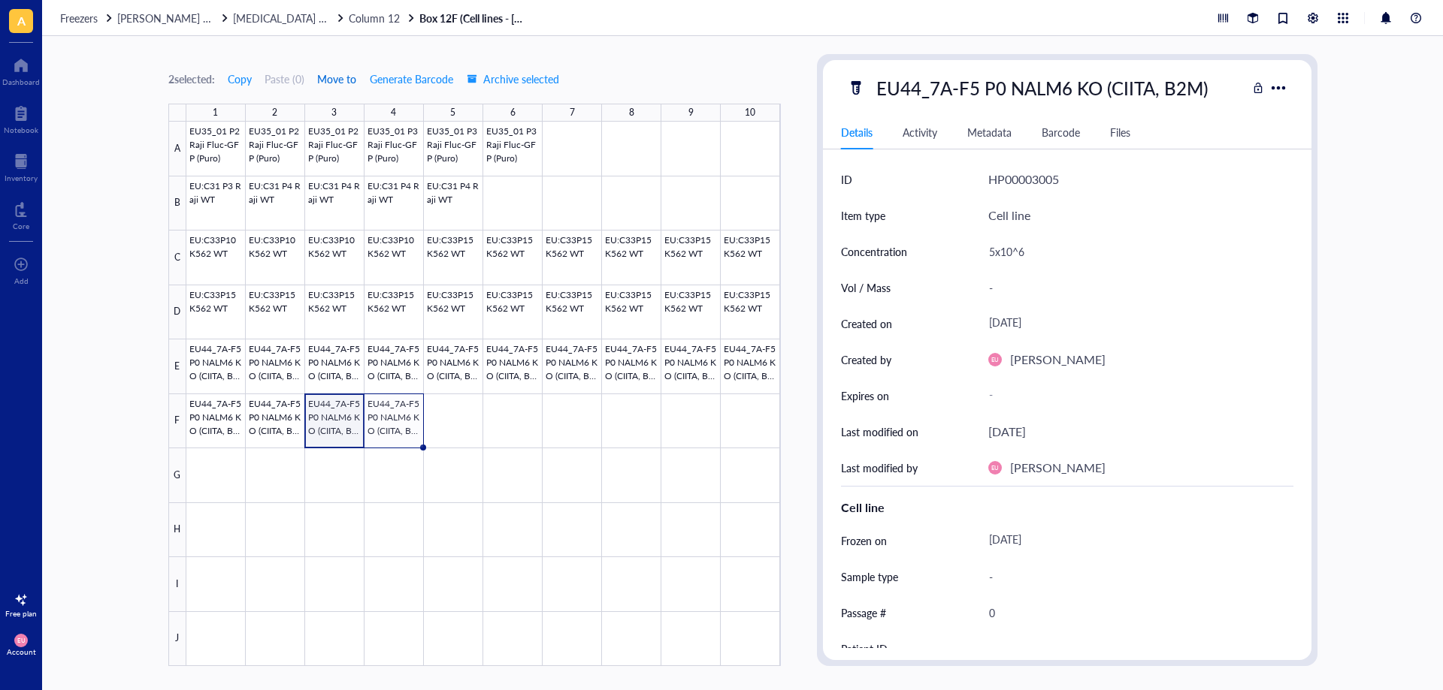
click at [329, 78] on span "Move to" at bounding box center [336, 79] width 39 height 12
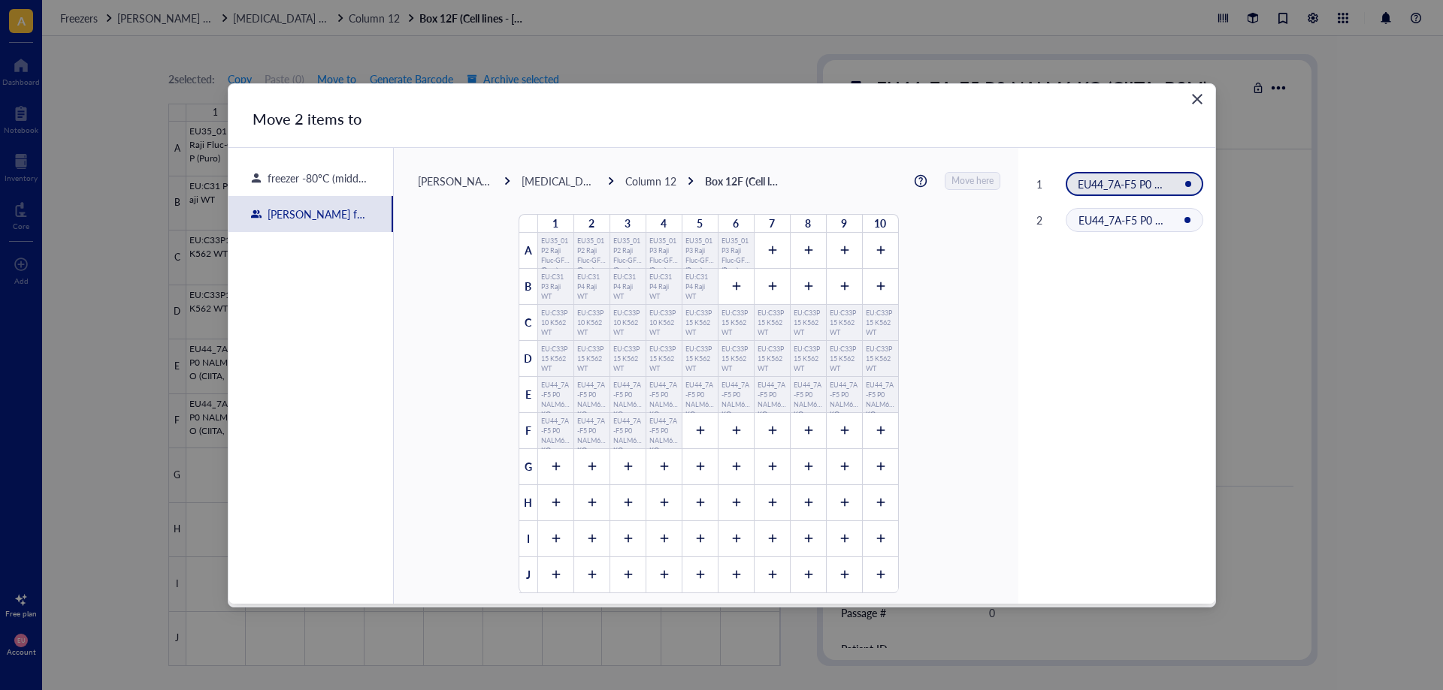
click at [428, 182] on div "[PERSON_NAME] freezer" at bounding box center [455, 181] width 75 height 14
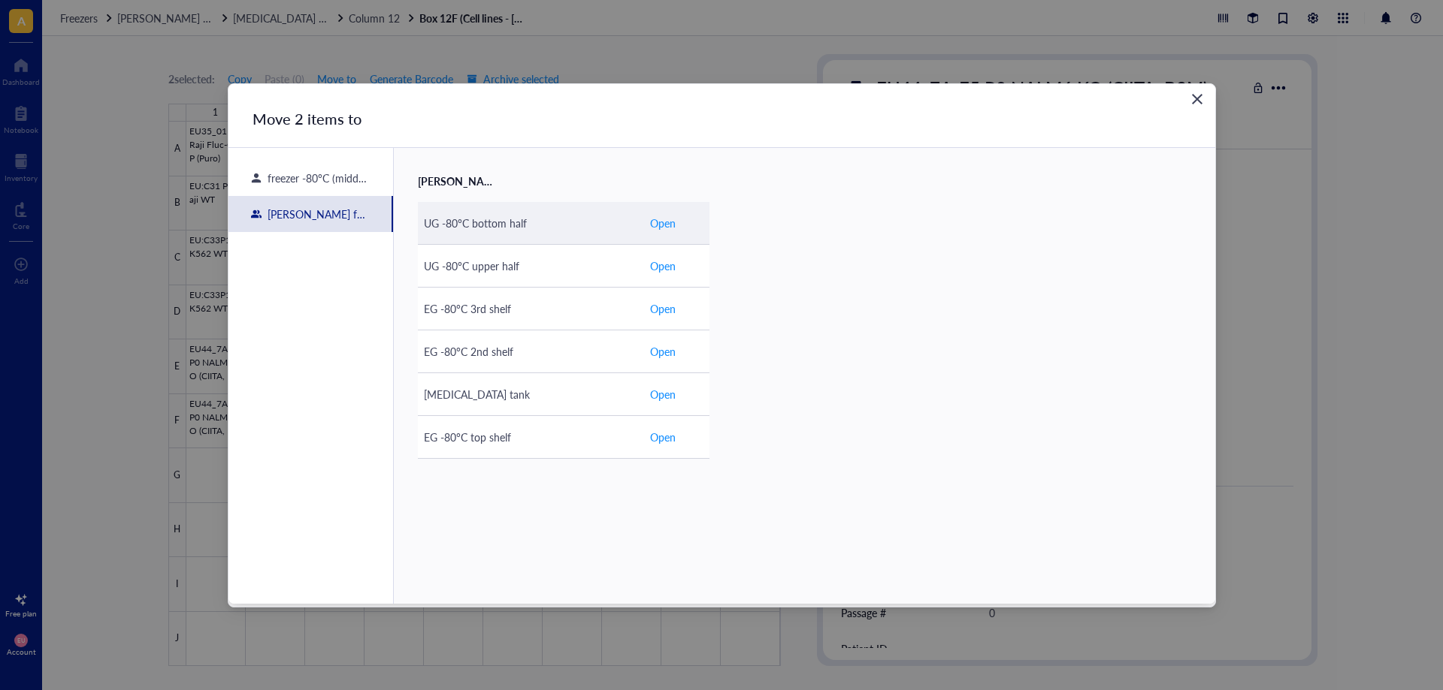
click at [511, 232] on td "UG -80°C bottom half" at bounding box center [530, 223] width 225 height 43
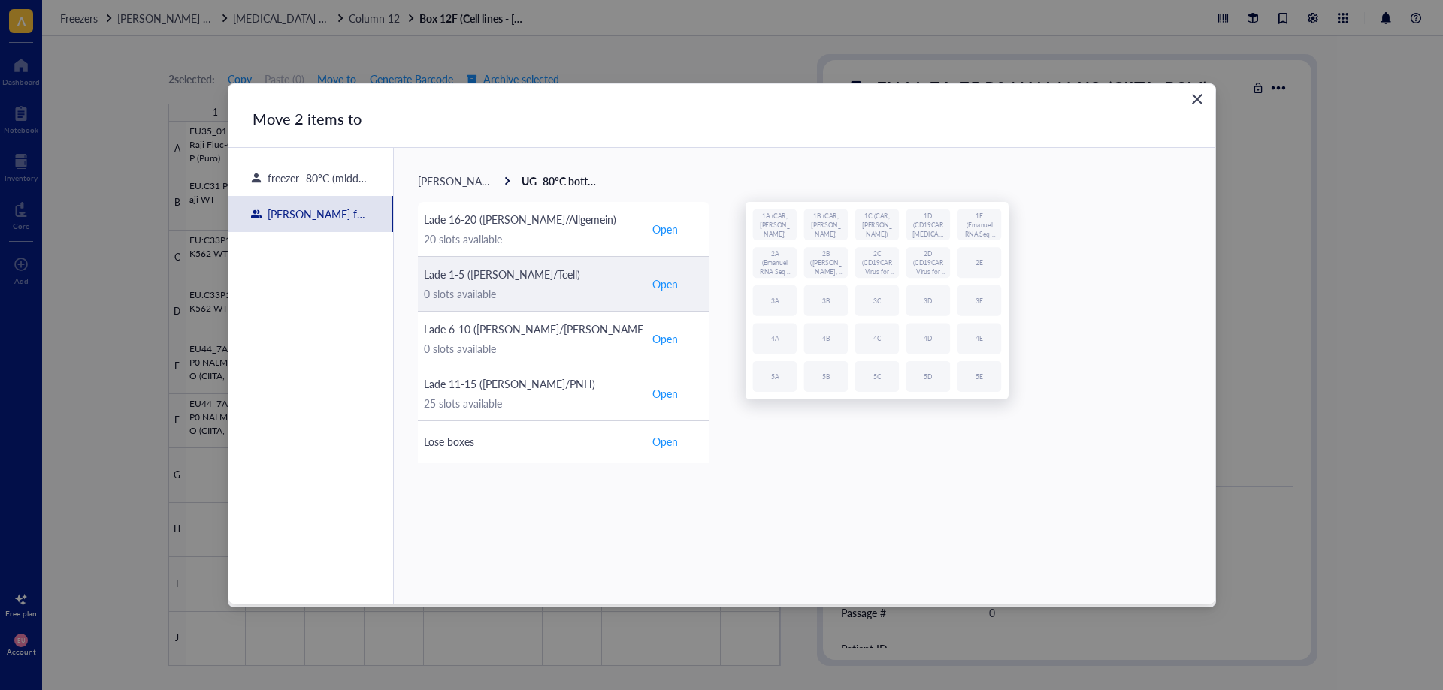
click at [496, 296] on div "0 slots available" at bounding box center [530, 294] width 213 height 17
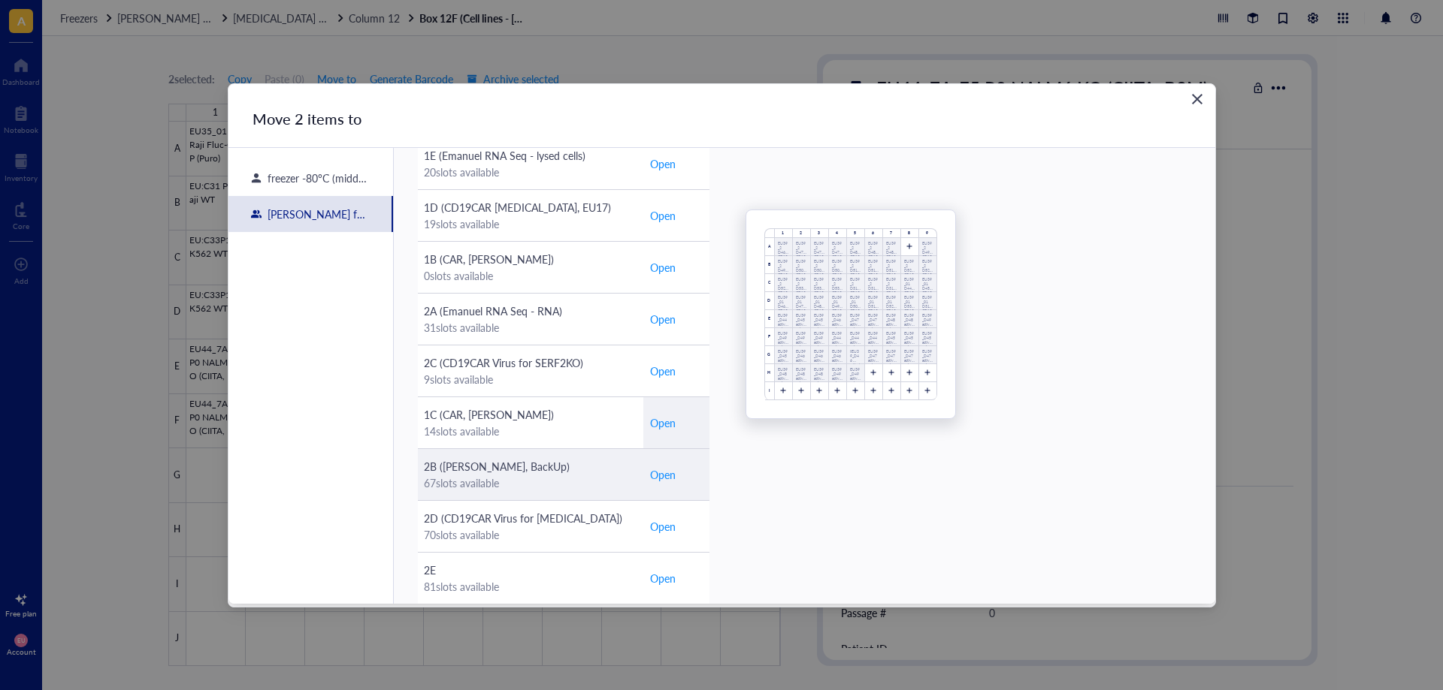
scroll to position [150, 0]
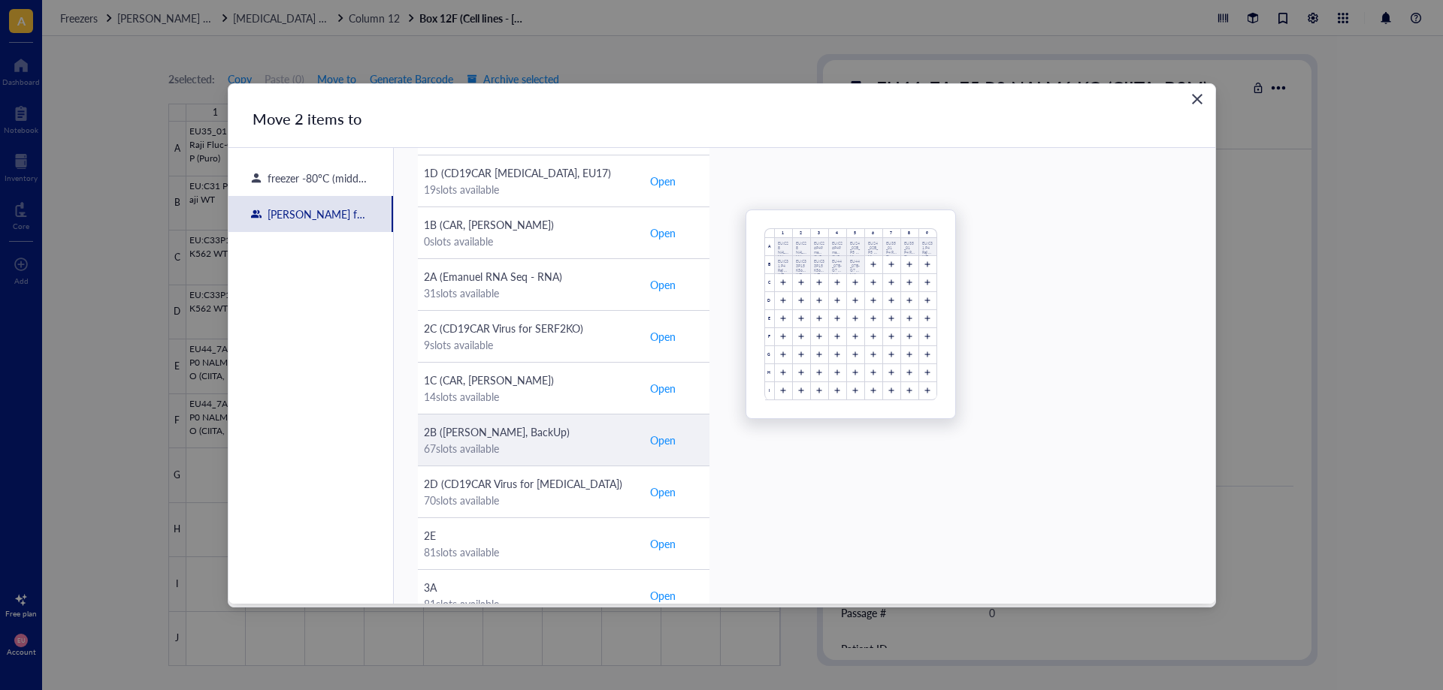
click at [573, 457] on td "2B ([PERSON_NAME], BackUp) 67 slots available" at bounding box center [530, 440] width 225 height 52
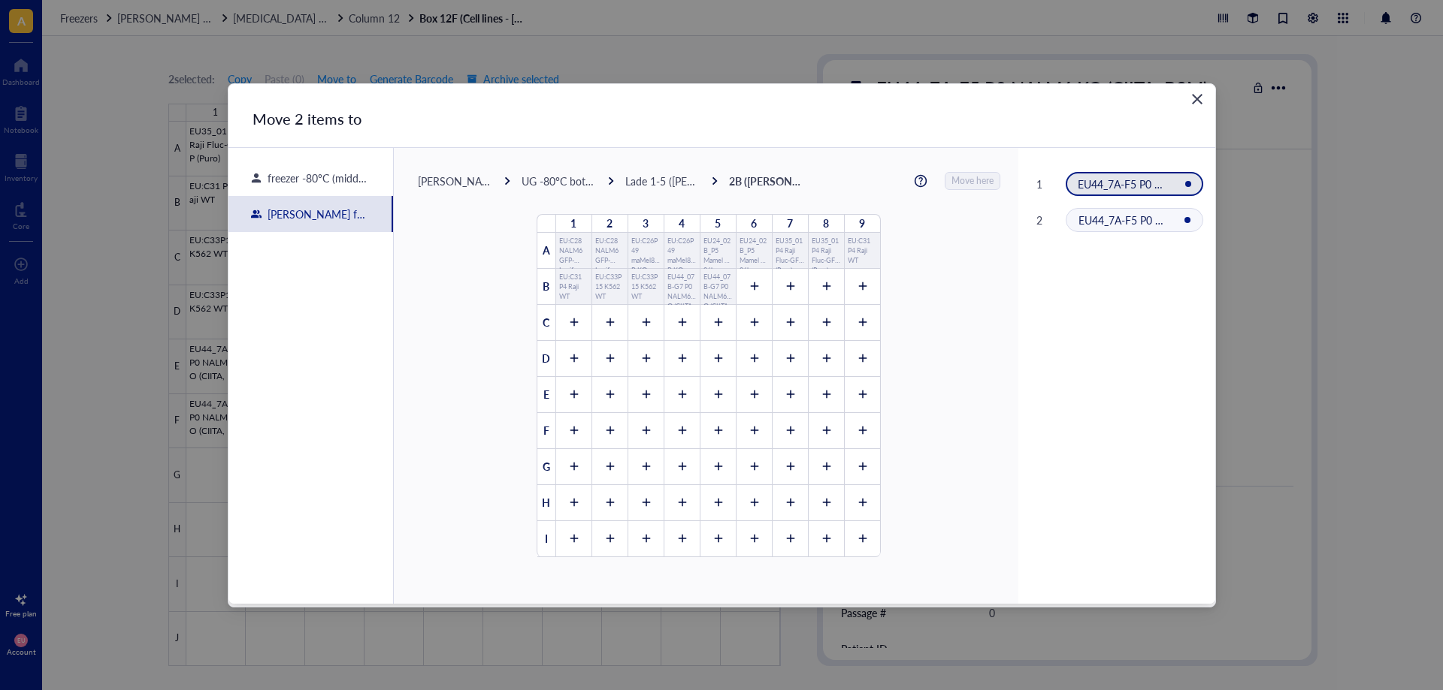
scroll to position [0, 0]
click at [750, 293] on div at bounding box center [754, 287] width 36 height 36
click at [773, 292] on div at bounding box center [790, 287] width 36 height 36
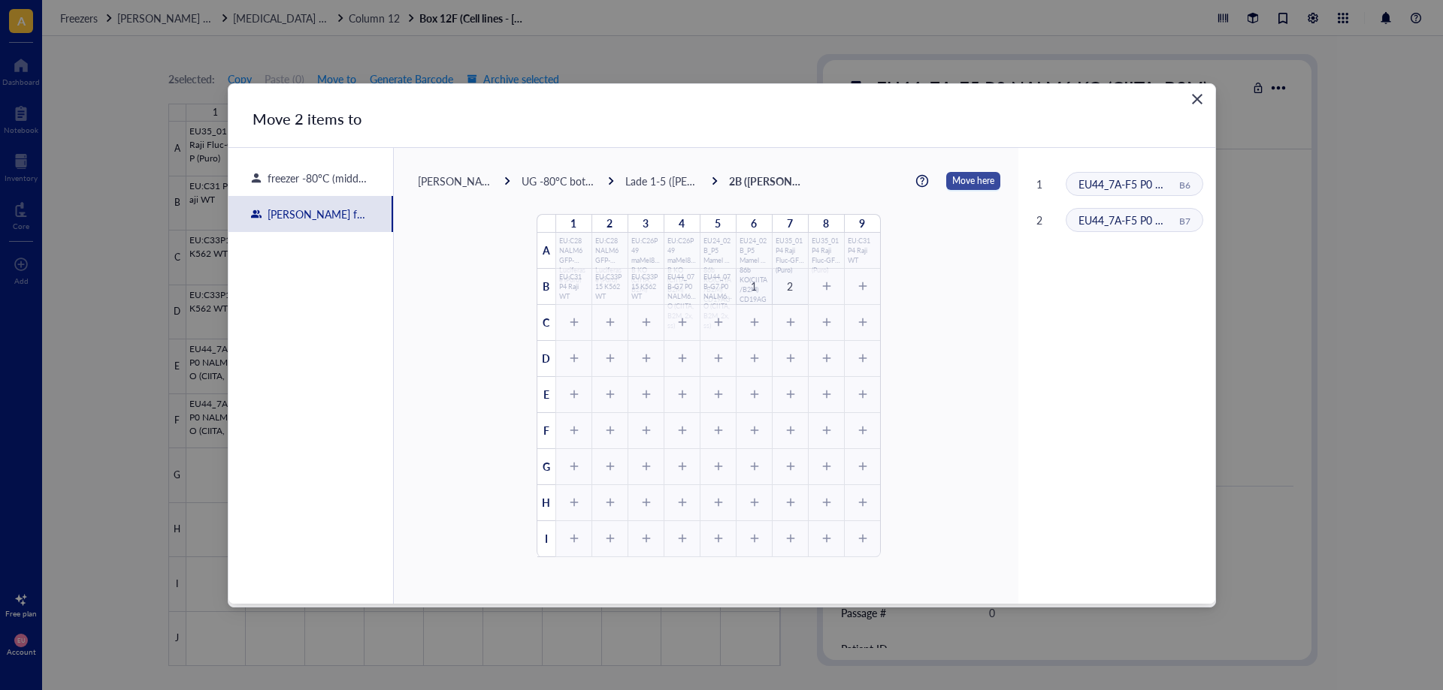
click at [952, 182] on span "Move here" at bounding box center [973, 181] width 42 height 20
